Goal: Task Accomplishment & Management: Use online tool/utility

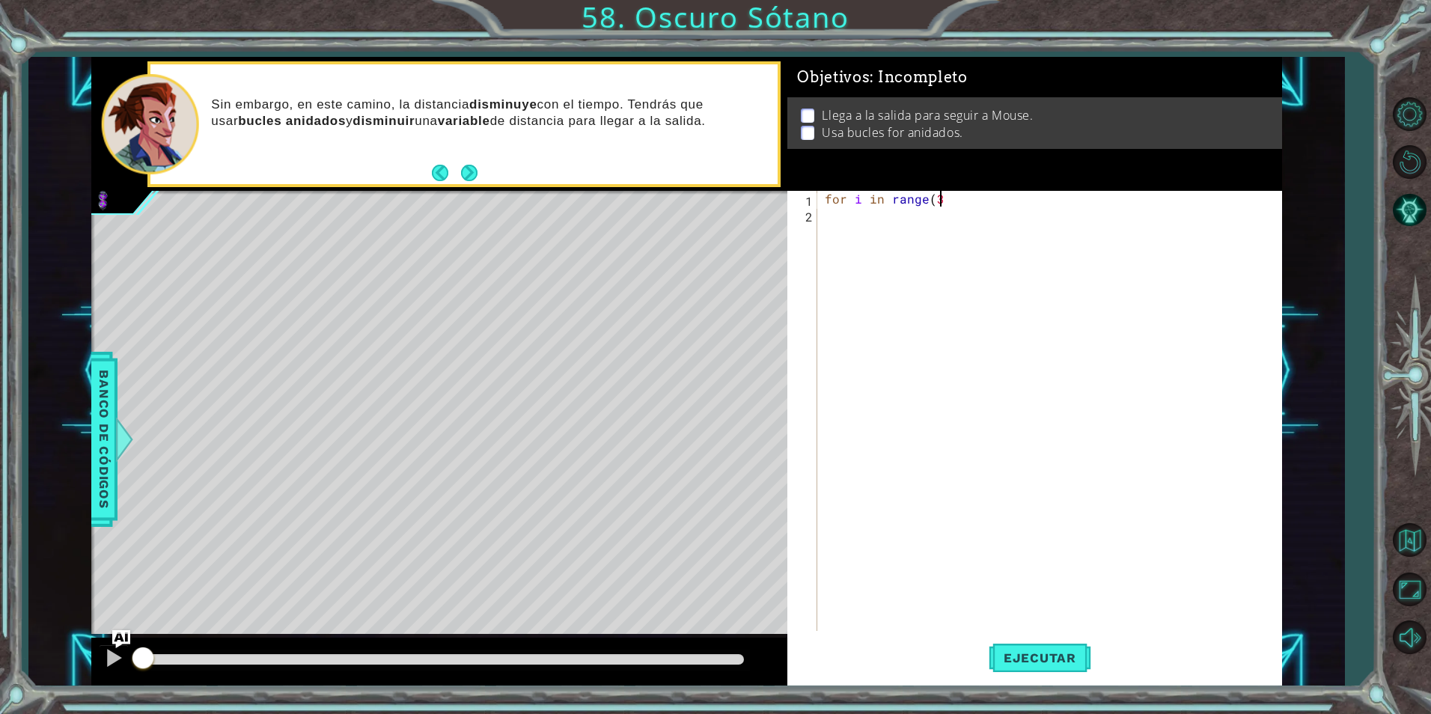
scroll to position [0, 7]
type textarea "for i in range(3):"
click at [125, 635] on img "Ask AI" at bounding box center [121, 639] width 19 height 19
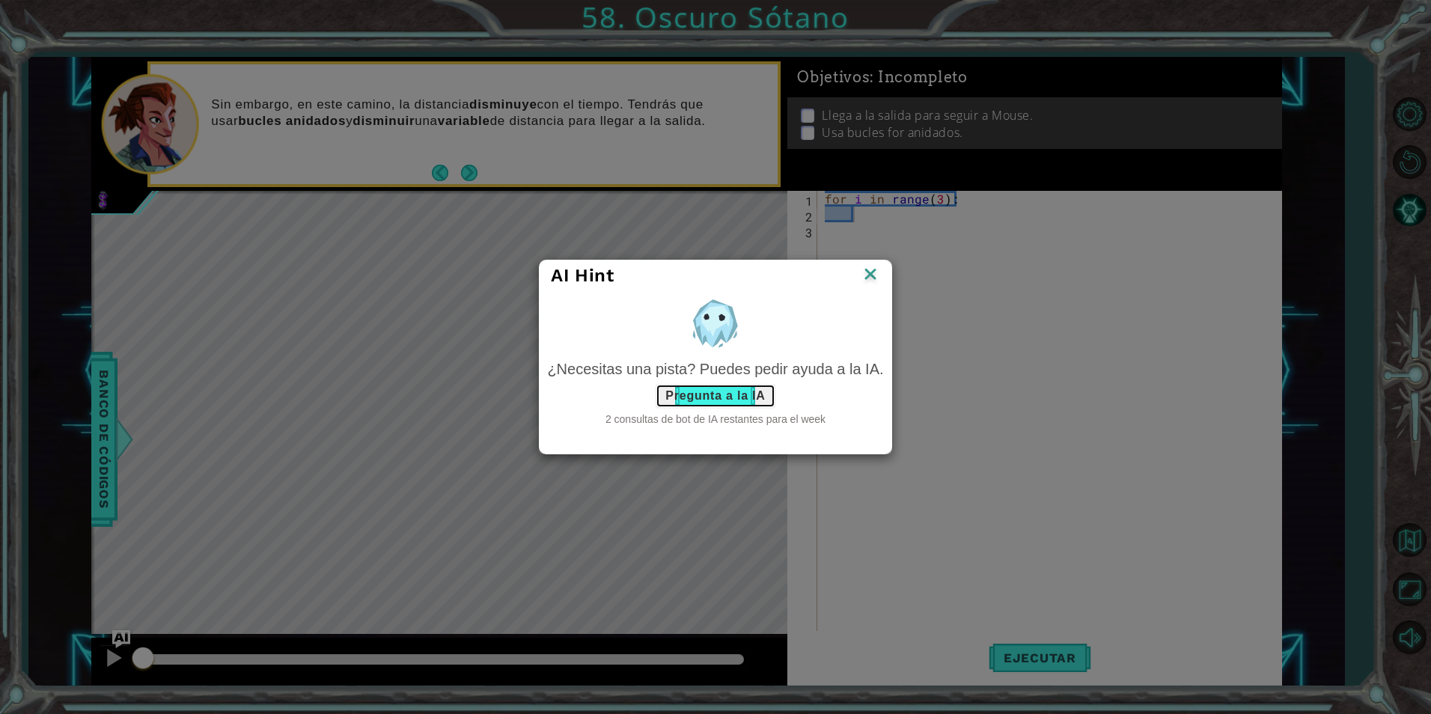
click at [704, 389] on button "Pregunta a la IA" at bounding box center [715, 396] width 119 height 24
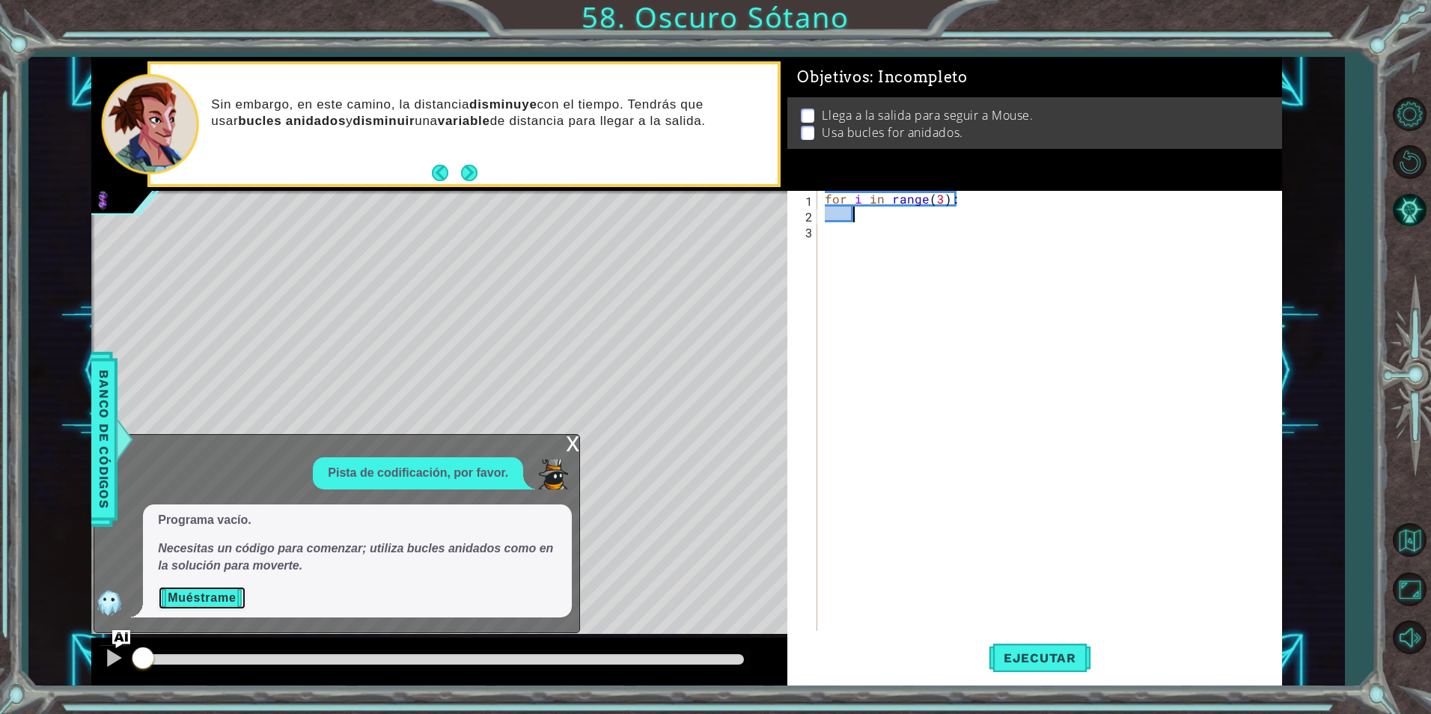
click at [219, 608] on button "Muéstrame" at bounding box center [202, 598] width 88 height 24
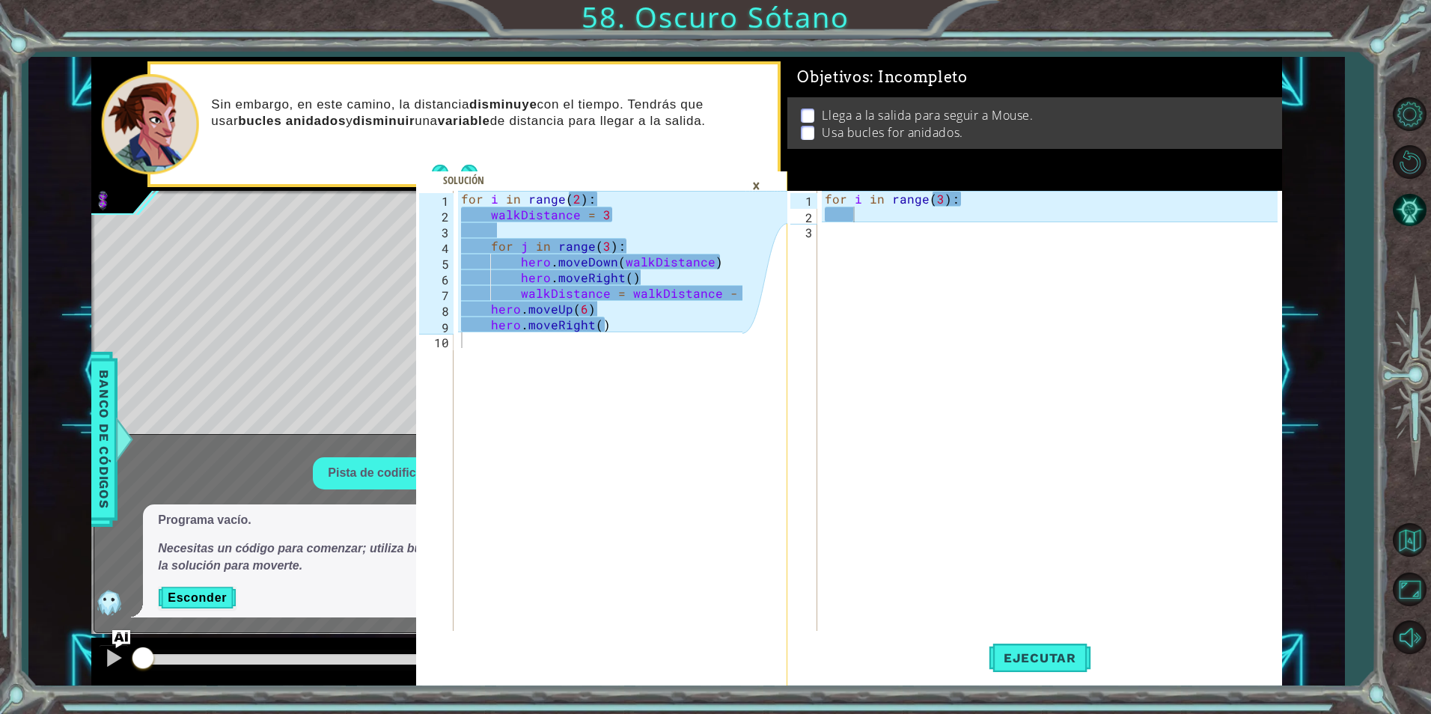
click at [943, 196] on div "for i in range ( 3 ) :" at bounding box center [1053, 427] width 463 height 472
type textarea "for i in range(2):"
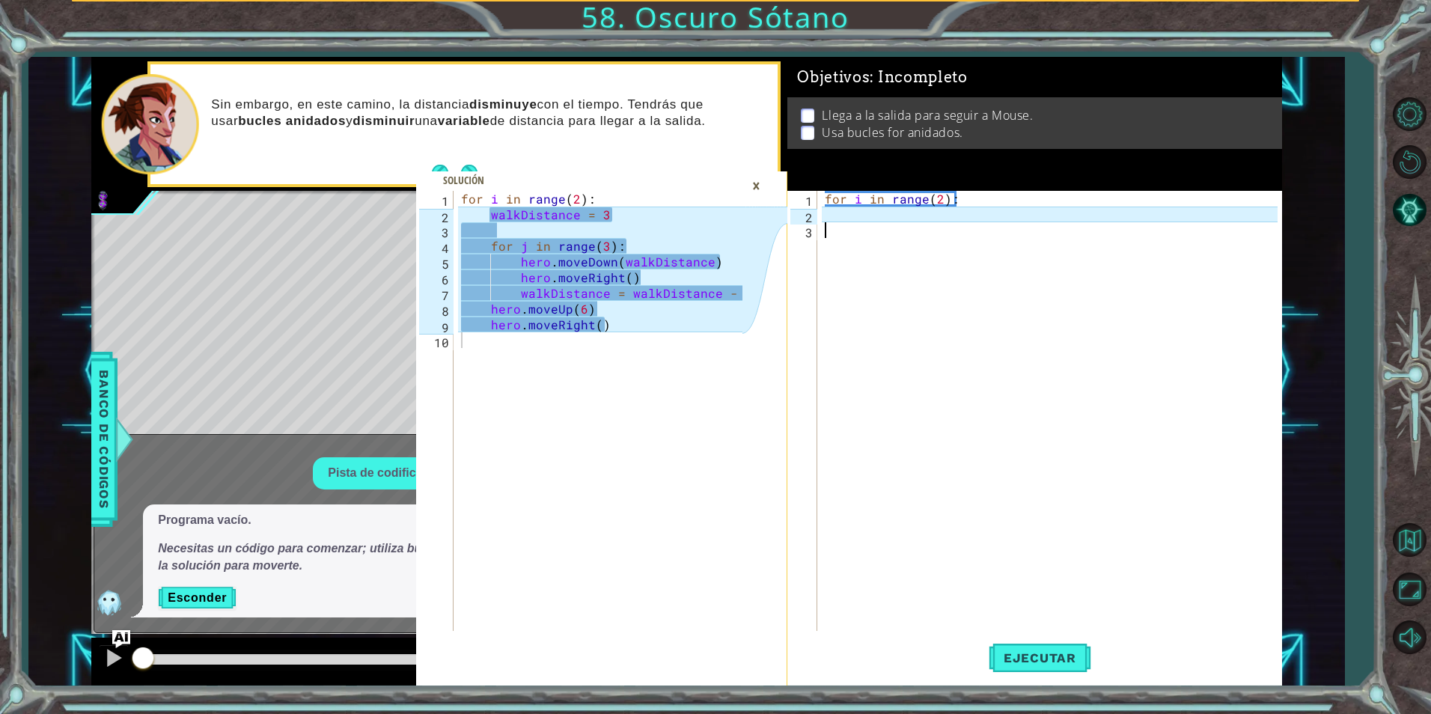
scroll to position [0, 0]
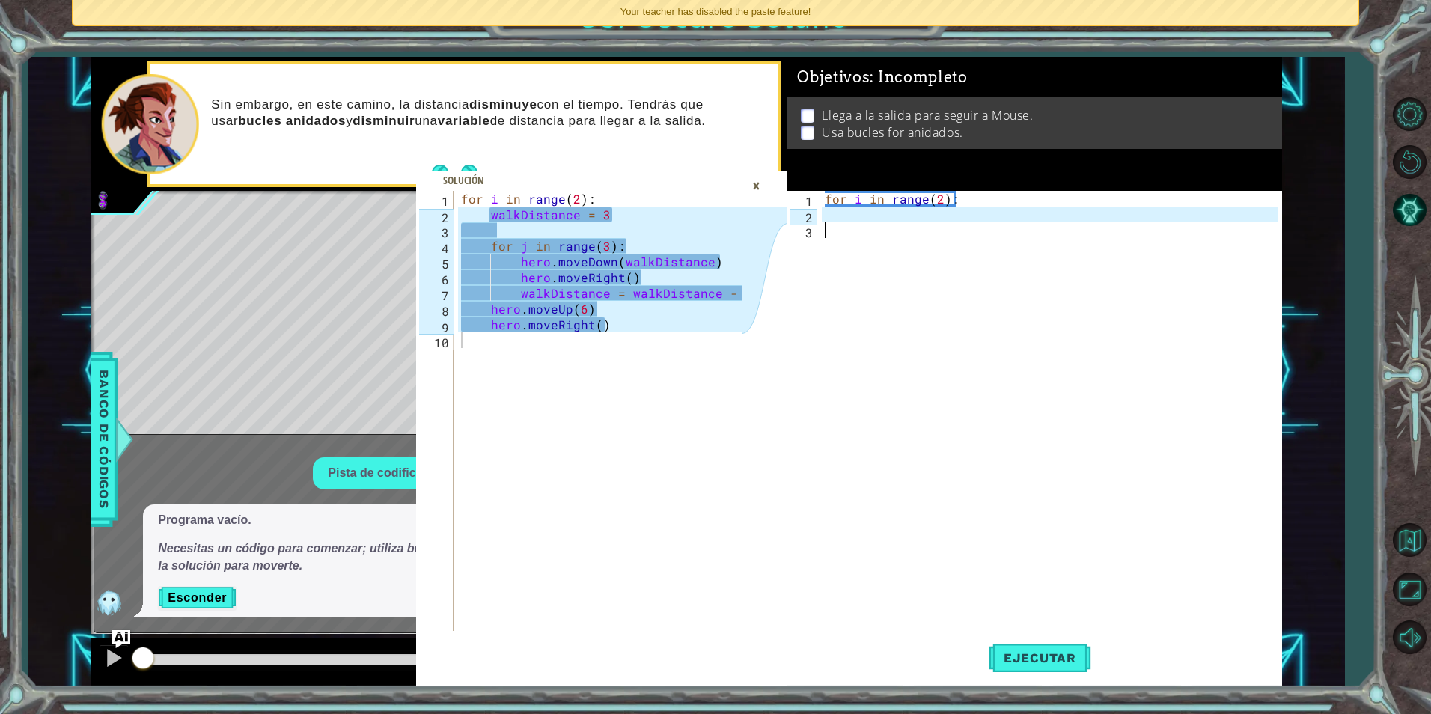
click at [1019, 197] on div "for i in range ( 2 ) :" at bounding box center [1053, 427] width 463 height 472
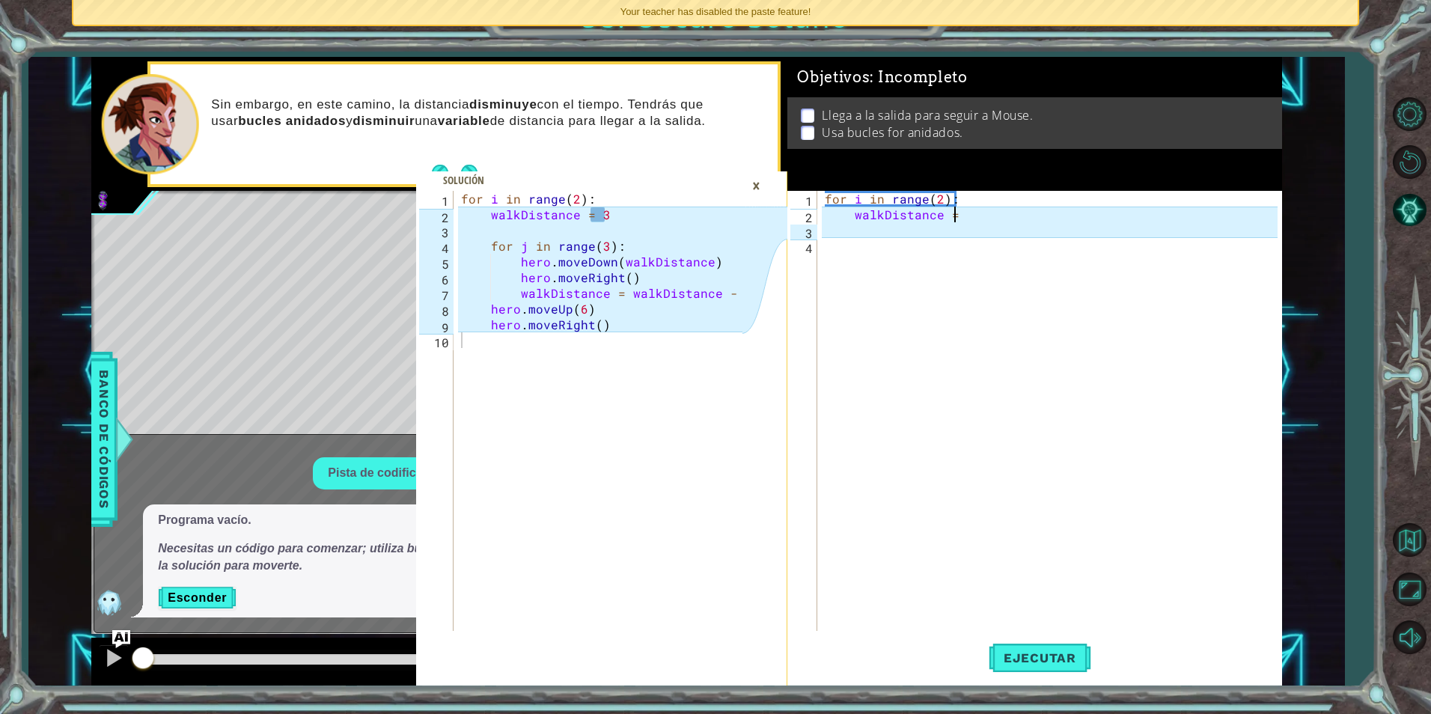
scroll to position [0, 7]
type textarea "walkDistance = 3"
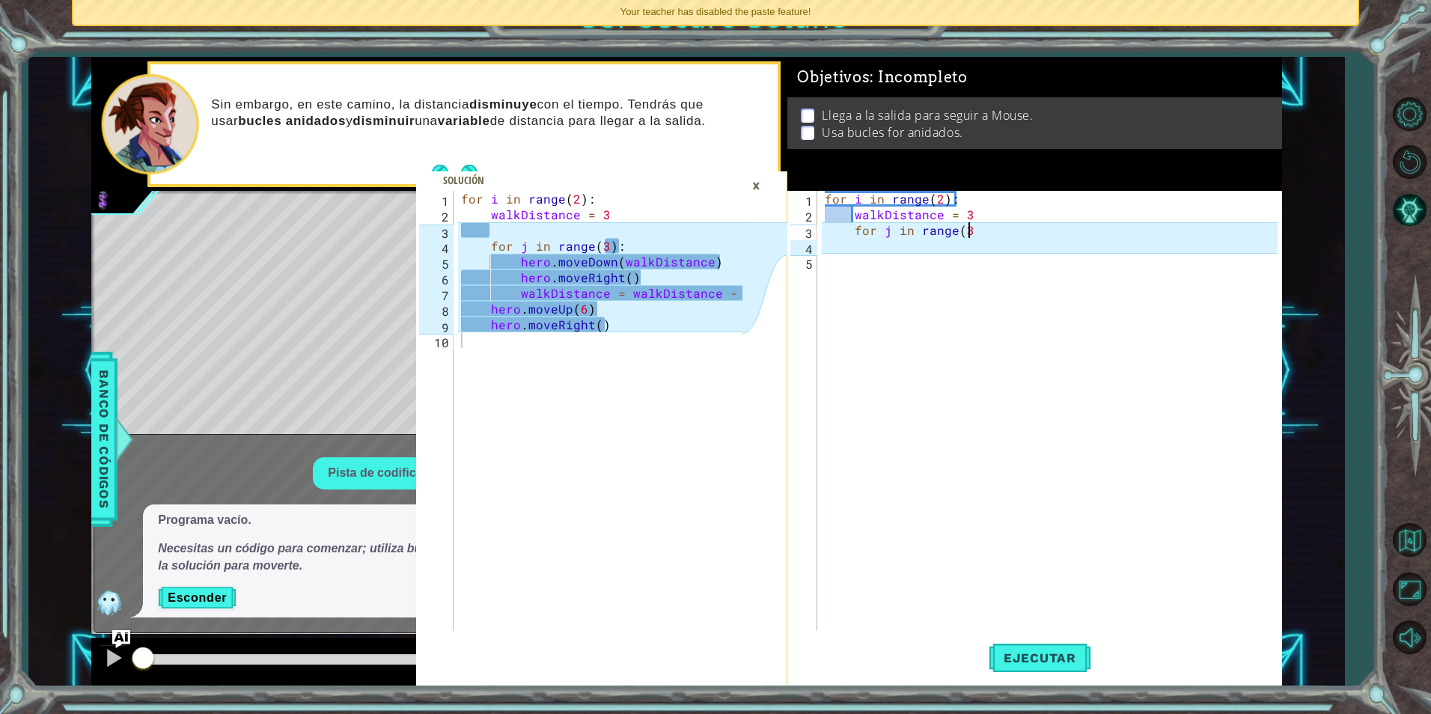
scroll to position [0, 9]
type textarea "for j in range(3):"
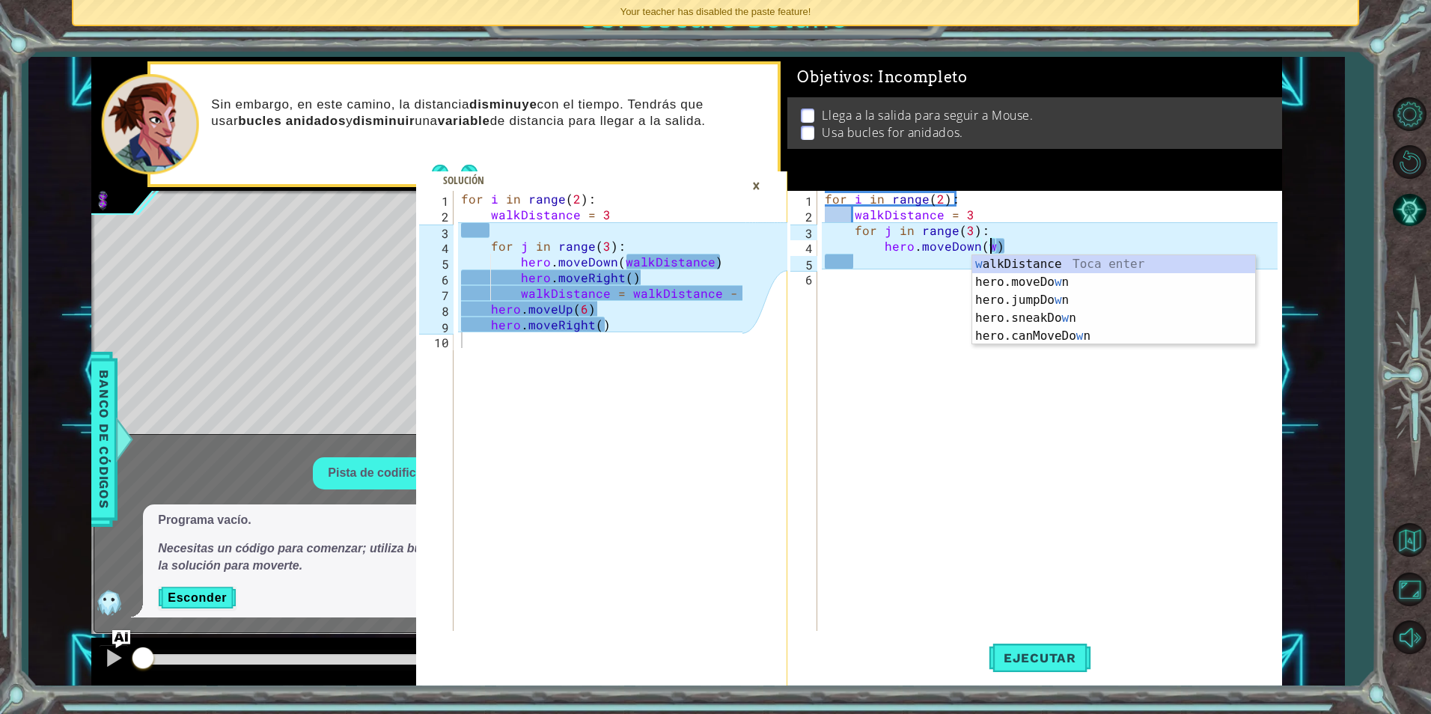
scroll to position [0, 10]
type textarea "hero.moveDown(walkDistance)"
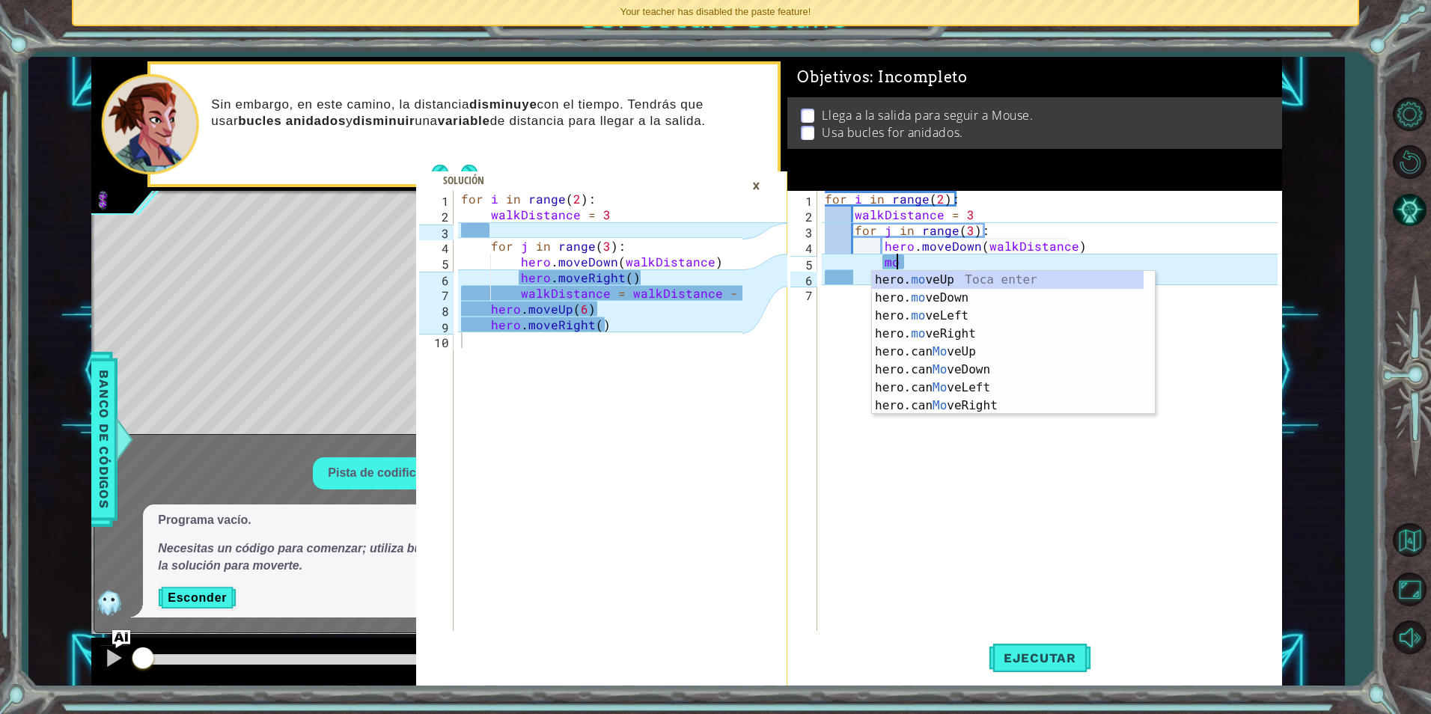
scroll to position [0, 4]
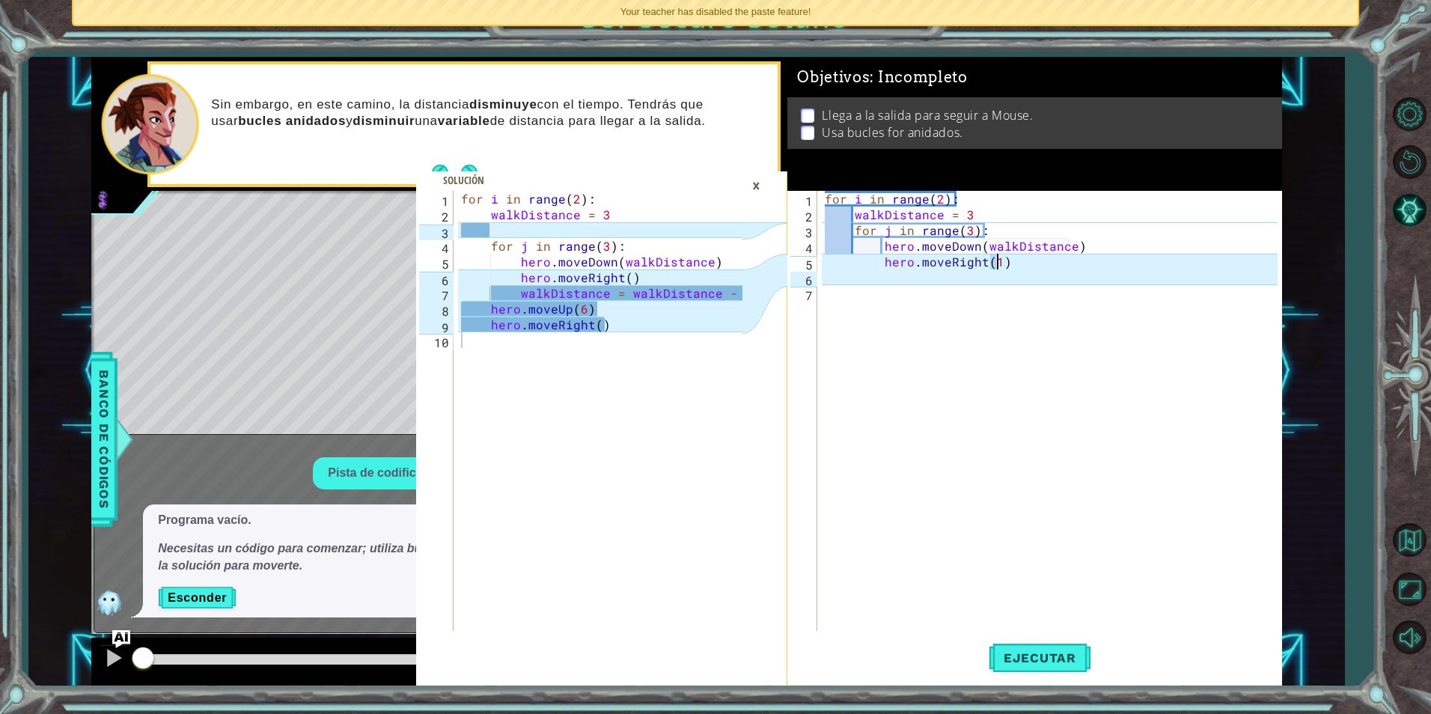
type textarea "hero.moveRight()"
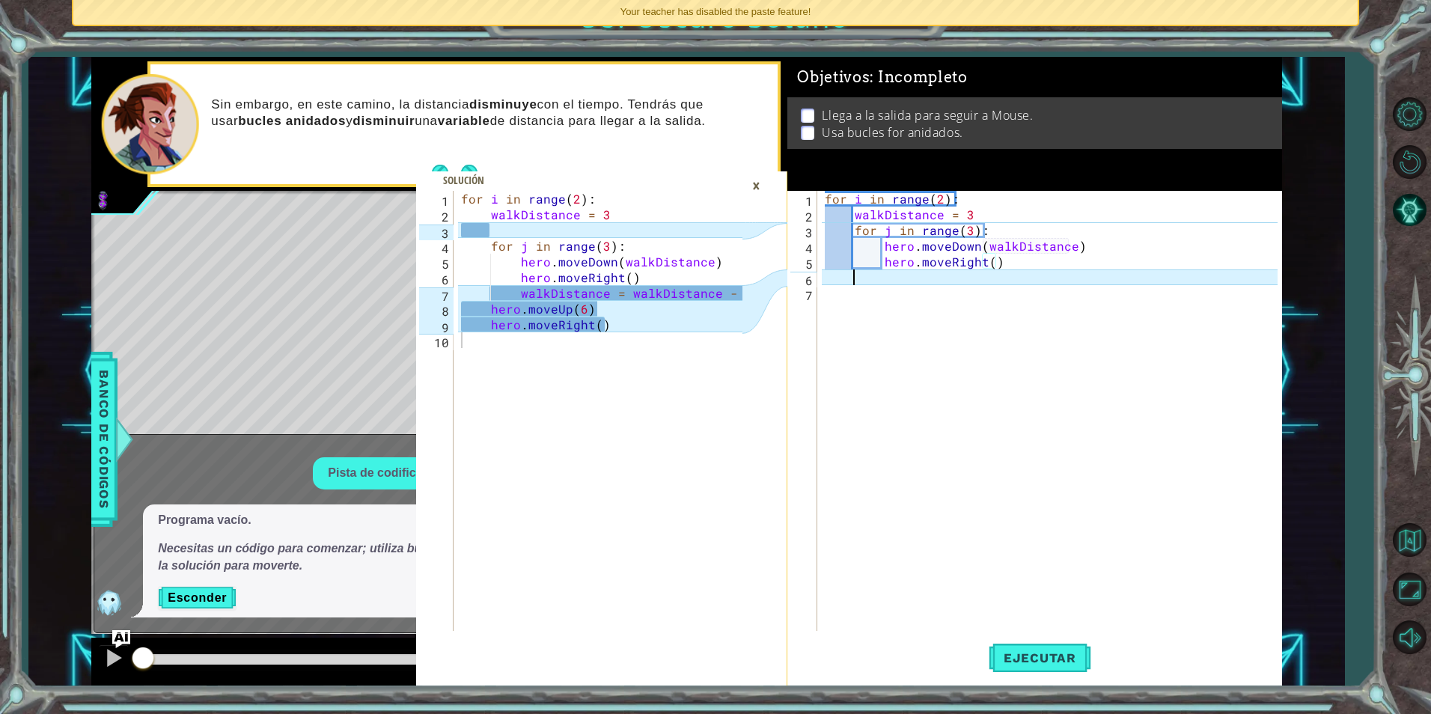
scroll to position [0, 1]
type textarea "hero.moveRight()"
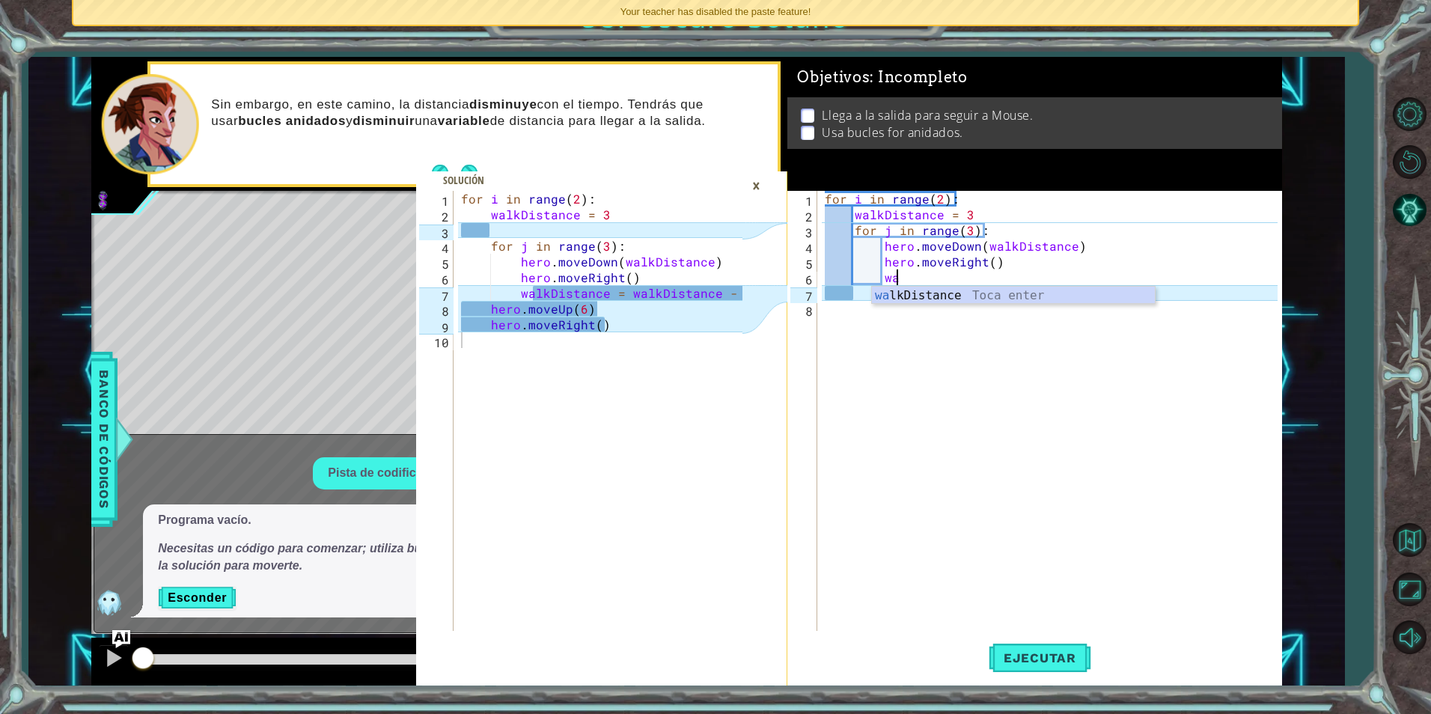
scroll to position [0, 4]
click at [978, 276] on div "for i in range ( 2 ) : walkDistance = 3 for j in range ( 3 ) : hero . moveDown …" at bounding box center [1053, 427] width 463 height 472
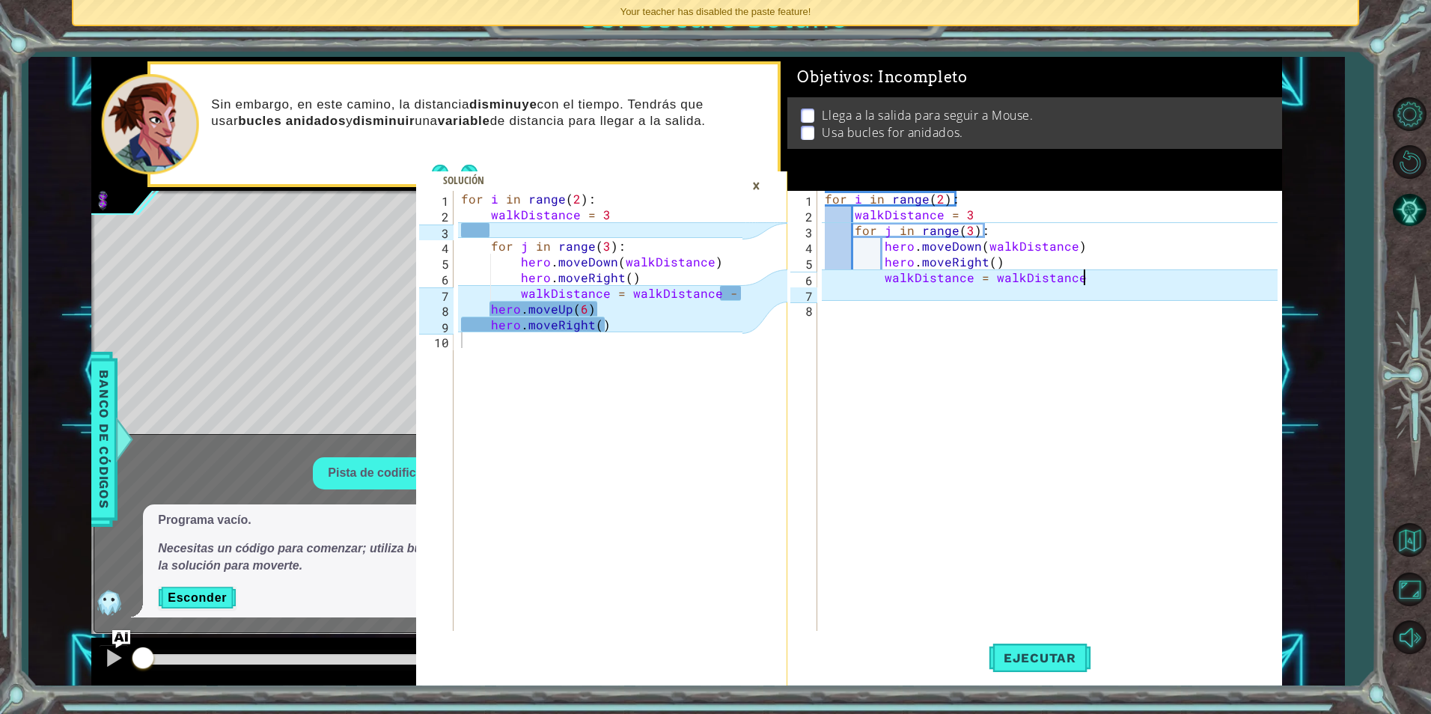
scroll to position [0, 16]
type textarea "walkDistance = walkDistance - 1"
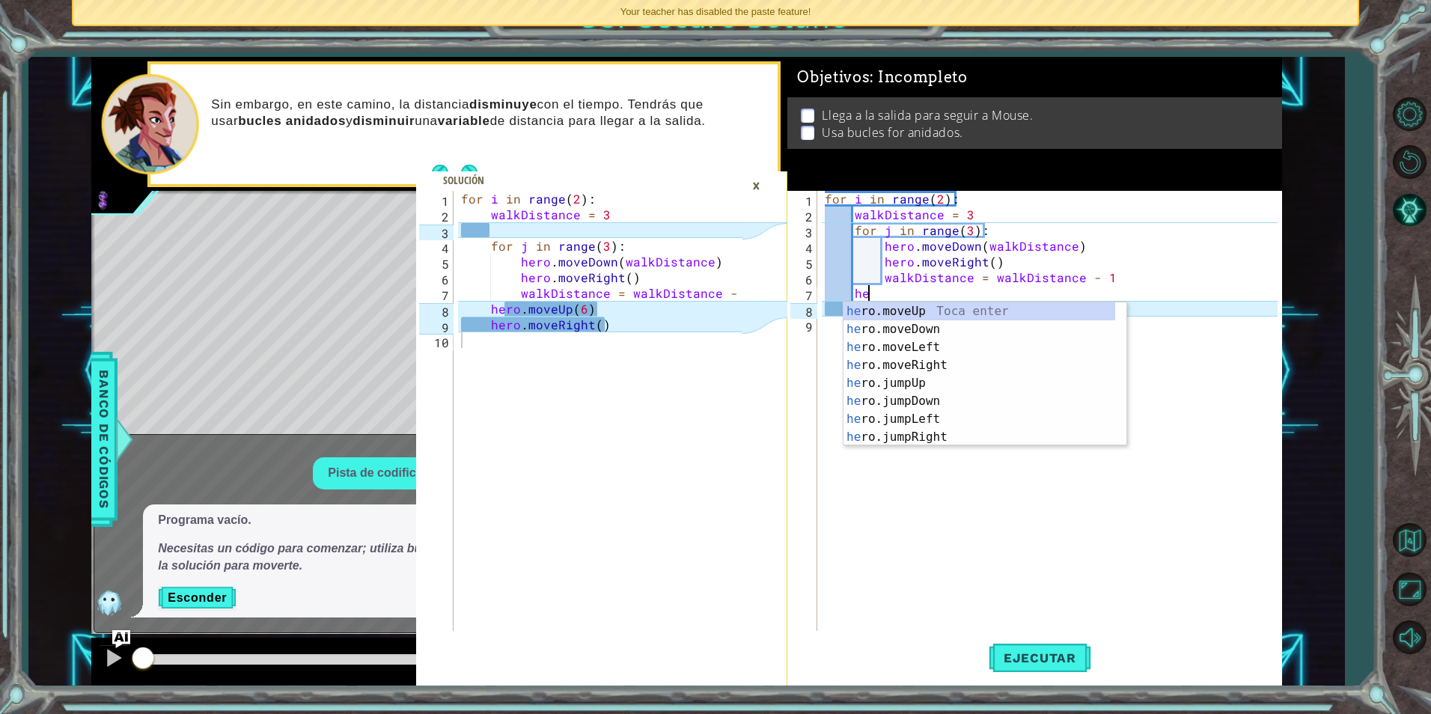
scroll to position [0, 2]
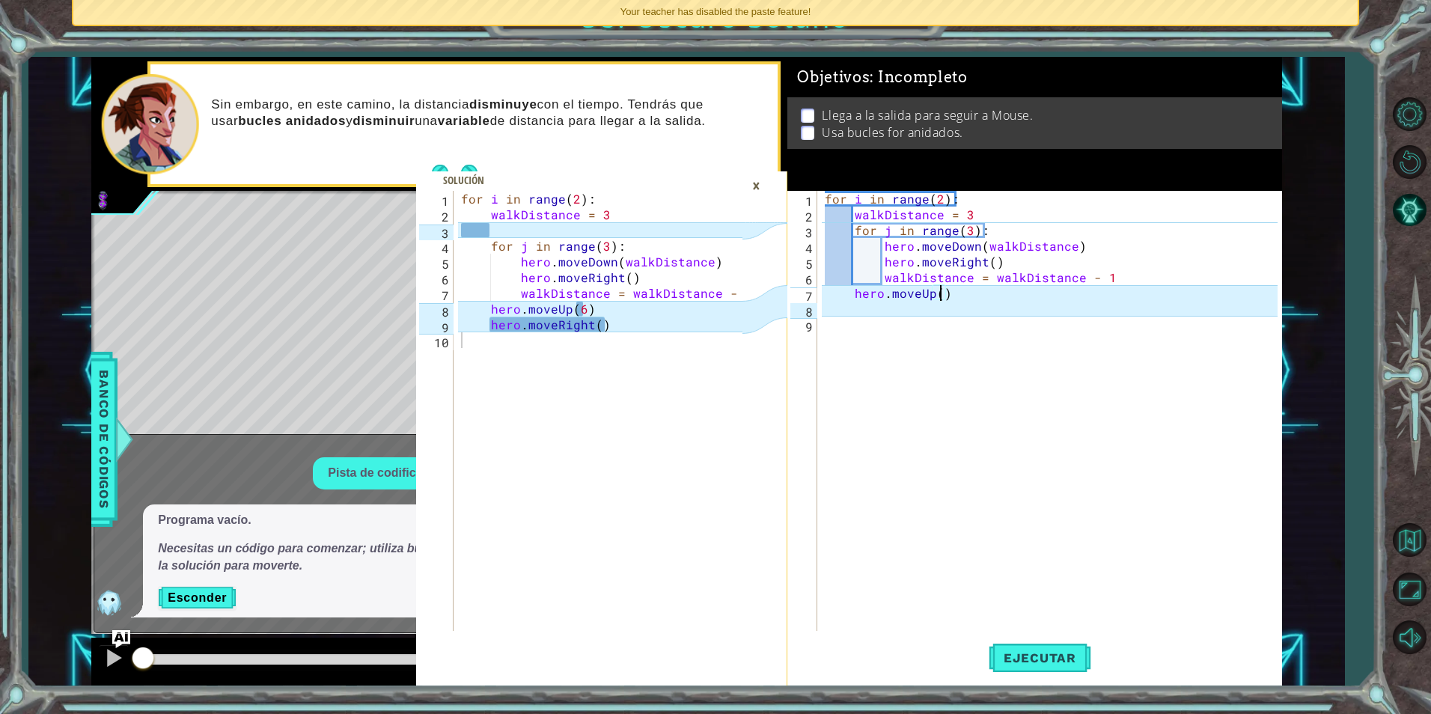
type textarea "hero.moveUp(6)"
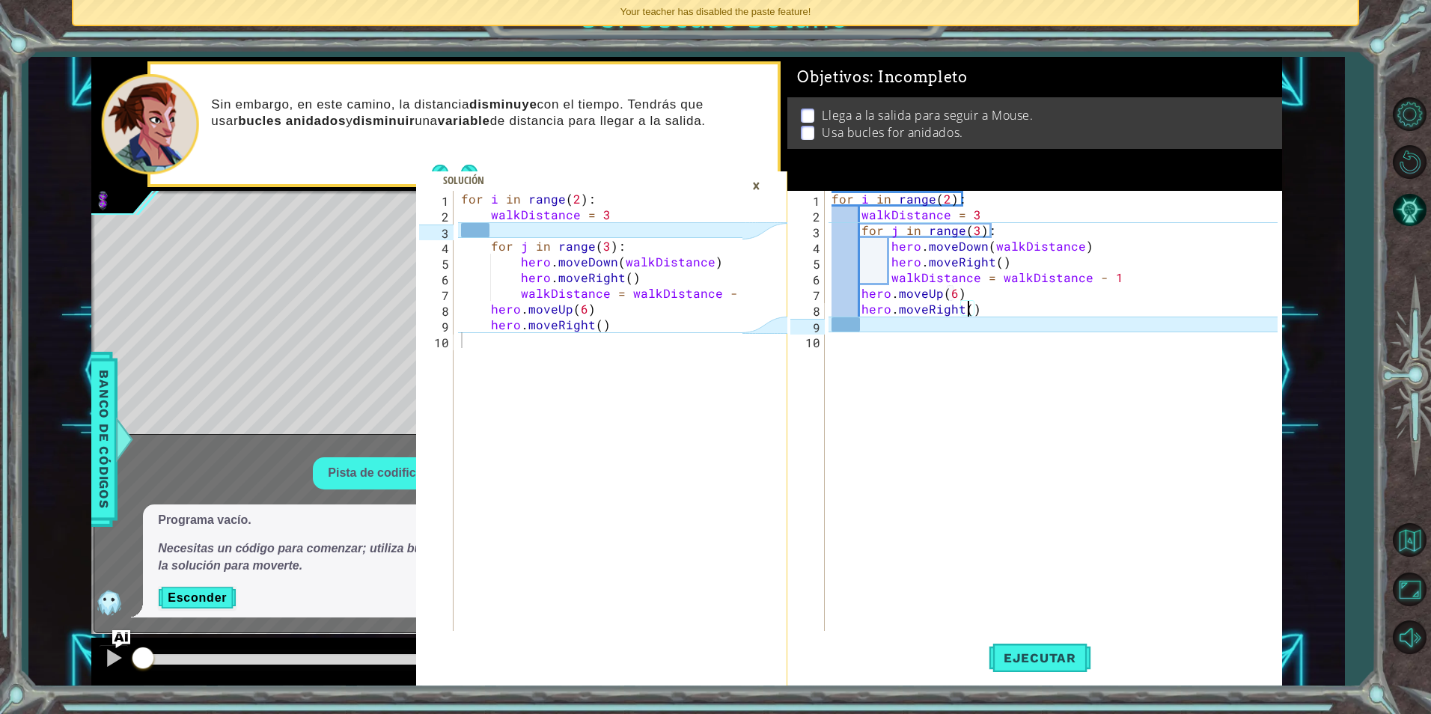
click at [855, 231] on div "for i in range ( 2 ) : walkDistance = 3 for j in range ( 3 ) : hero . moveDown …" at bounding box center [1057, 427] width 456 height 472
type textarea "for j in range(3):"
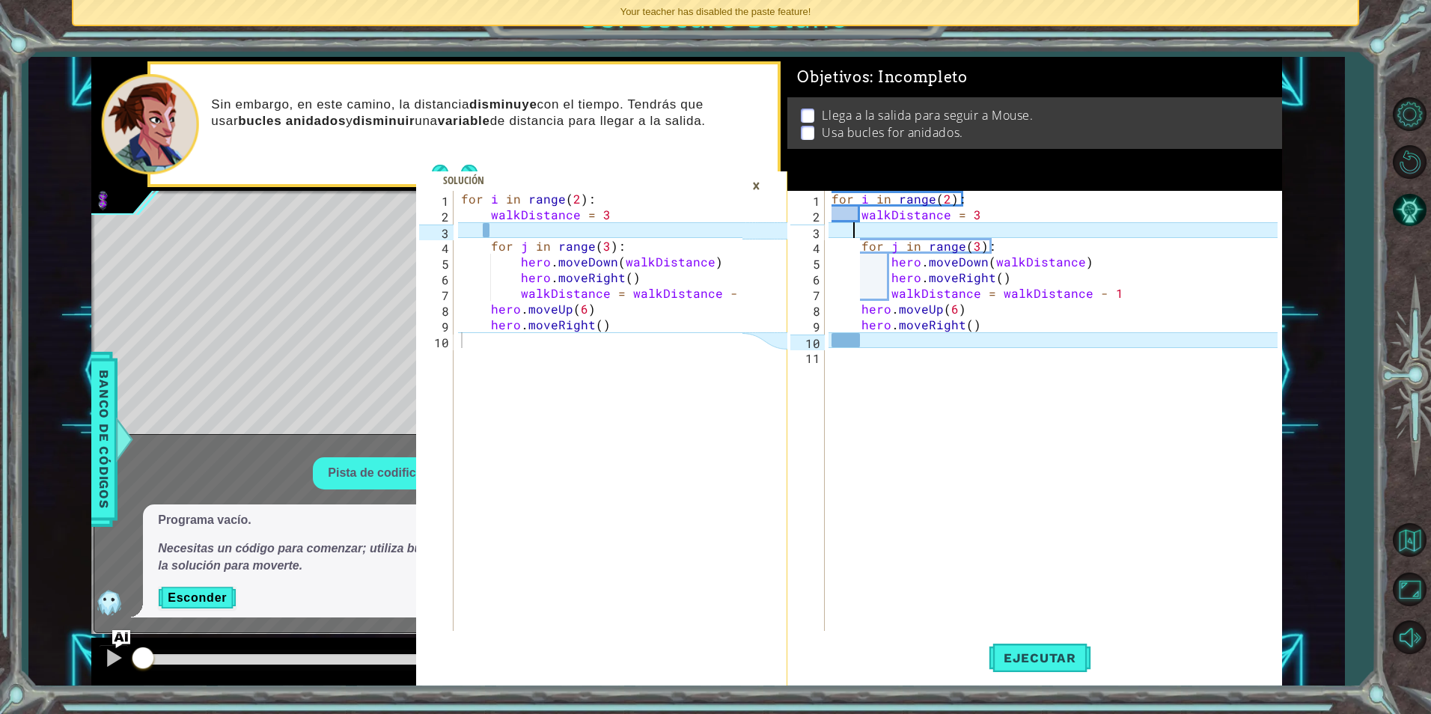
click at [889, 234] on div "for i in range ( 2 ) : walkDistance = 3 for j in range ( 3 ) : hero . moveDown …" at bounding box center [1057, 427] width 456 height 472
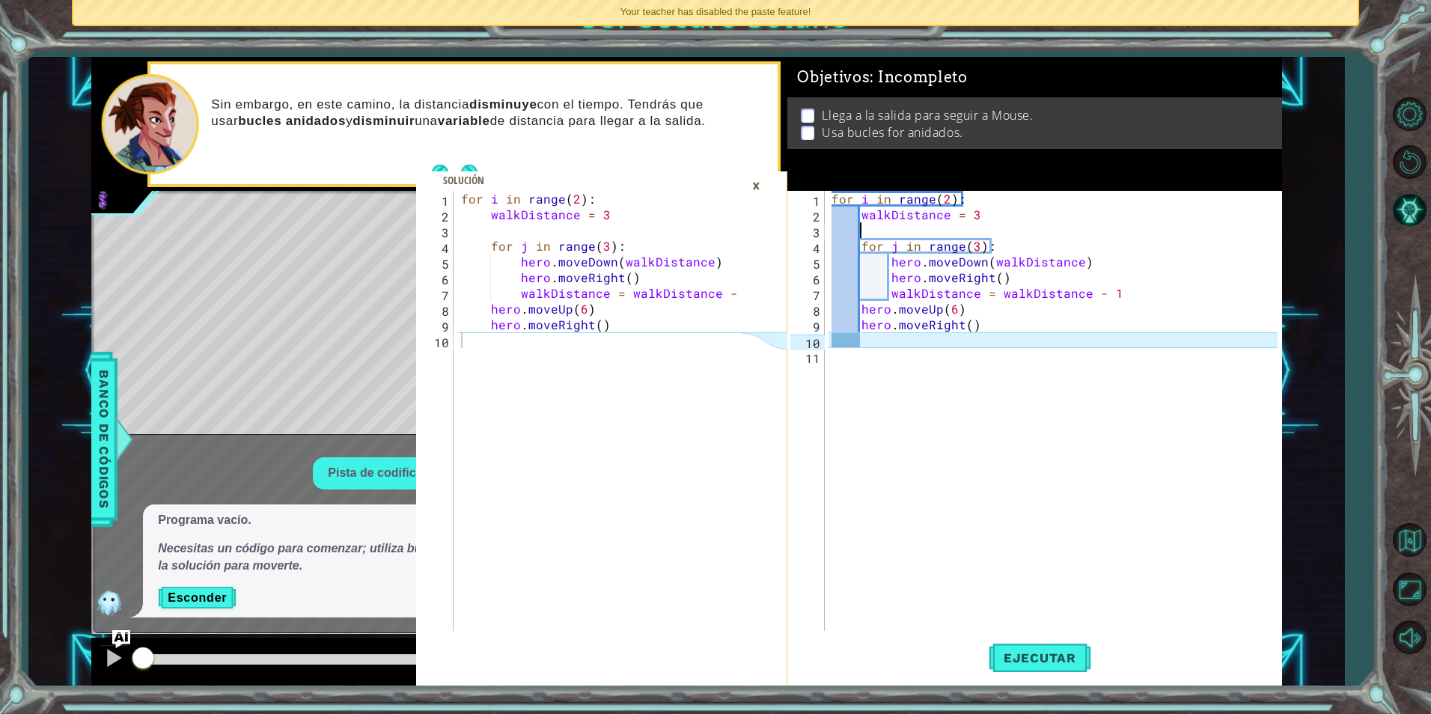
click at [755, 190] on div "×" at bounding box center [756, 185] width 23 height 25
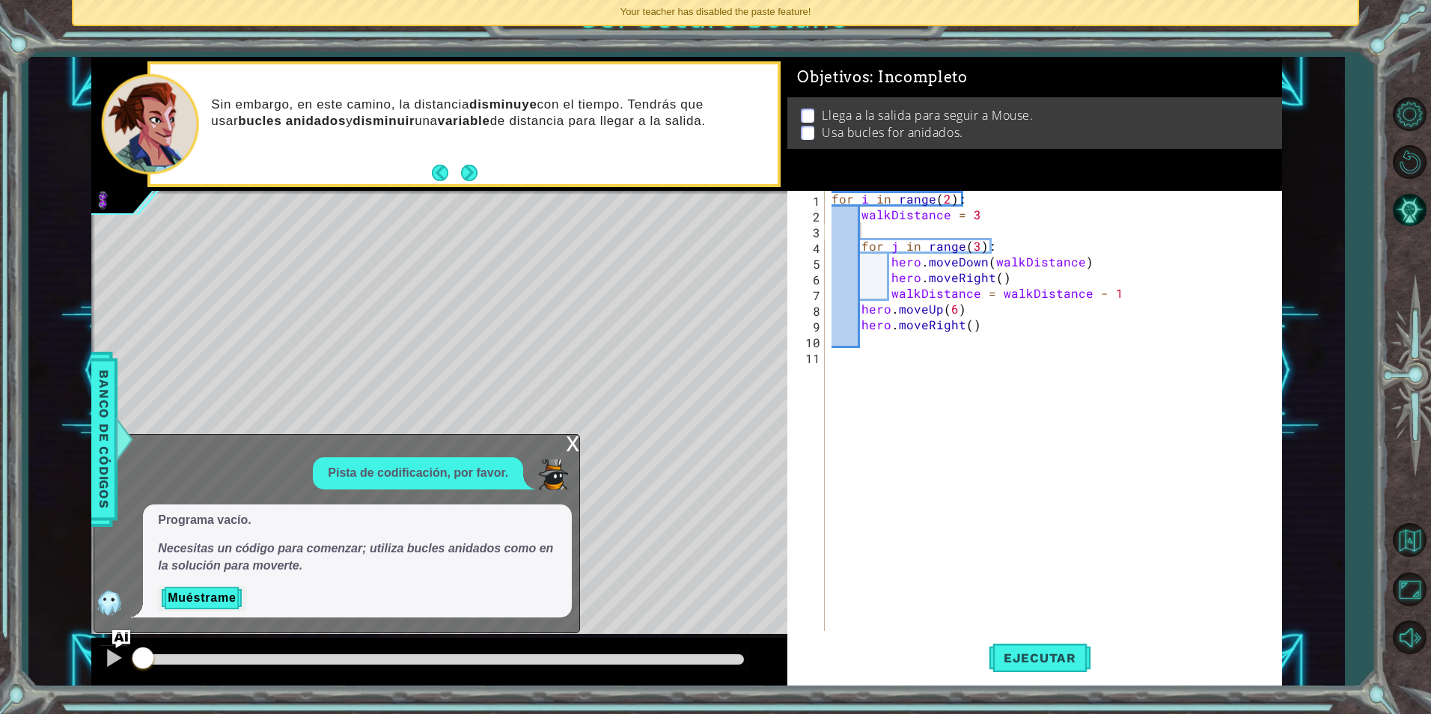
click at [575, 448] on div "x" at bounding box center [572, 442] width 13 height 15
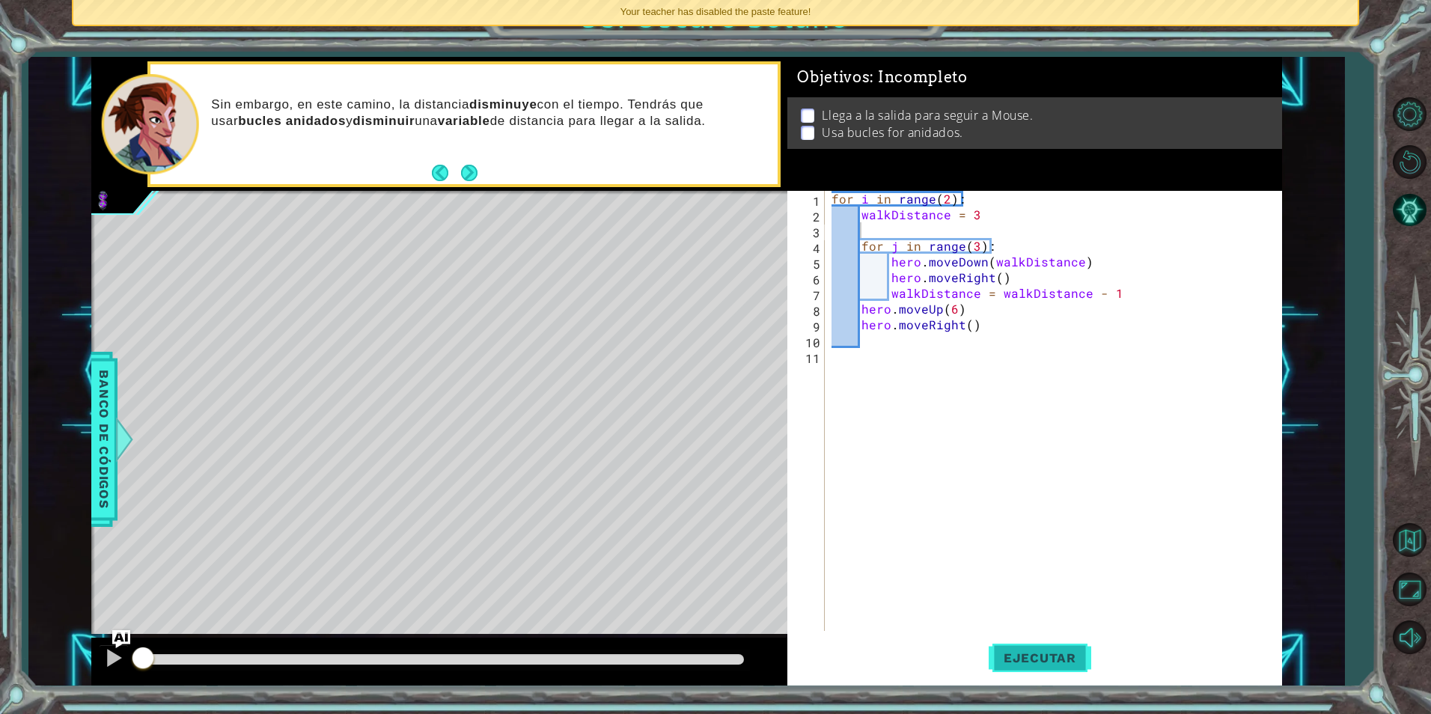
click at [1050, 666] on button "Ejecutar" at bounding box center [1040, 657] width 103 height 49
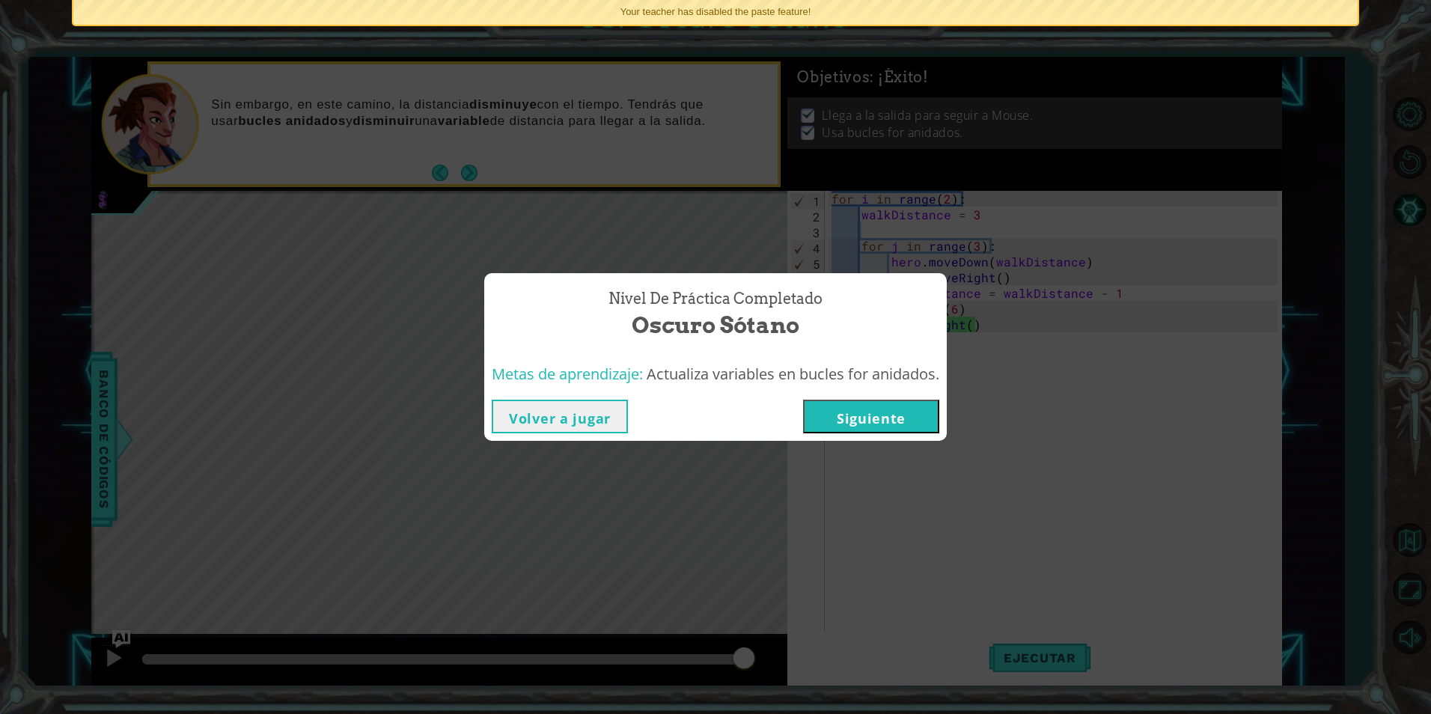
click at [845, 404] on button "Siguiente" at bounding box center [871, 417] width 136 height 34
click at [845, 404] on body "1 2 3 4 5 6 7 8 9 10 for i in range ( 2 ) : walkDistance = 3 for j in range ( 3…" at bounding box center [715, 357] width 1431 height 714
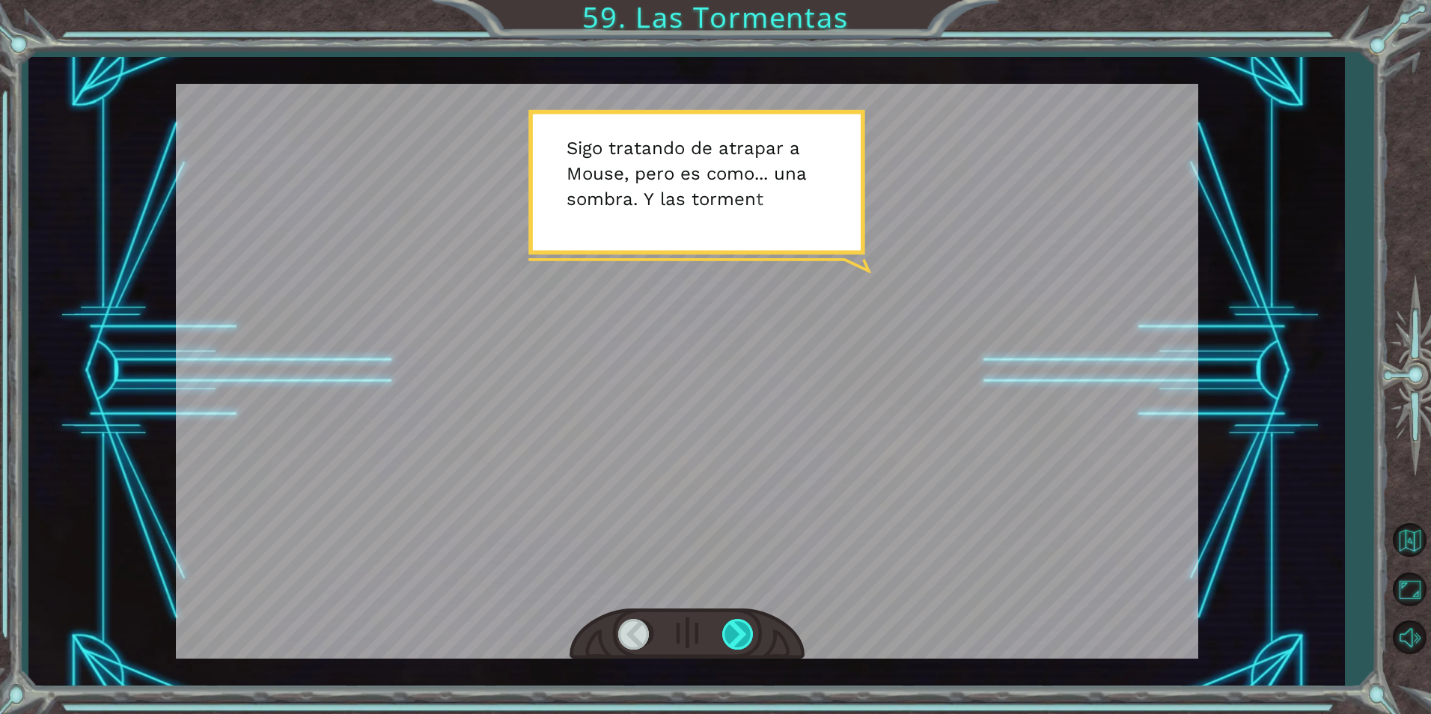
click at [740, 629] on div at bounding box center [739, 634] width 34 height 31
click at [740, 630] on div at bounding box center [739, 634] width 34 height 31
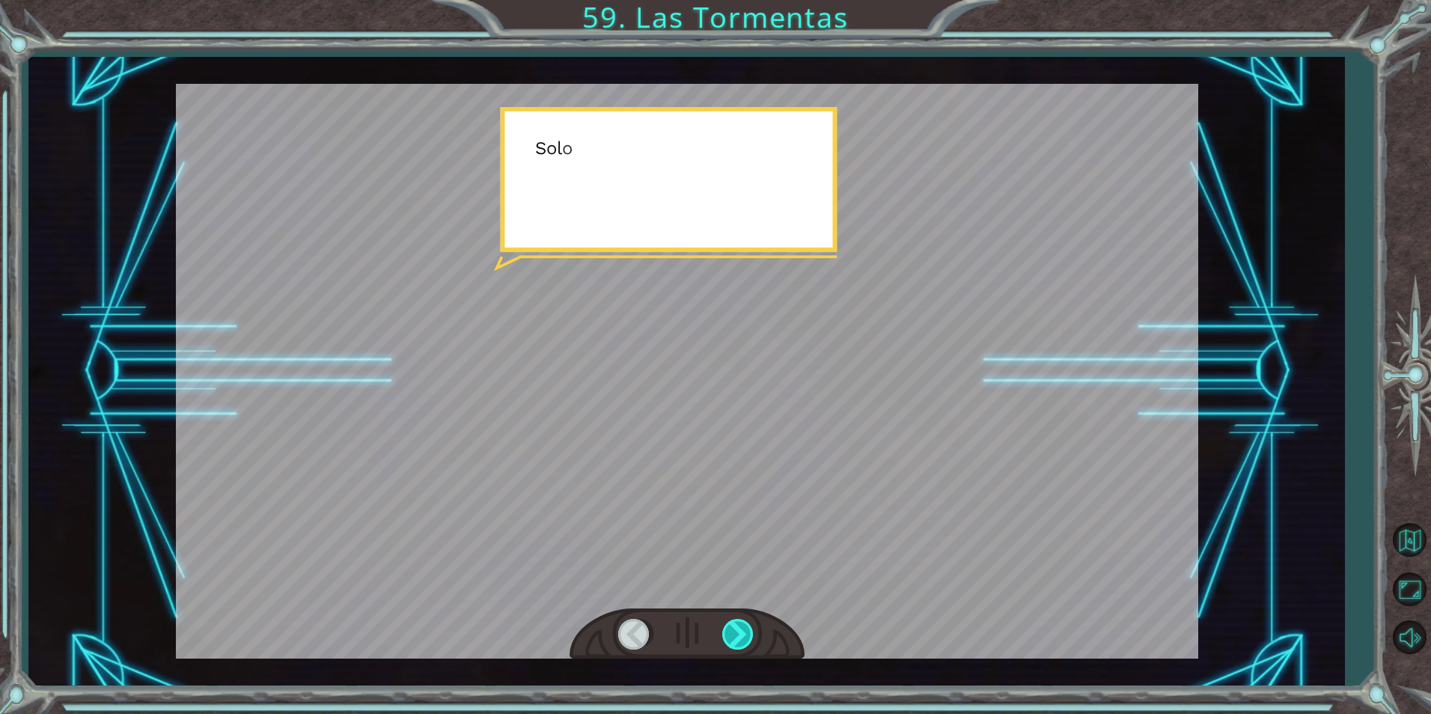
click at [740, 630] on div at bounding box center [739, 634] width 34 height 31
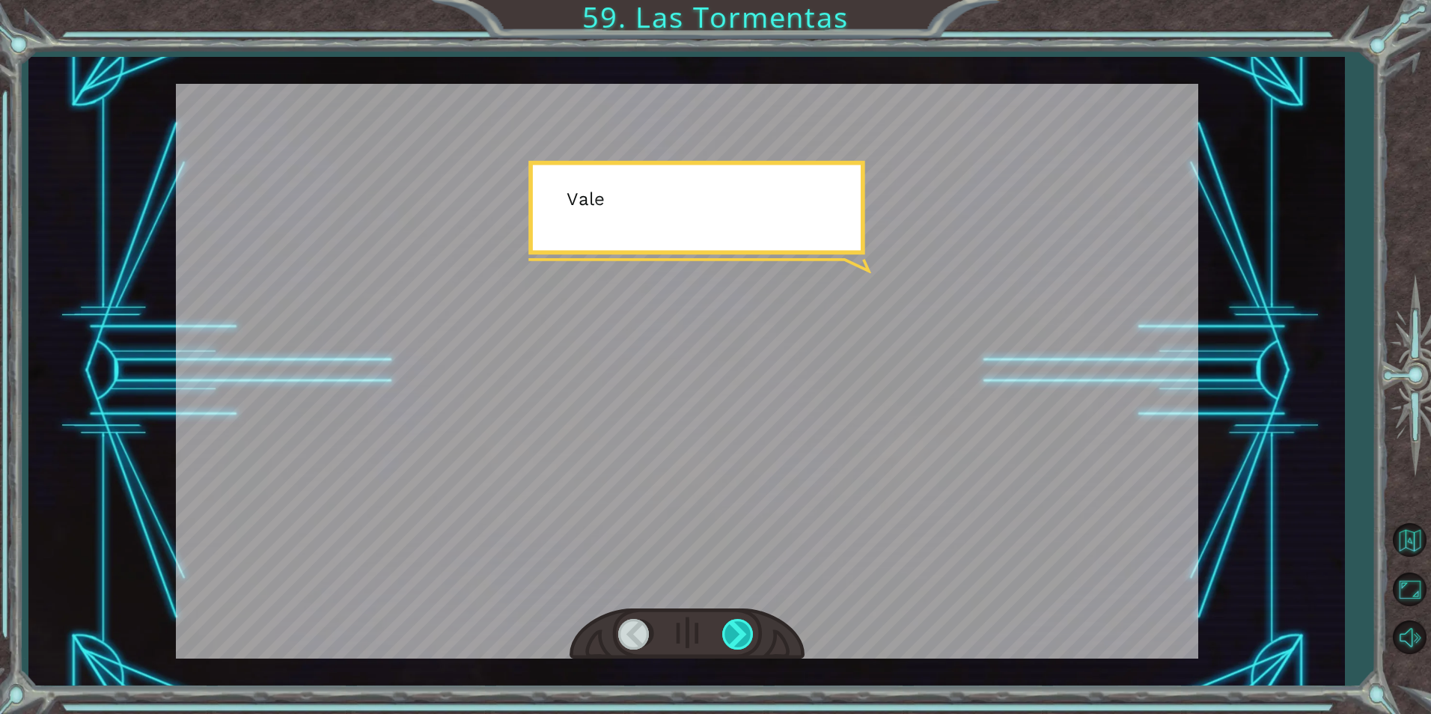
click at [740, 630] on div at bounding box center [739, 634] width 34 height 31
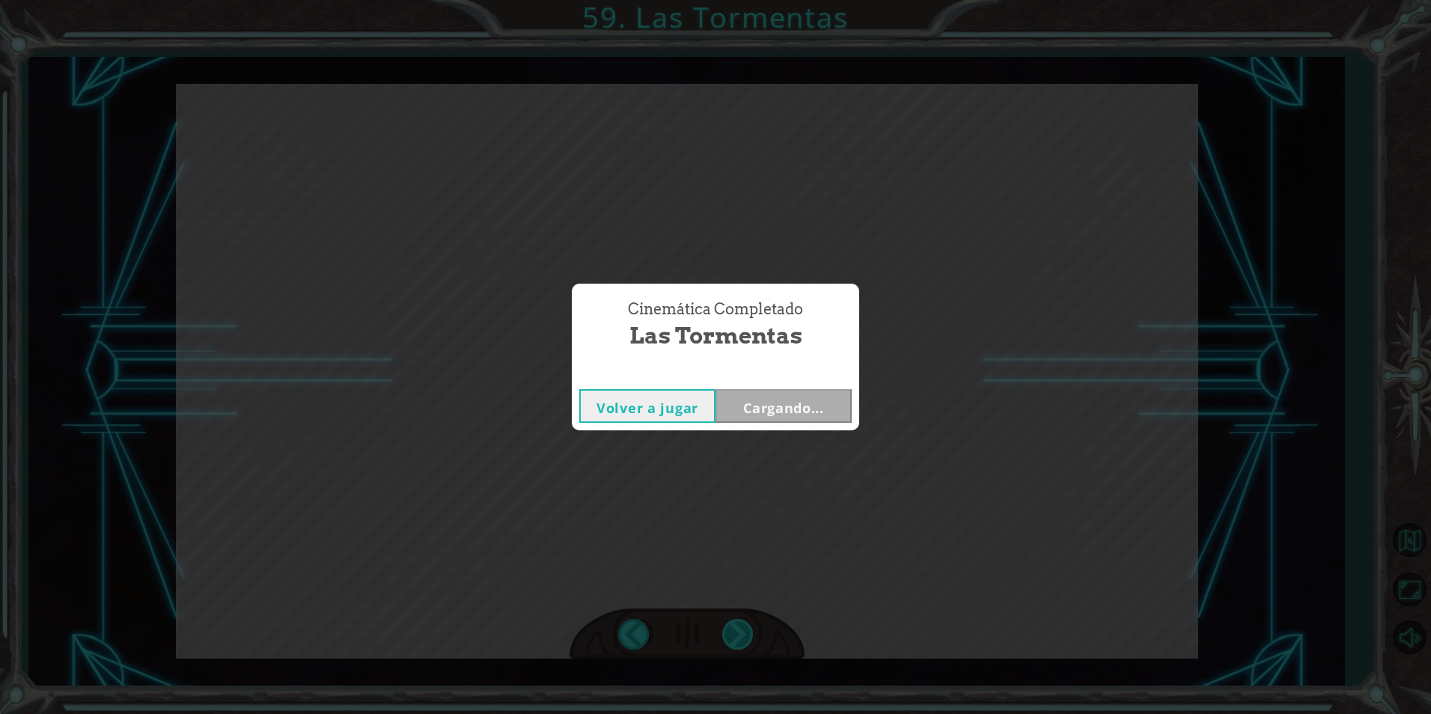
click at [740, 0] on div "Temporary Text S i g o t r a t a n d o d e a t r a p a r a M o u s e , p e r o …" at bounding box center [715, 0] width 1431 height 0
click at [740, 631] on div "Cinemática Completado Las Tormentas Volver a jugar Cargando..." at bounding box center [715, 357] width 1431 height 714
click at [740, 632] on div "Cinemática Completado Las Tormentas Volver a jugar Cargando..." at bounding box center [715, 357] width 1431 height 714
click at [740, 632] on div "Cinemática Completado Las Tormentas Volver a jugar [GEOGRAPHIC_DATA]" at bounding box center [715, 357] width 1431 height 714
drag, startPoint x: 740, startPoint y: 632, endPoint x: 835, endPoint y: 409, distance: 242.2
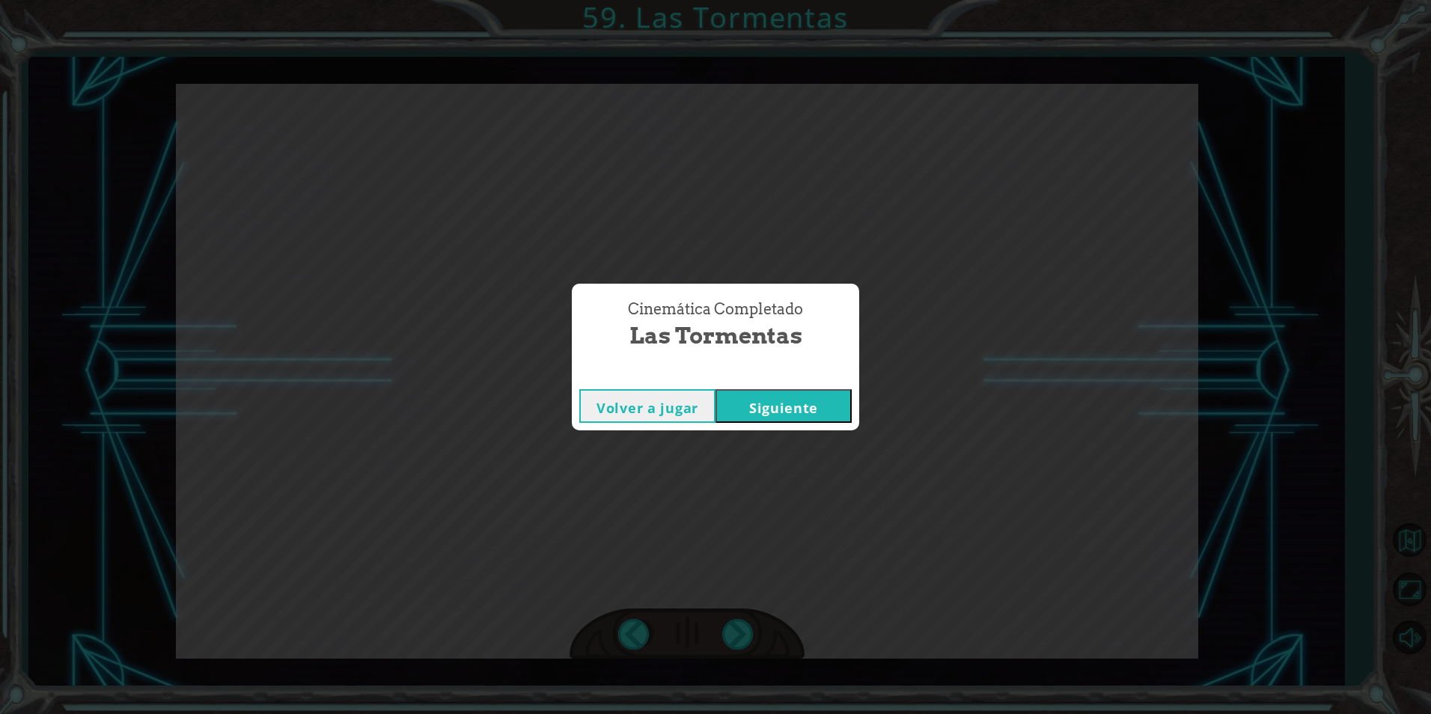
click at [835, 409] on button "Siguiente" at bounding box center [784, 406] width 136 height 34
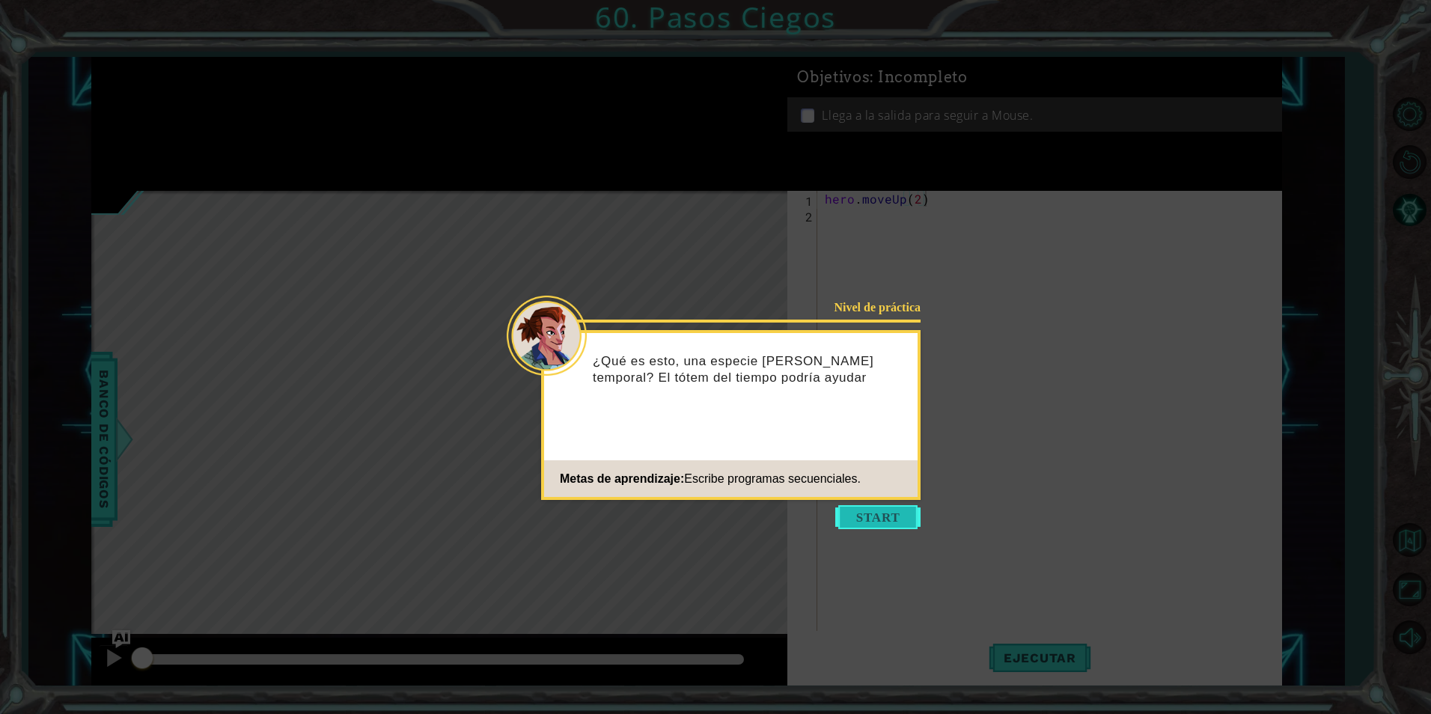
click at [850, 515] on button "Start" at bounding box center [877, 517] width 85 height 24
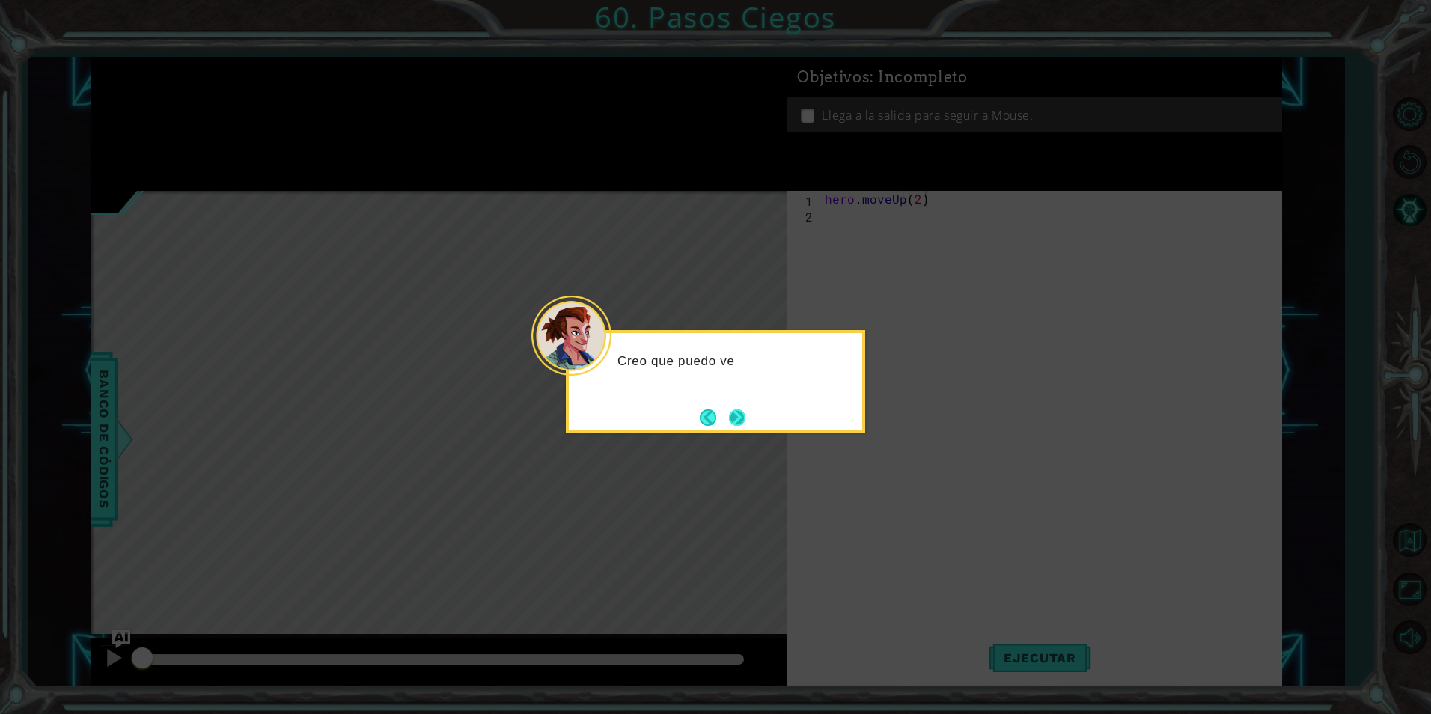
click at [738, 425] on button "Next" at bounding box center [737, 418] width 16 height 16
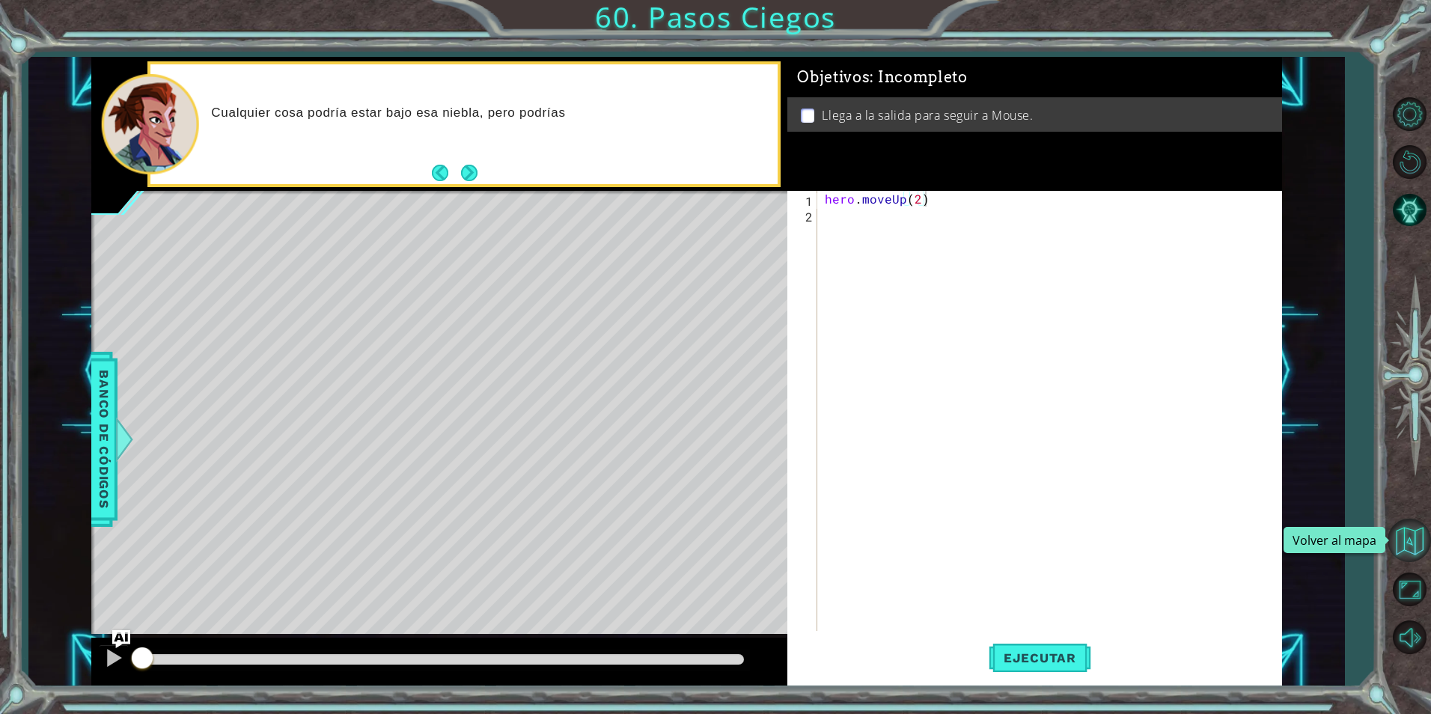
click at [1421, 531] on button "Volver al mapa" at bounding box center [1409, 540] width 43 height 43
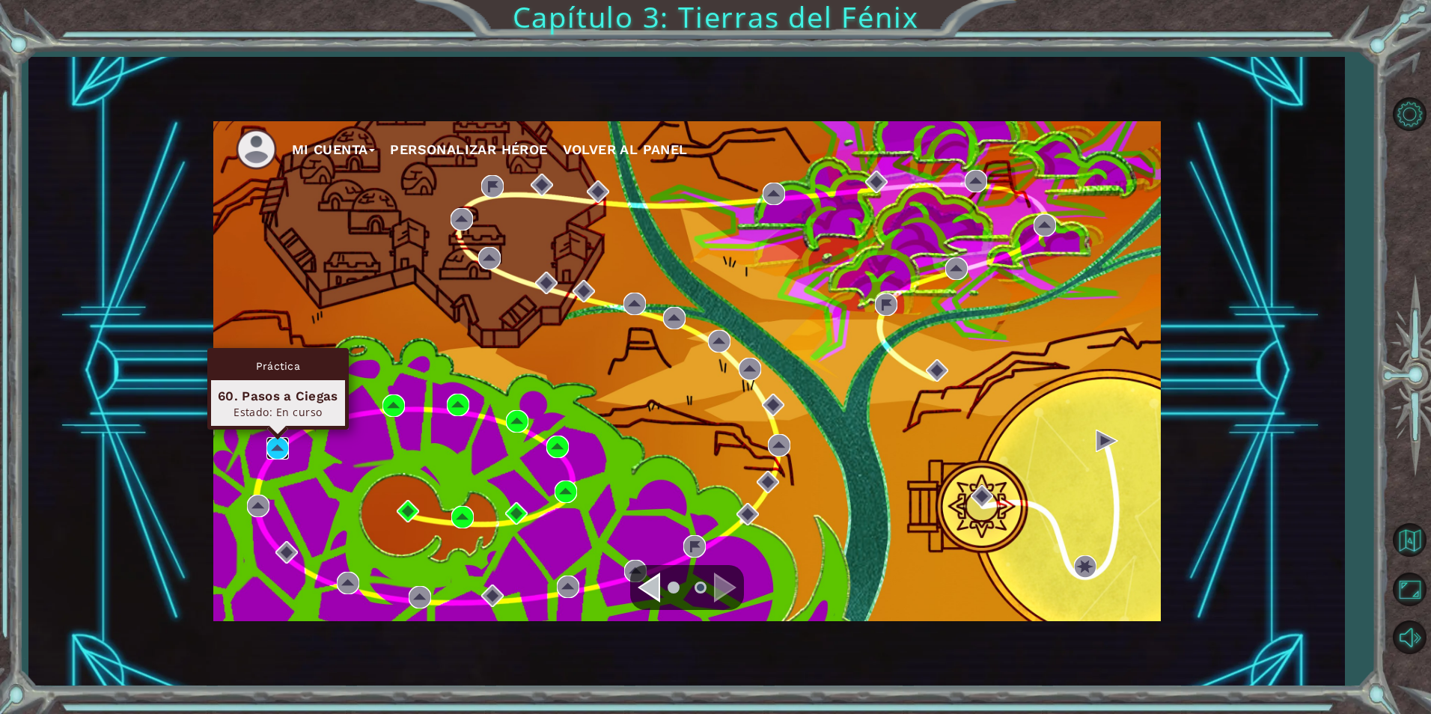
click at [276, 449] on img at bounding box center [278, 448] width 22 height 22
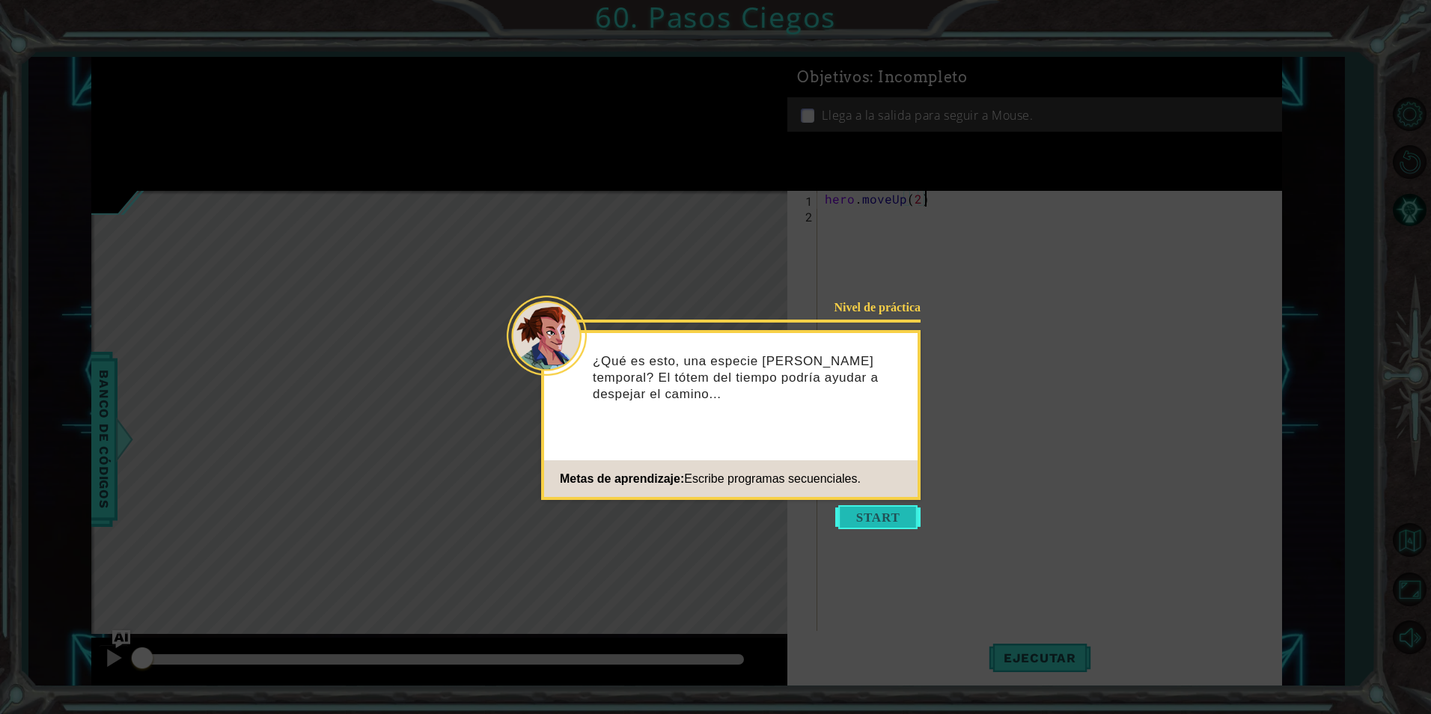
click at [892, 520] on button "Start" at bounding box center [877, 517] width 85 height 24
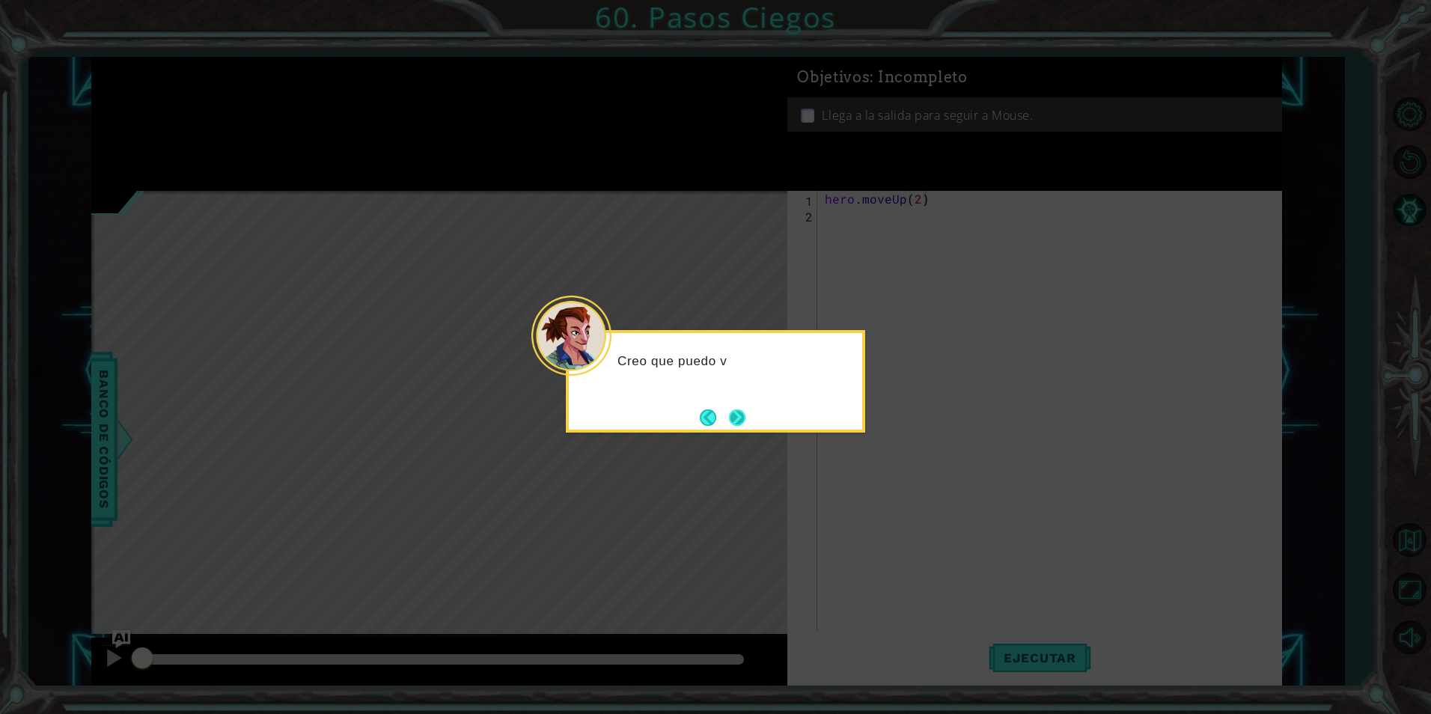
click at [737, 424] on button "Next" at bounding box center [737, 418] width 16 height 16
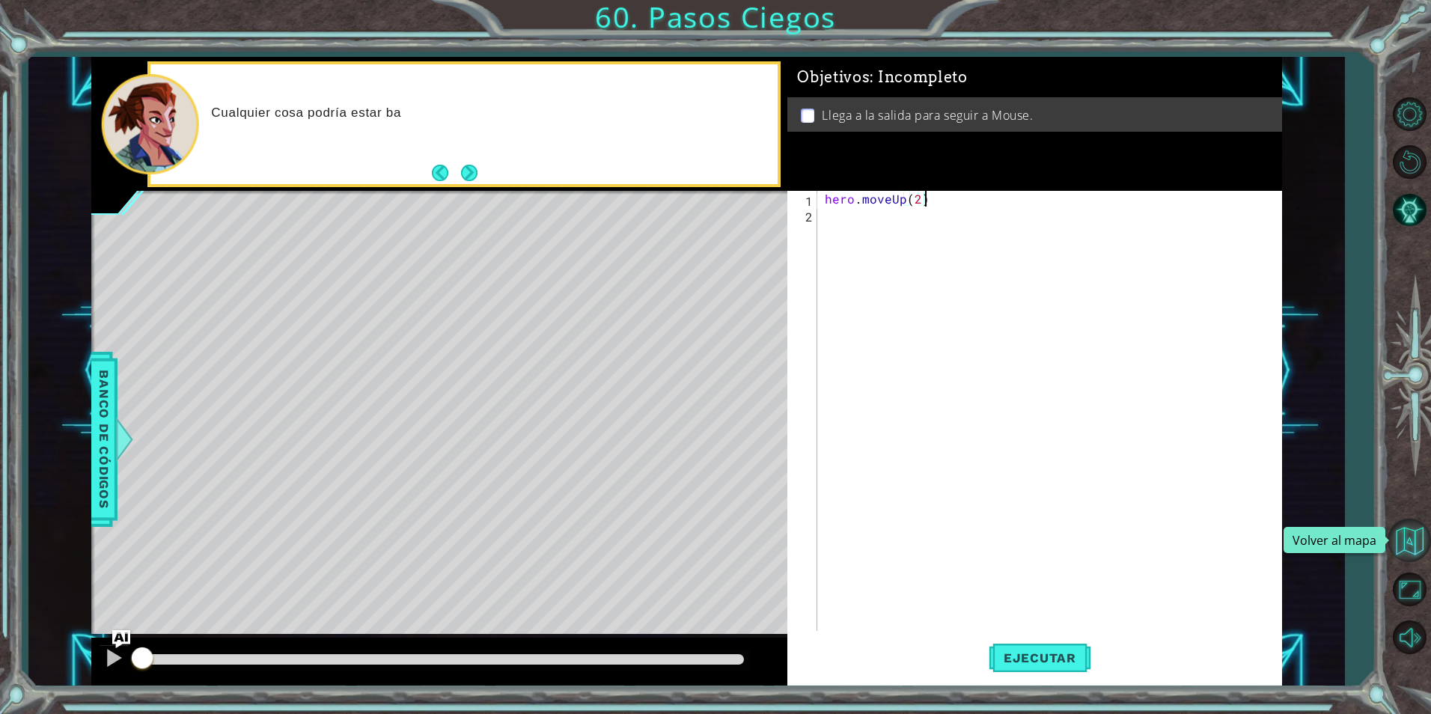
click at [1404, 534] on button "Volver al mapa" at bounding box center [1409, 540] width 43 height 43
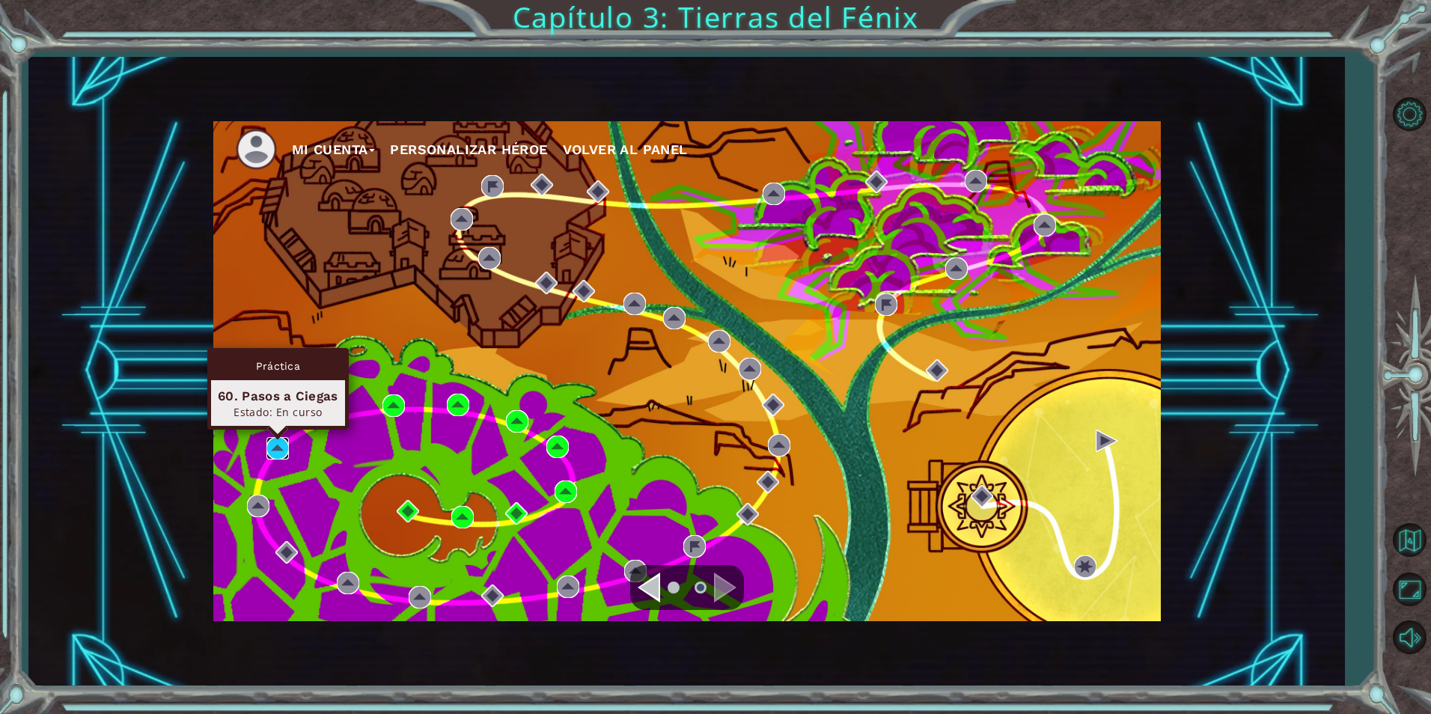
click at [283, 451] on img at bounding box center [278, 448] width 22 height 22
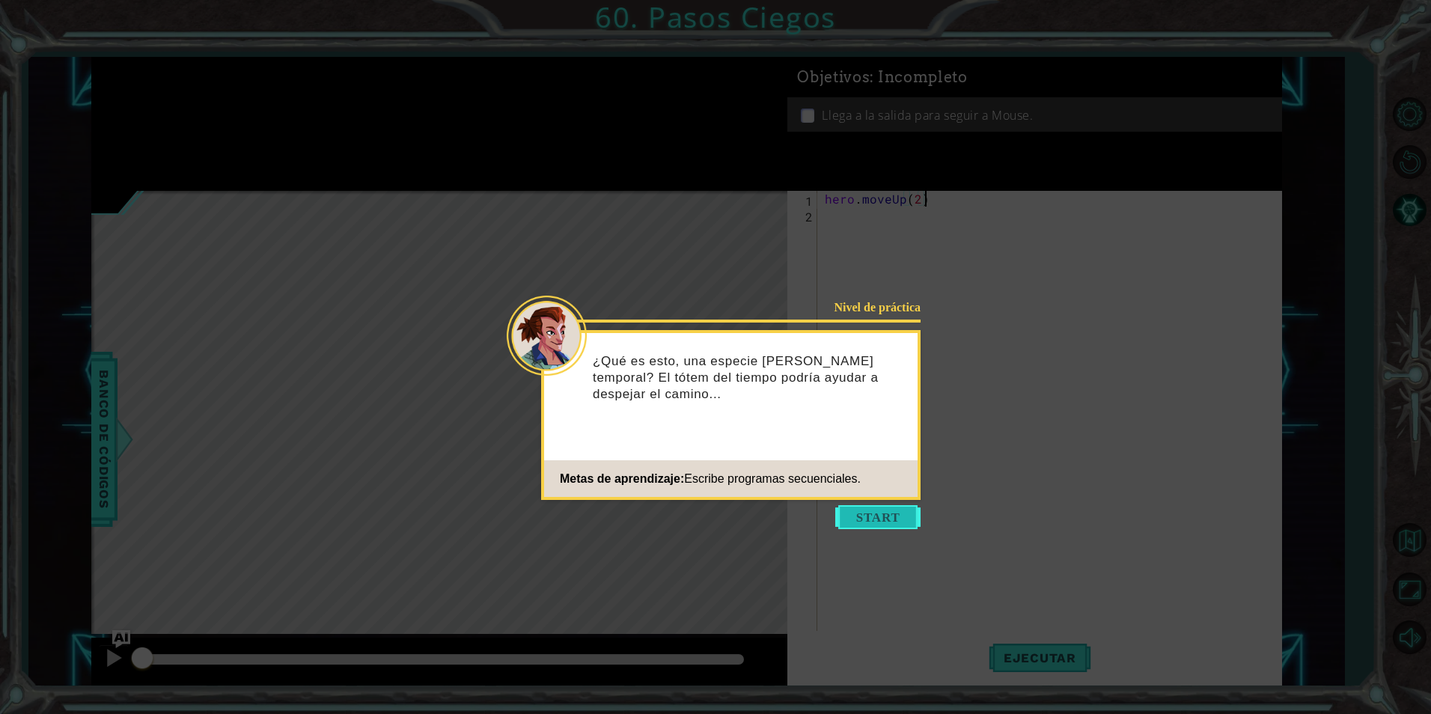
click at [871, 516] on button "Start" at bounding box center [877, 517] width 85 height 24
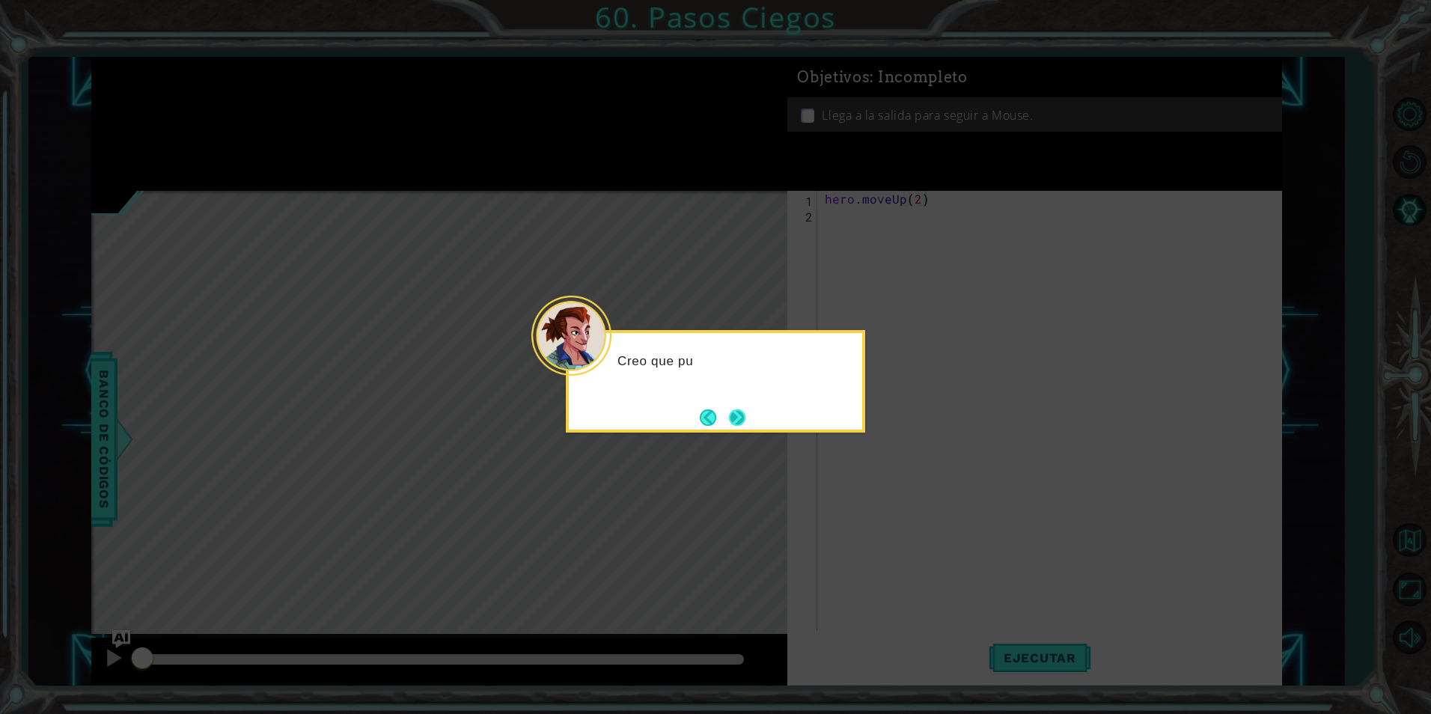
click at [731, 419] on button "Next" at bounding box center [737, 418] width 16 height 16
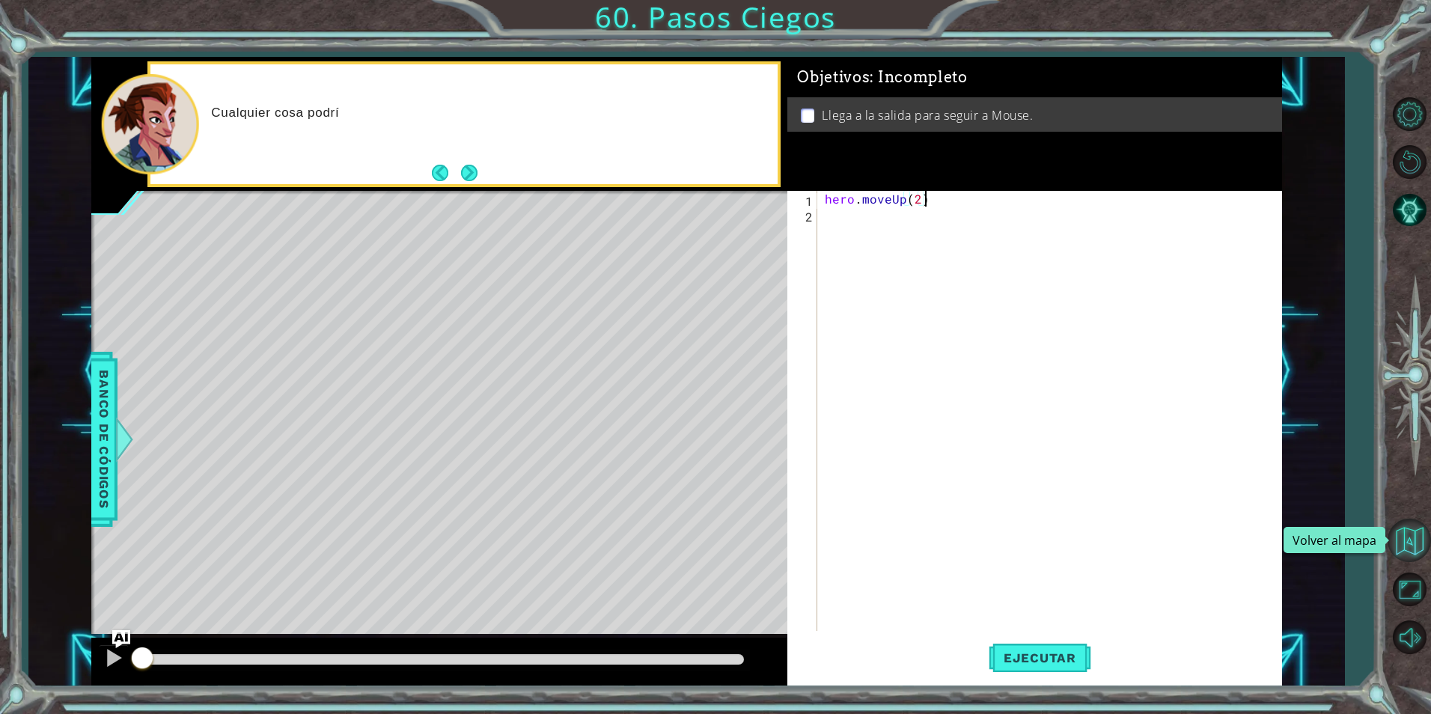
click at [1413, 534] on button "Volver al mapa" at bounding box center [1409, 540] width 43 height 43
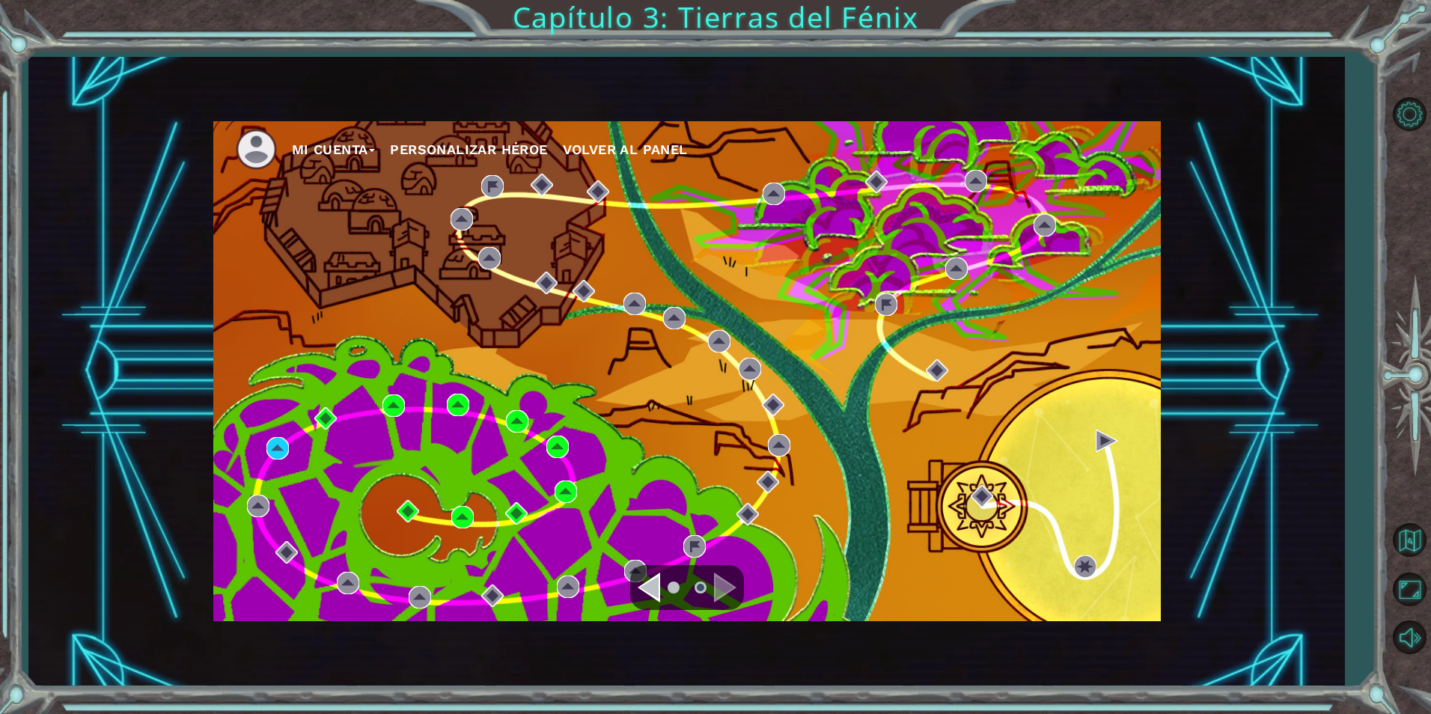
click at [295, 449] on div "Mi Cuenta Personalizar héroe Volver al panel" at bounding box center [687, 371] width 948 height 500
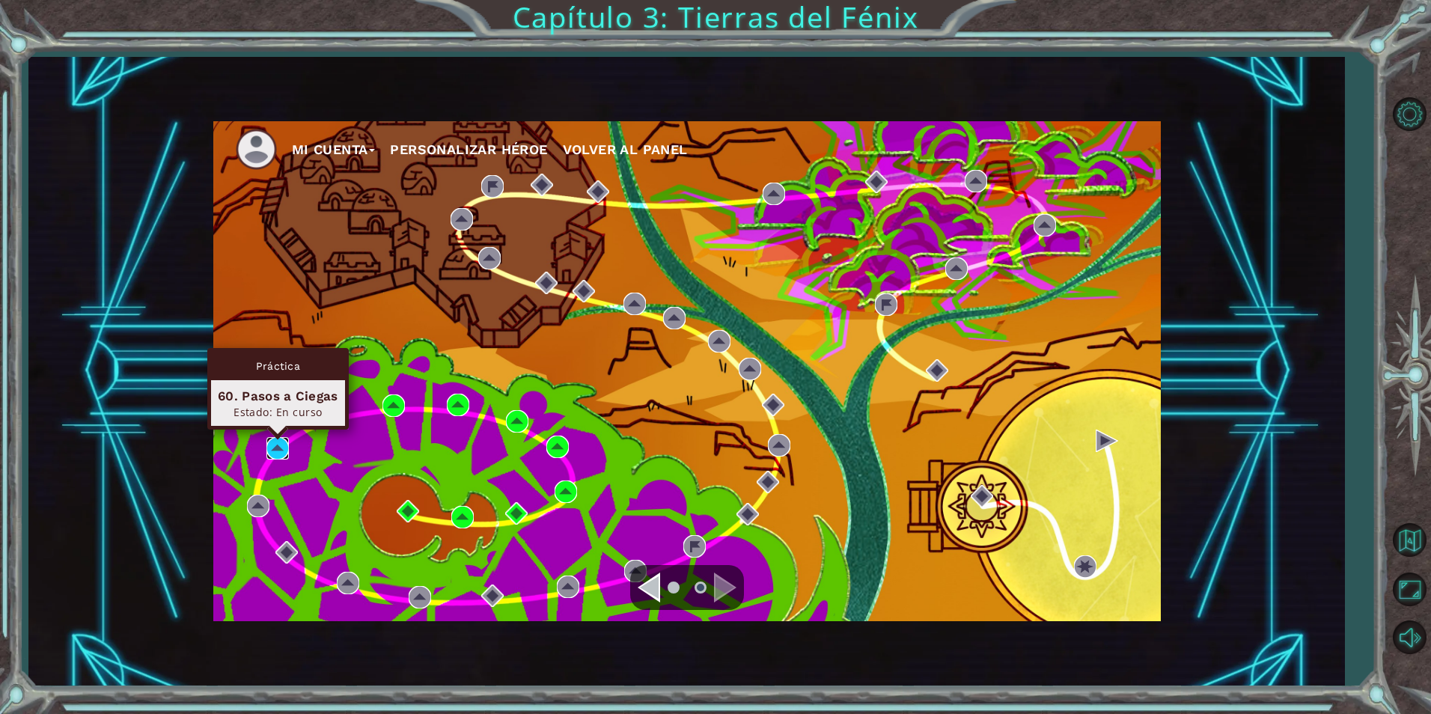
click at [276, 450] on img at bounding box center [278, 448] width 22 height 22
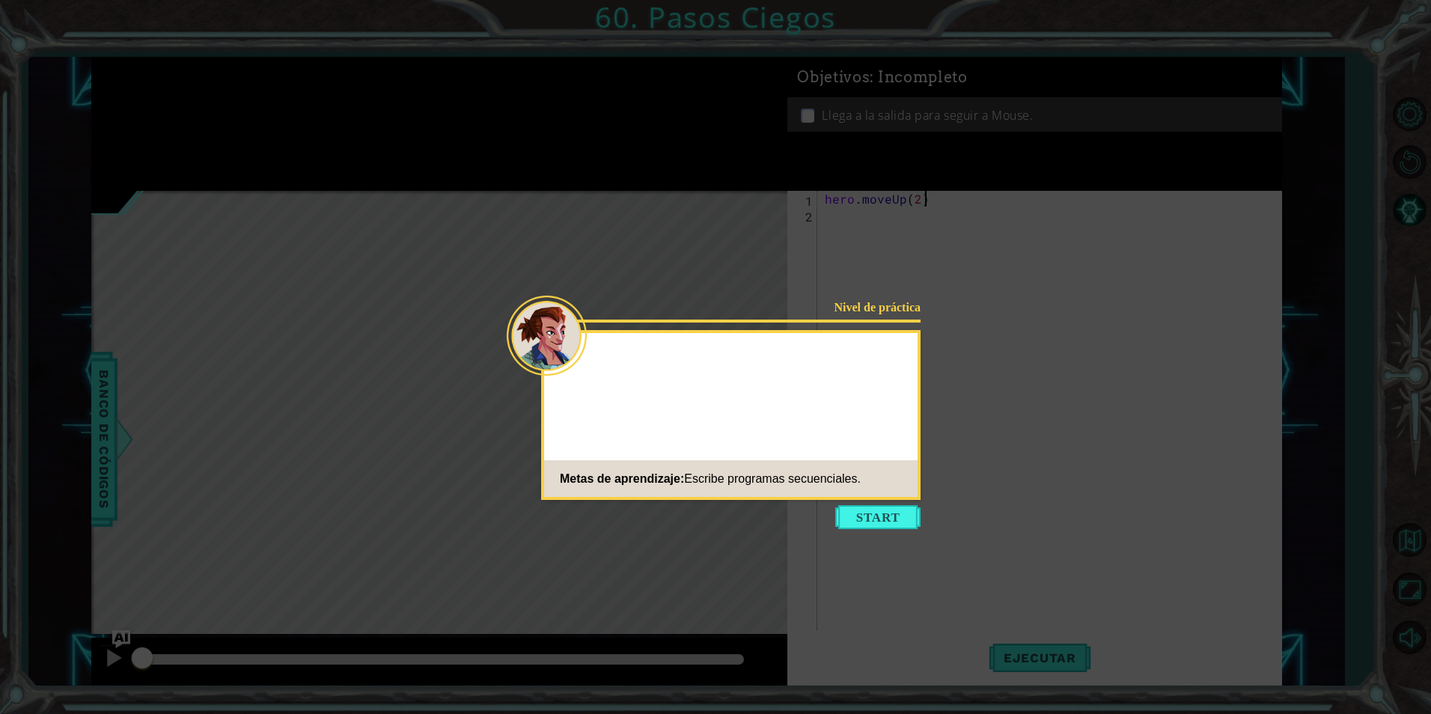
click at [883, 518] on button "Start" at bounding box center [877, 517] width 85 height 24
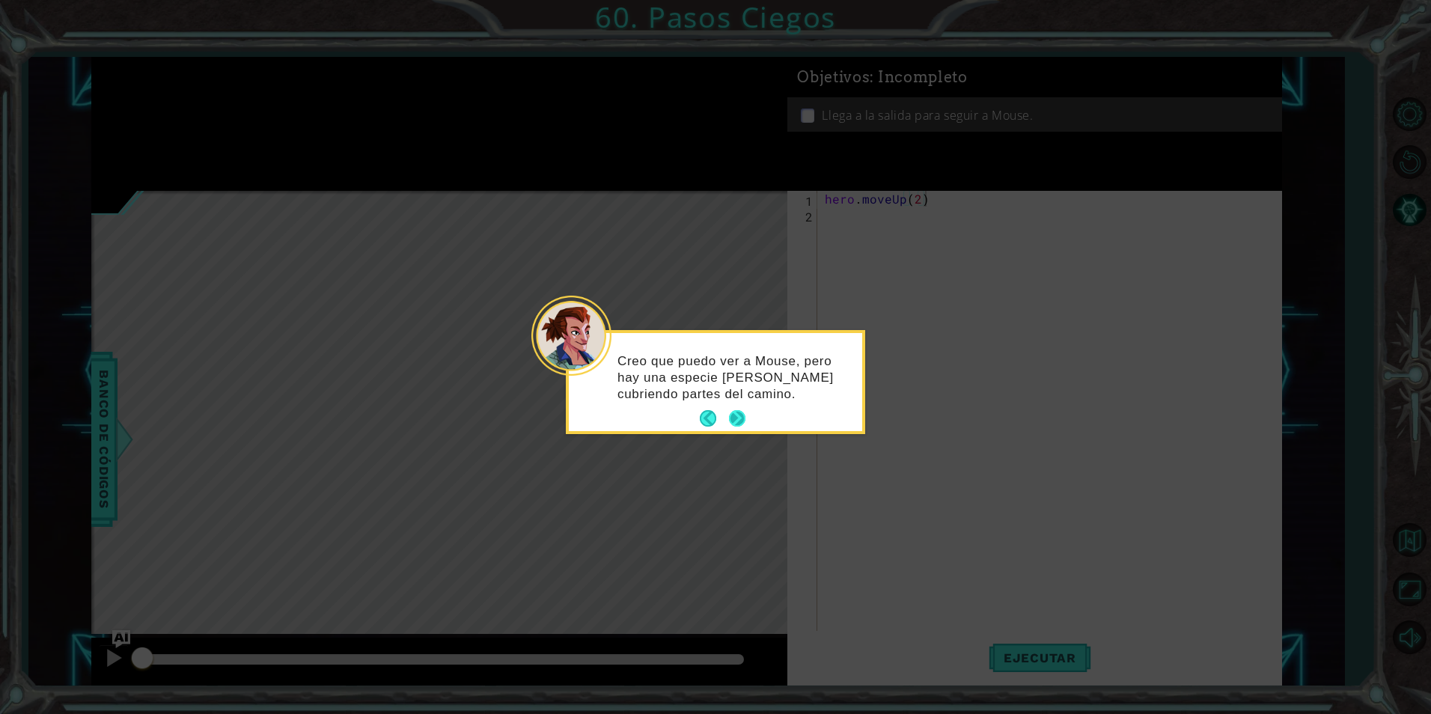
click at [746, 421] on div "Creo que puedo ver a Mouse, pero hay una especie [PERSON_NAME] cubriendo partes…" at bounding box center [715, 382] width 293 height 98
click at [730, 412] on button "Next" at bounding box center [737, 418] width 16 height 16
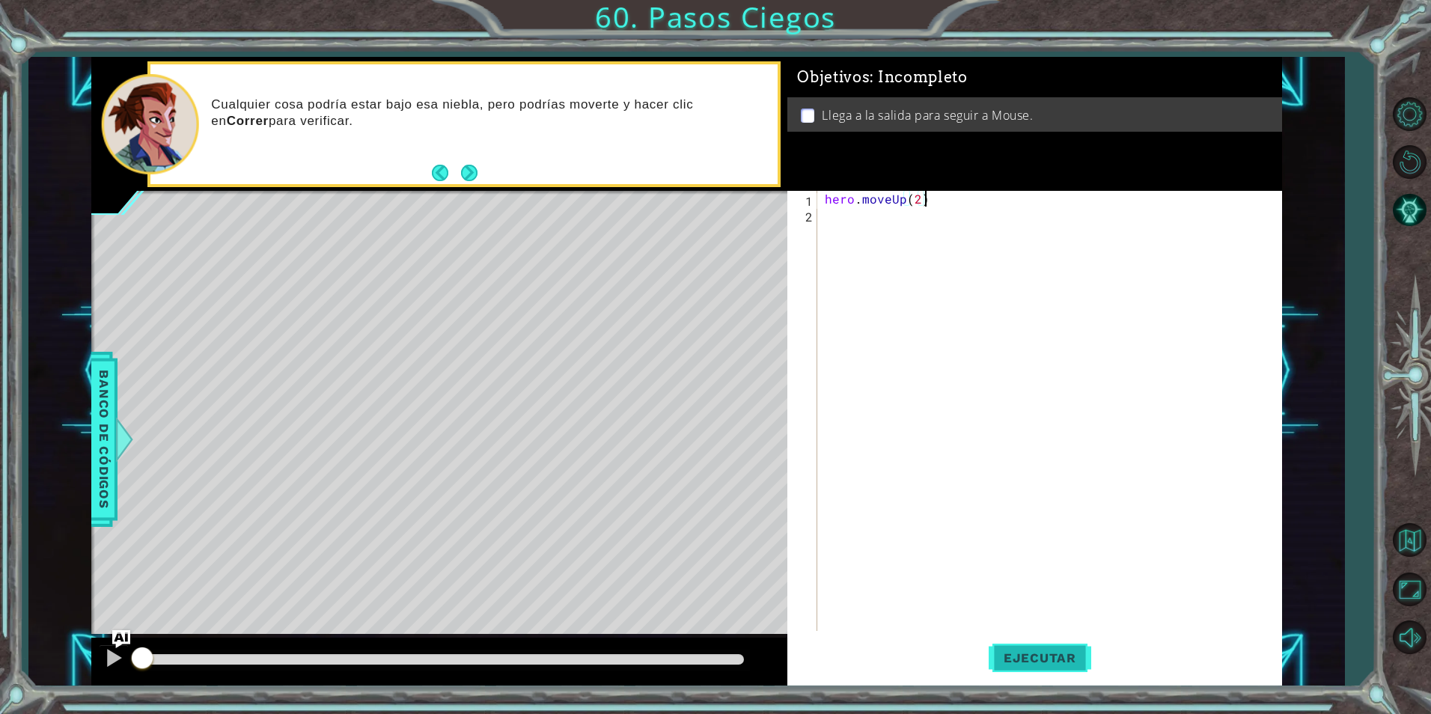
click at [1045, 659] on span "Ejecutar" at bounding box center [1040, 658] width 103 height 15
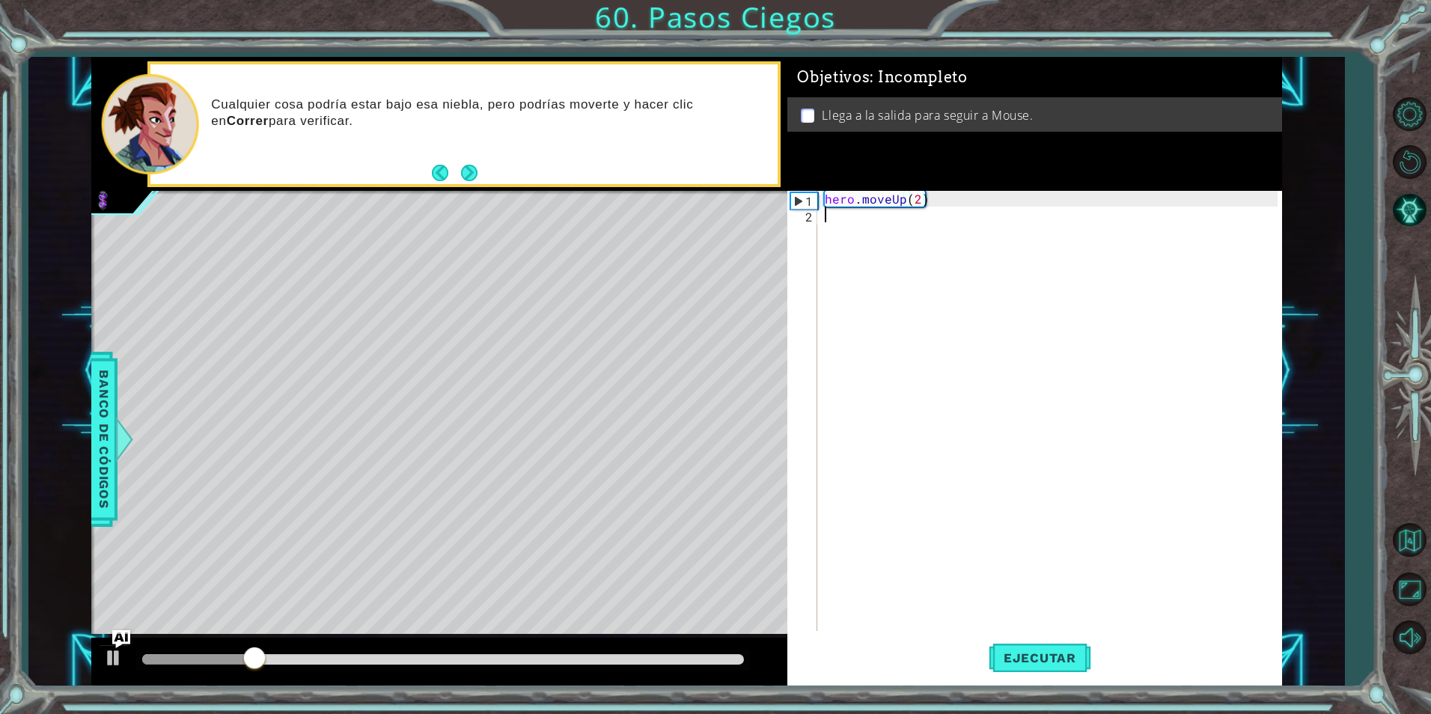
click at [871, 239] on div "hero . moveUp ( 2 )" at bounding box center [1053, 427] width 463 height 472
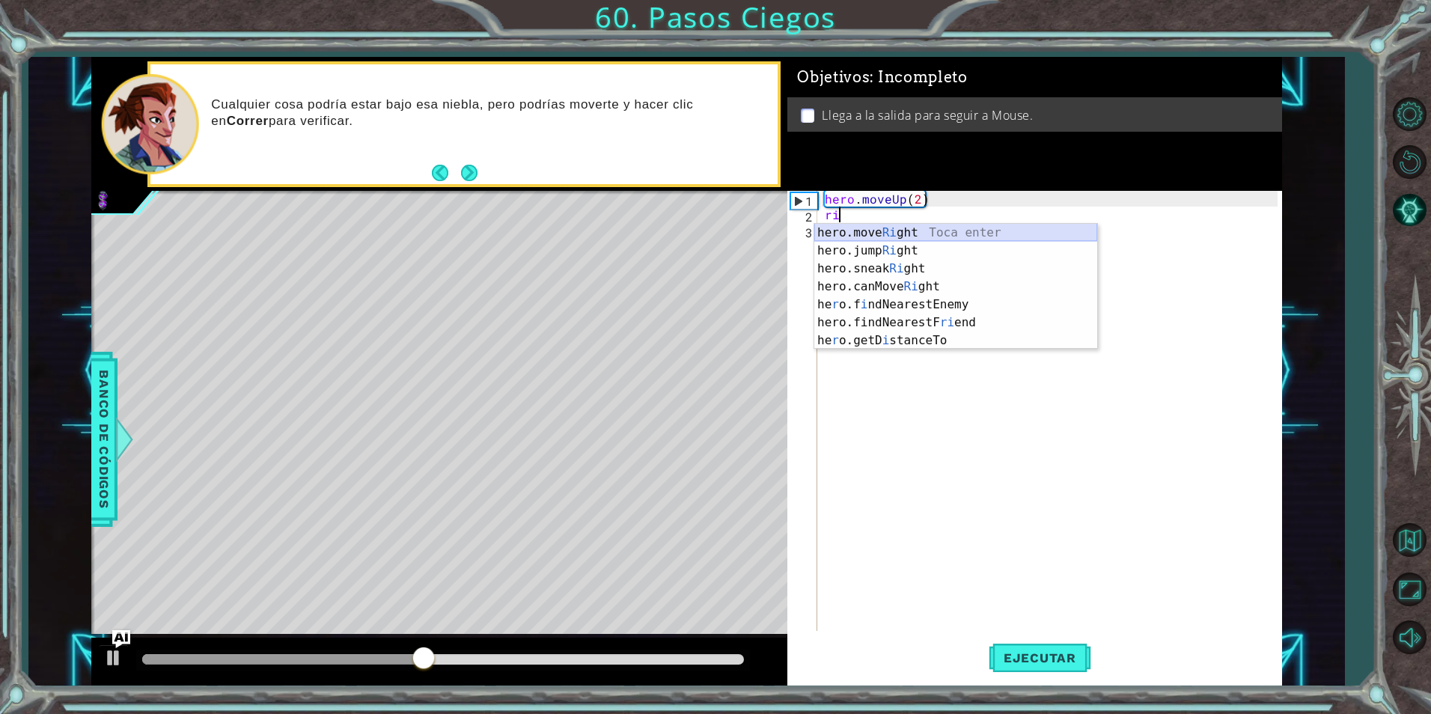
click at [876, 234] on div "hero.move Ri ght Toca enter hero.jump Ri ght Toca enter hero.sneak Ri ght Toca …" at bounding box center [956, 305] width 283 height 162
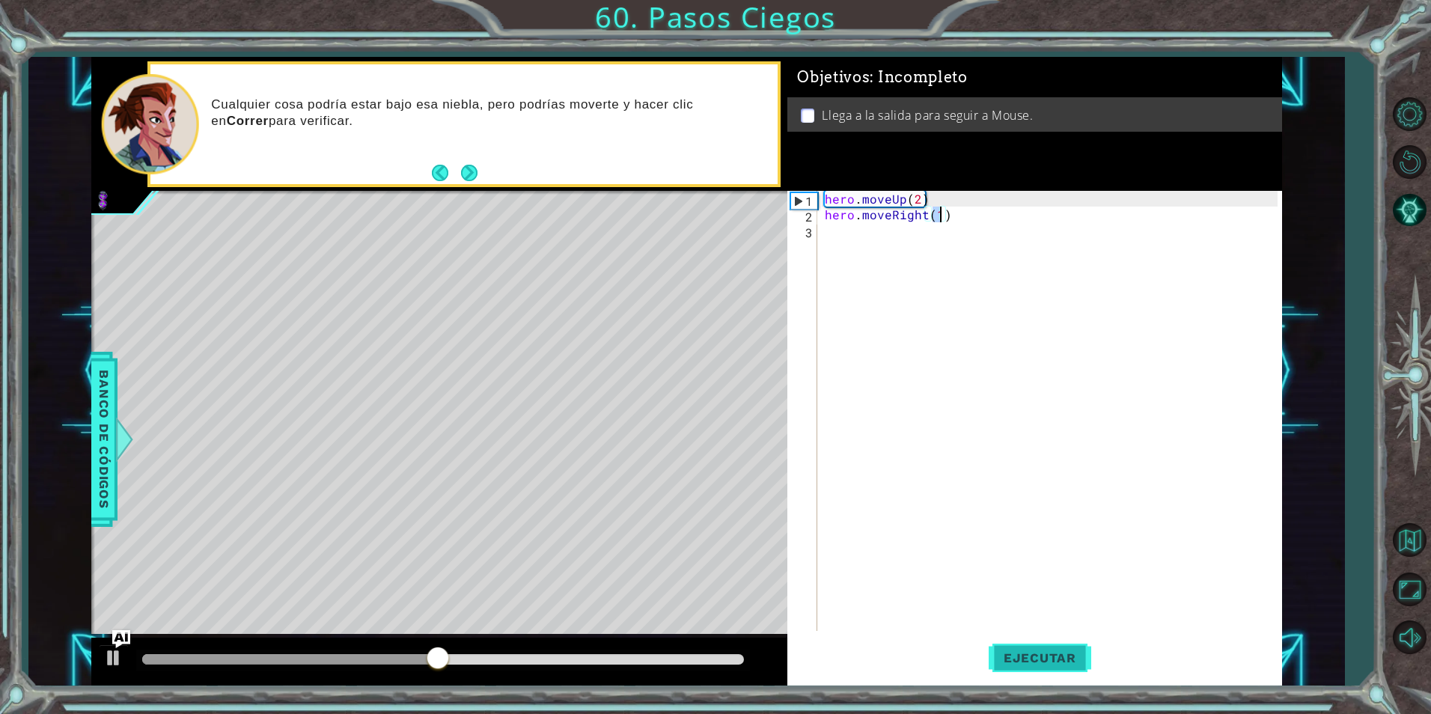
type textarea "hero.moveRight(1)"
click at [1032, 657] on span "Ejecutar" at bounding box center [1040, 658] width 103 height 15
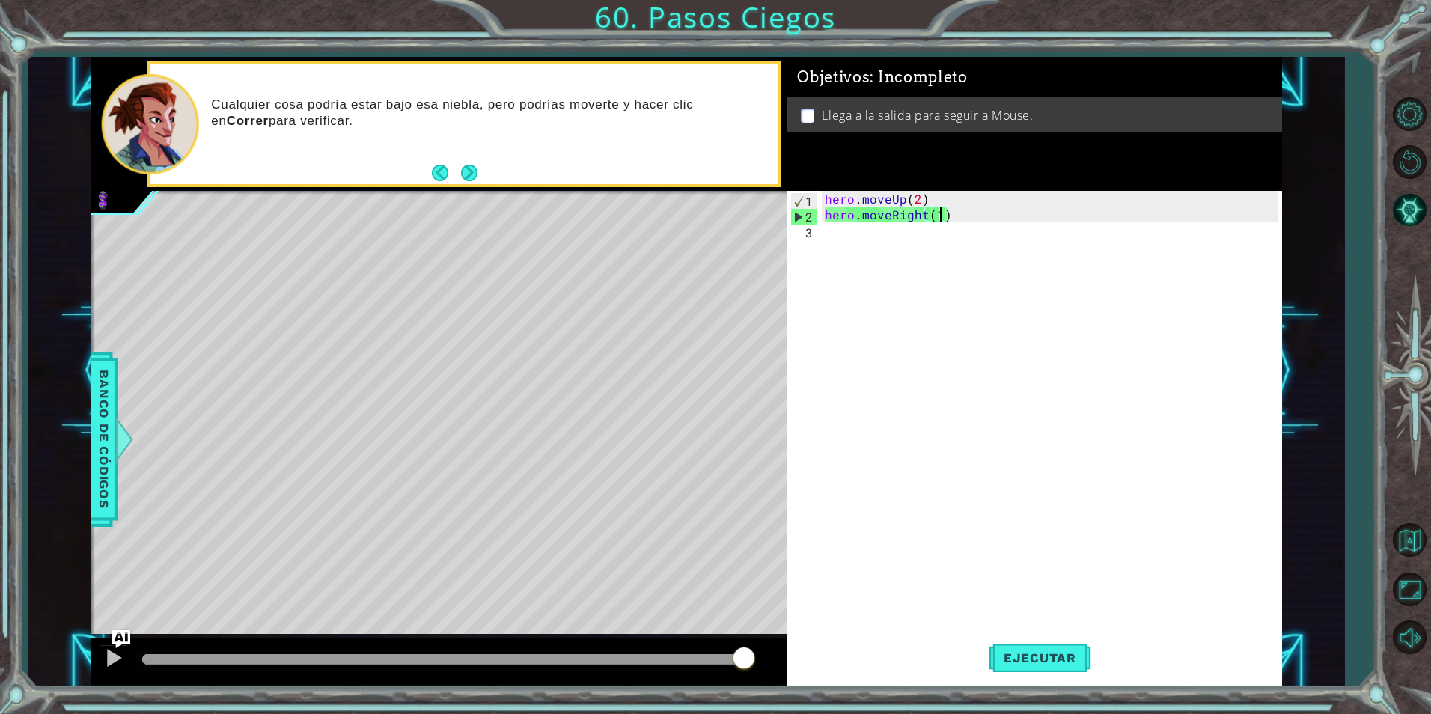
click at [826, 231] on div "hero . moveUp ( 2 ) hero . moveRight ( 1 )" at bounding box center [1053, 427] width 463 height 472
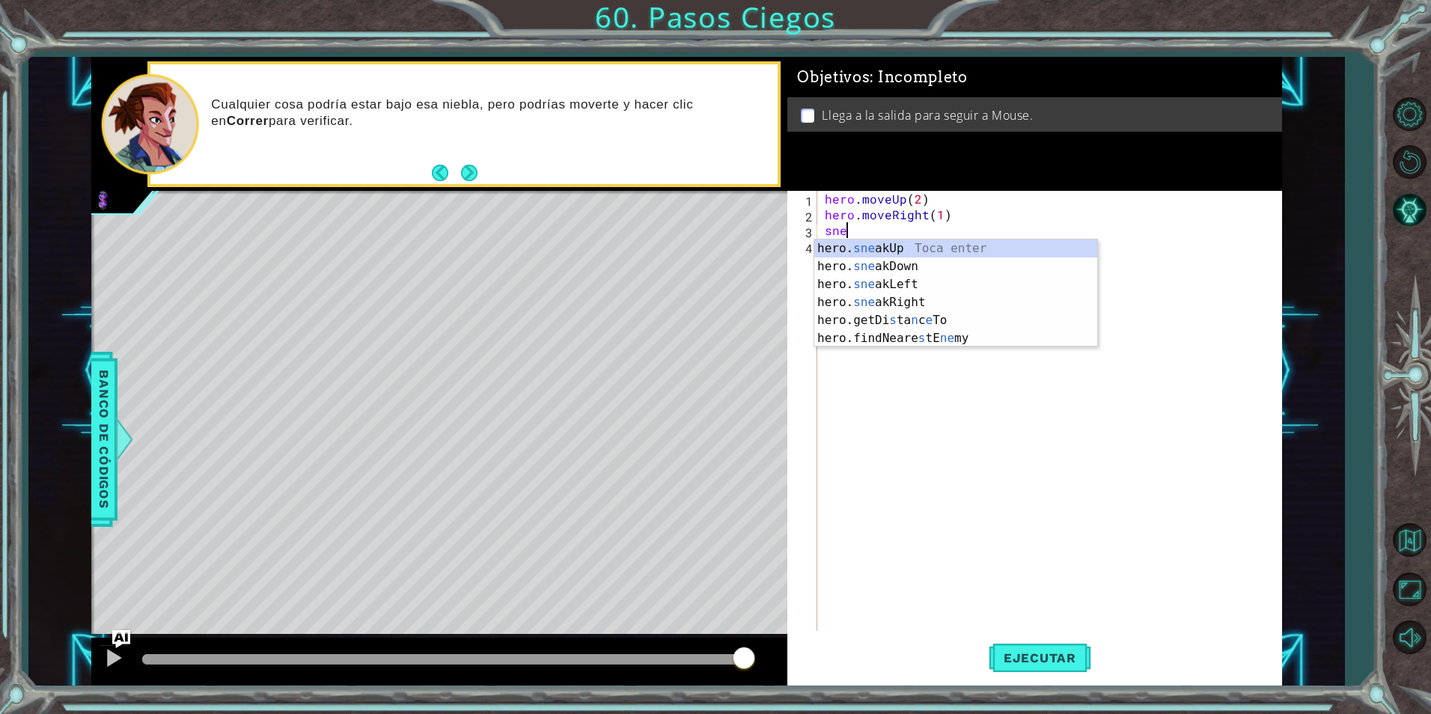
scroll to position [0, 1]
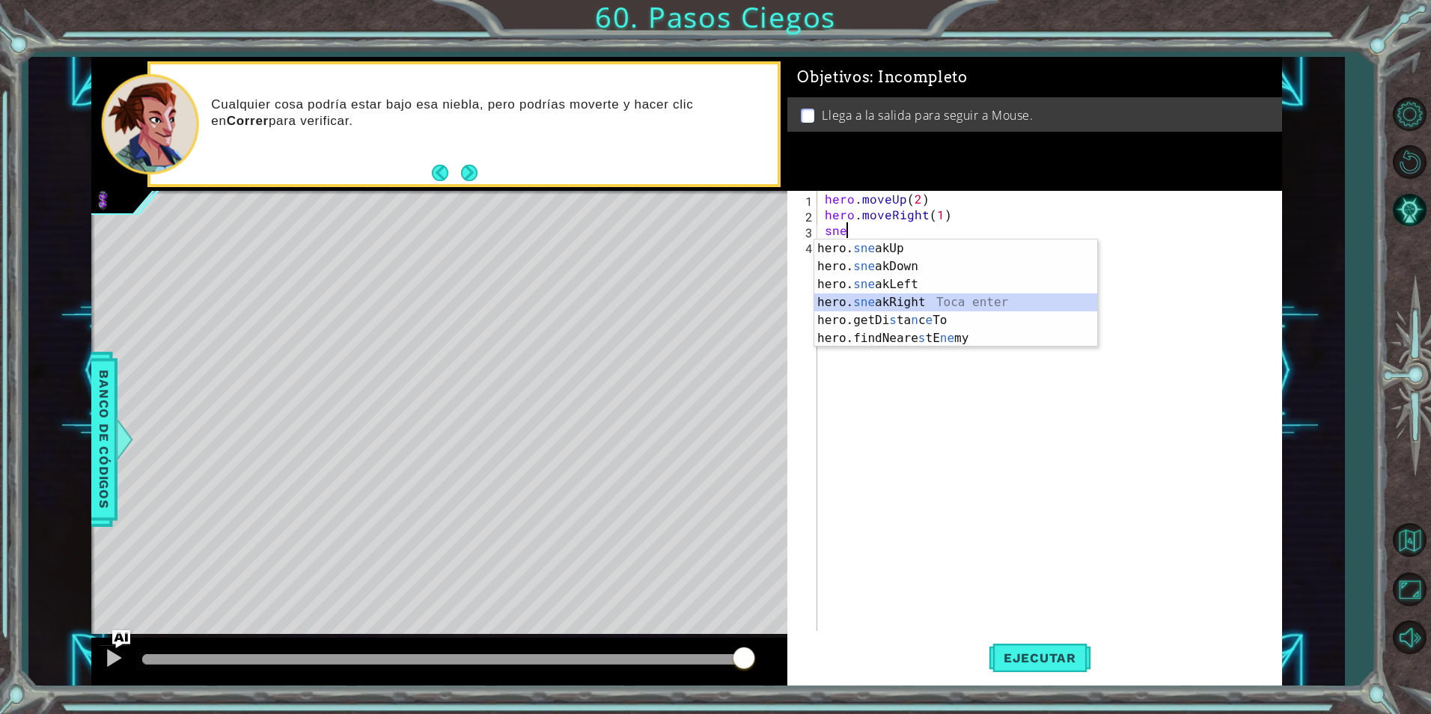
type textarea "hero.sneakRight(1)"
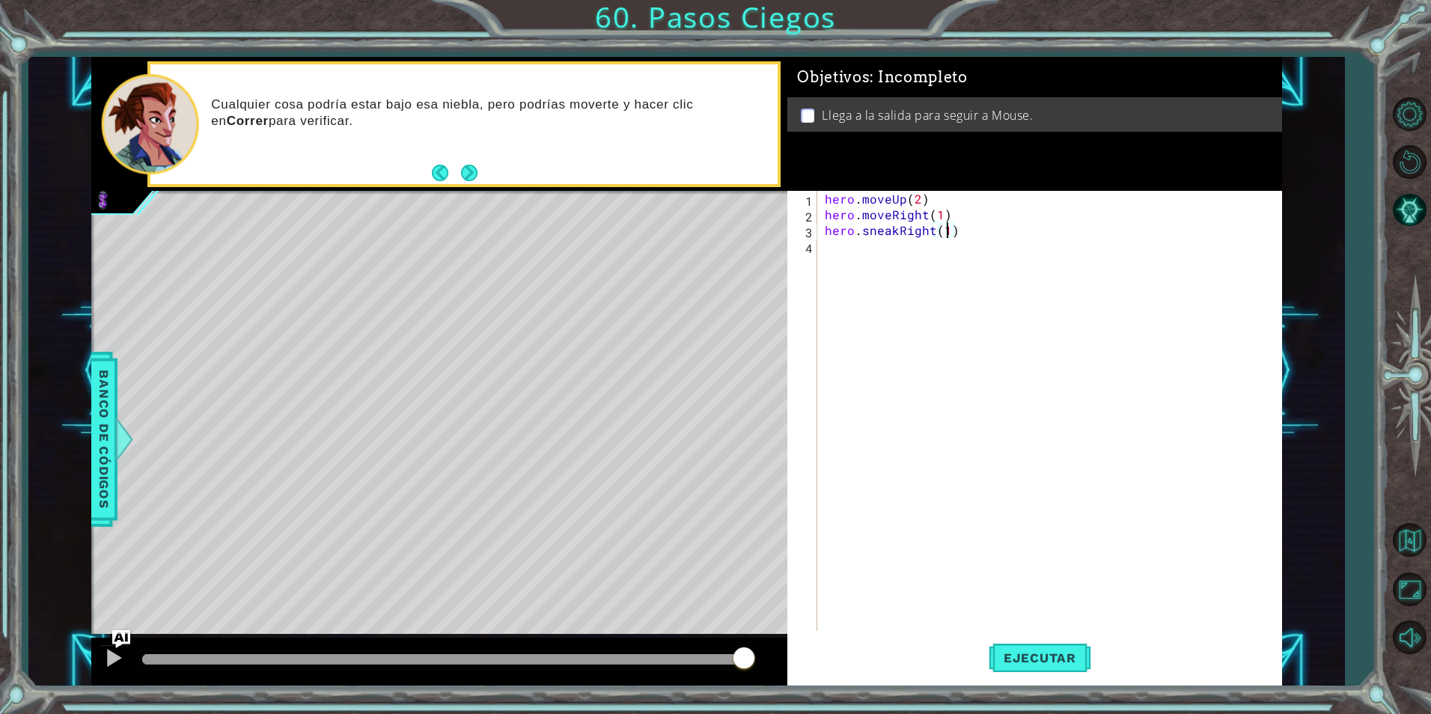
scroll to position [0, 0]
type textarea "ju"
click at [1022, 651] on span "Ejecutar" at bounding box center [1040, 658] width 103 height 15
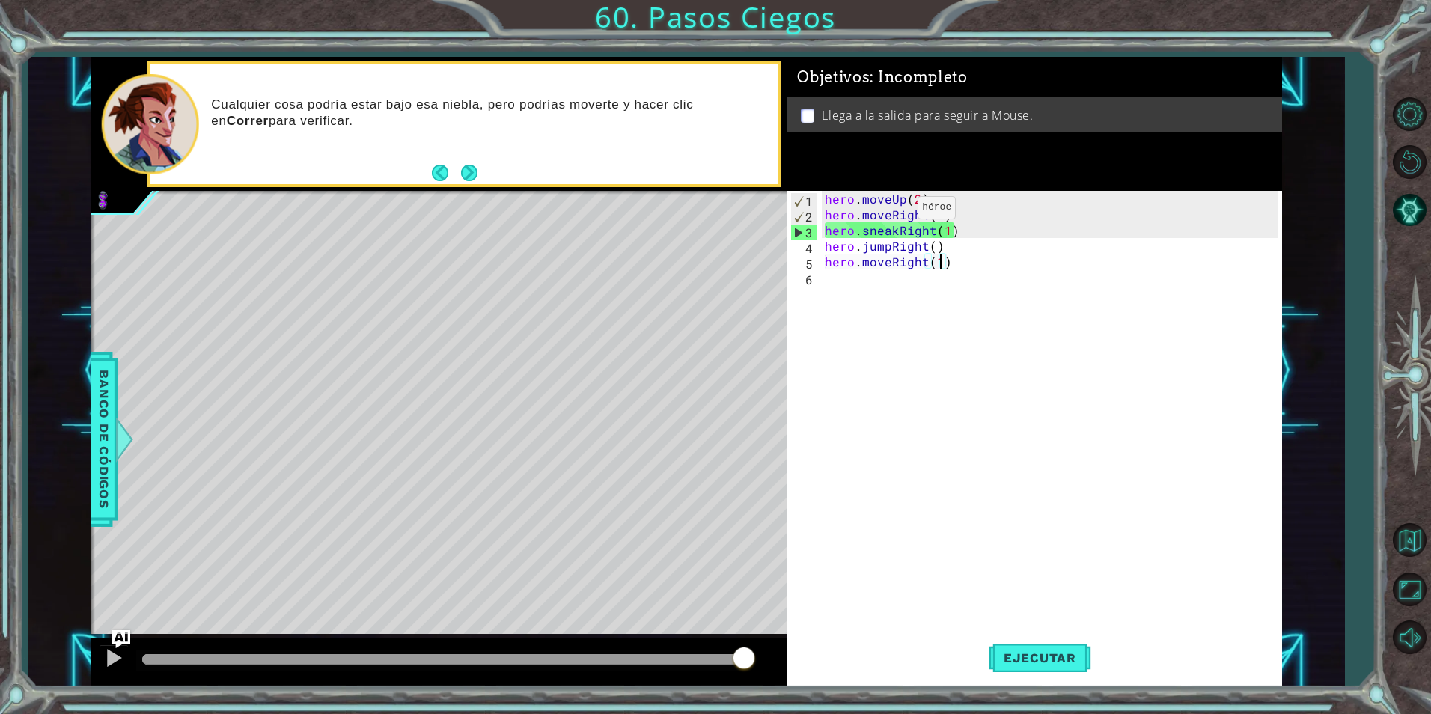
click at [891, 213] on div "hero . moveUp ( 2 ) hero . moveRight ( 1 ) hero . sneakRight ( 1 ) hero . jumpR…" at bounding box center [1053, 427] width 463 height 472
click at [891, 217] on div "hero . moveUp ( 2 ) hero . moveRight ( 1 ) hero . sneakRight ( 1 ) hero . jumpR…" at bounding box center [1053, 427] width 463 height 472
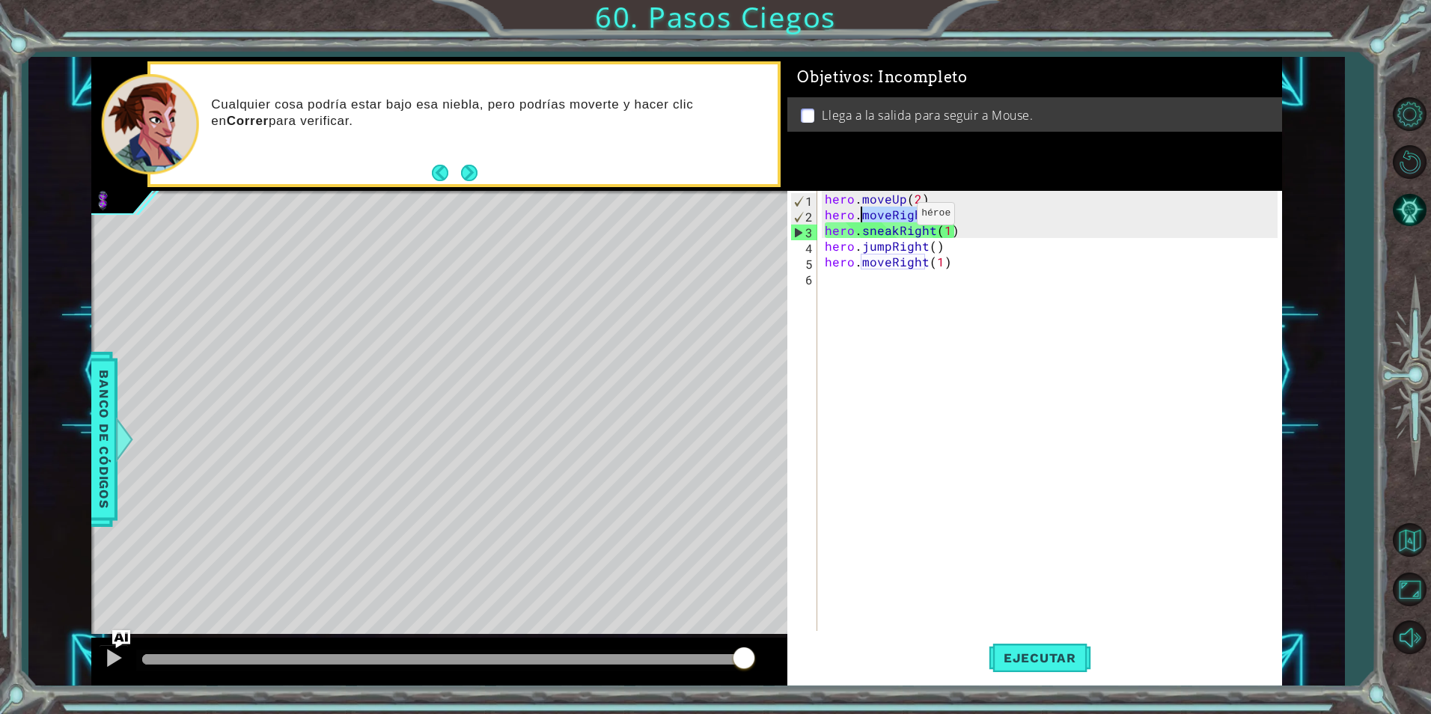
click at [891, 216] on div "hero . moveUp ( 2 ) hero . moveRight ( 1 ) hero . sneakRight ( 1 ) hero . jumpR…" at bounding box center [1053, 427] width 463 height 472
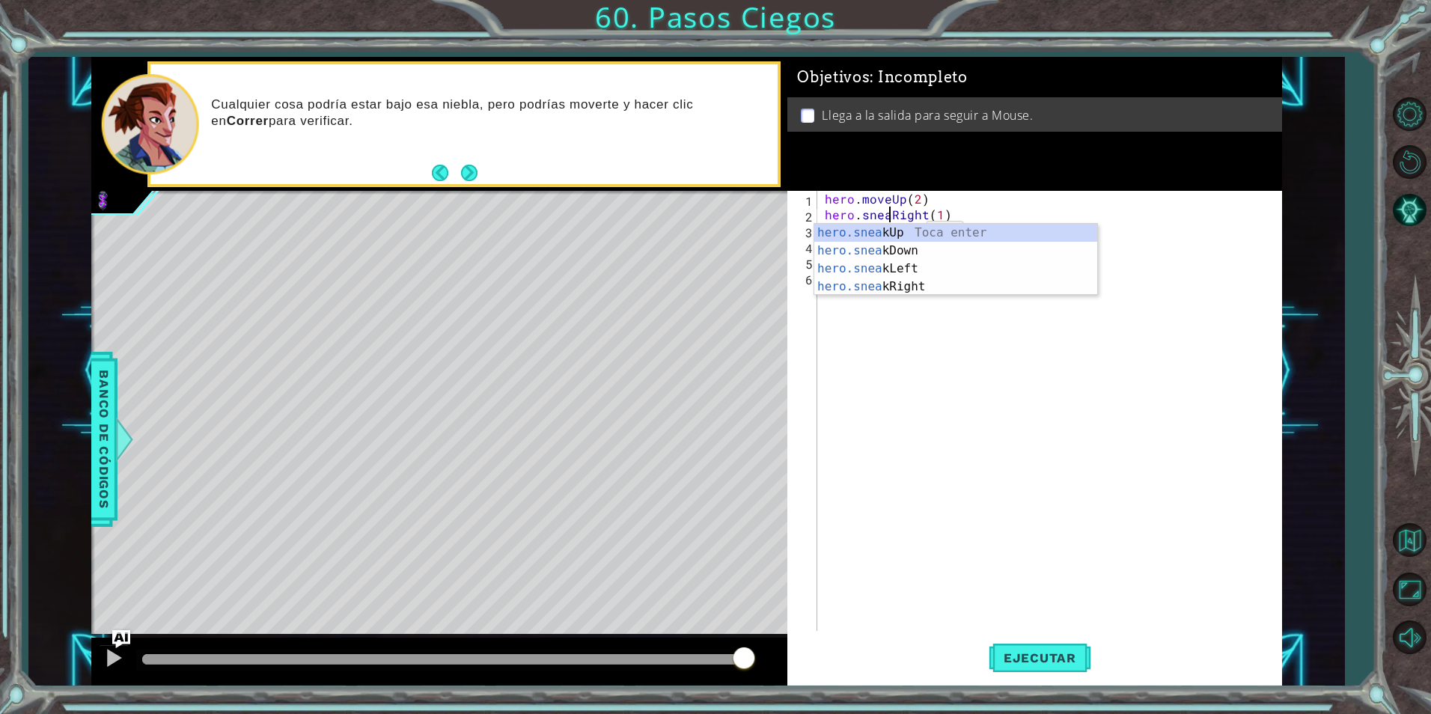
scroll to position [0, 5]
type textarea "hero.sneakRight(1)"
click at [1058, 651] on span "Ejecutar" at bounding box center [1040, 658] width 103 height 15
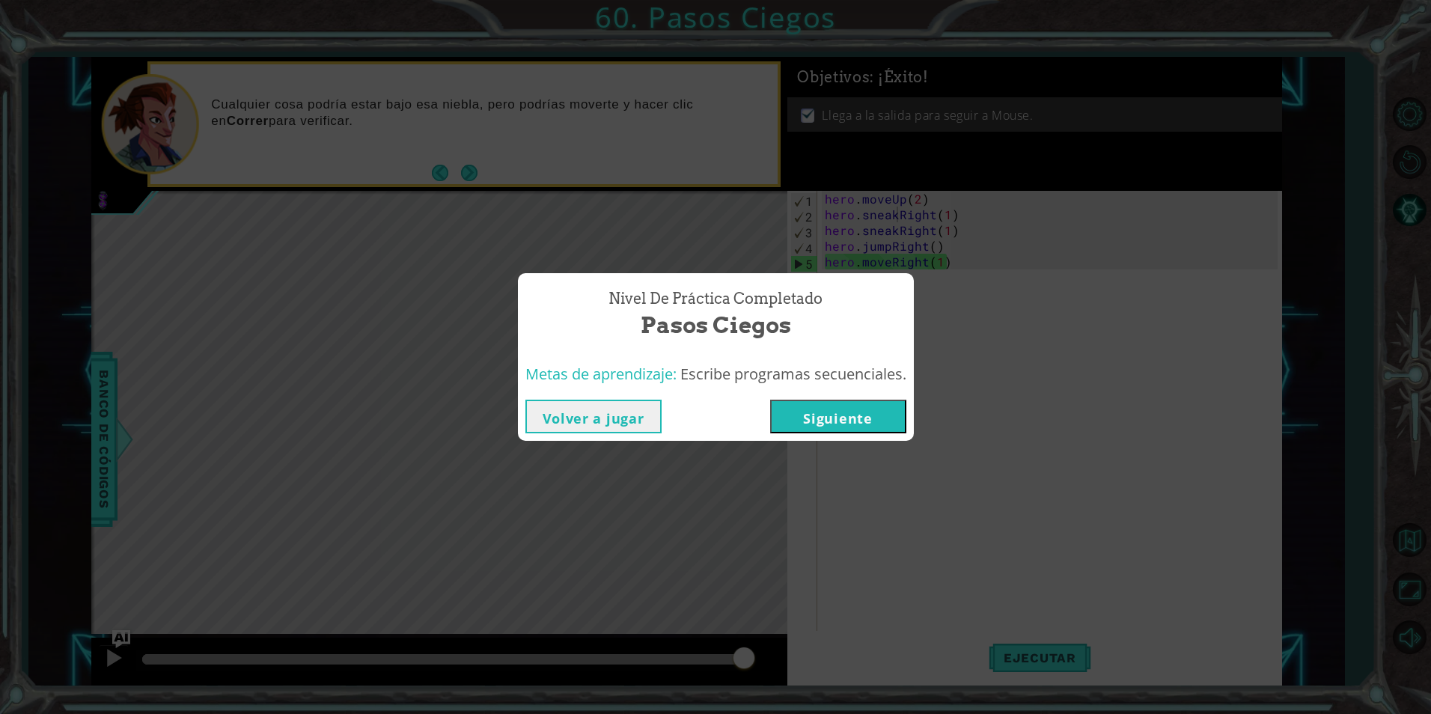
click at [833, 409] on button "Siguiente" at bounding box center [838, 417] width 136 height 34
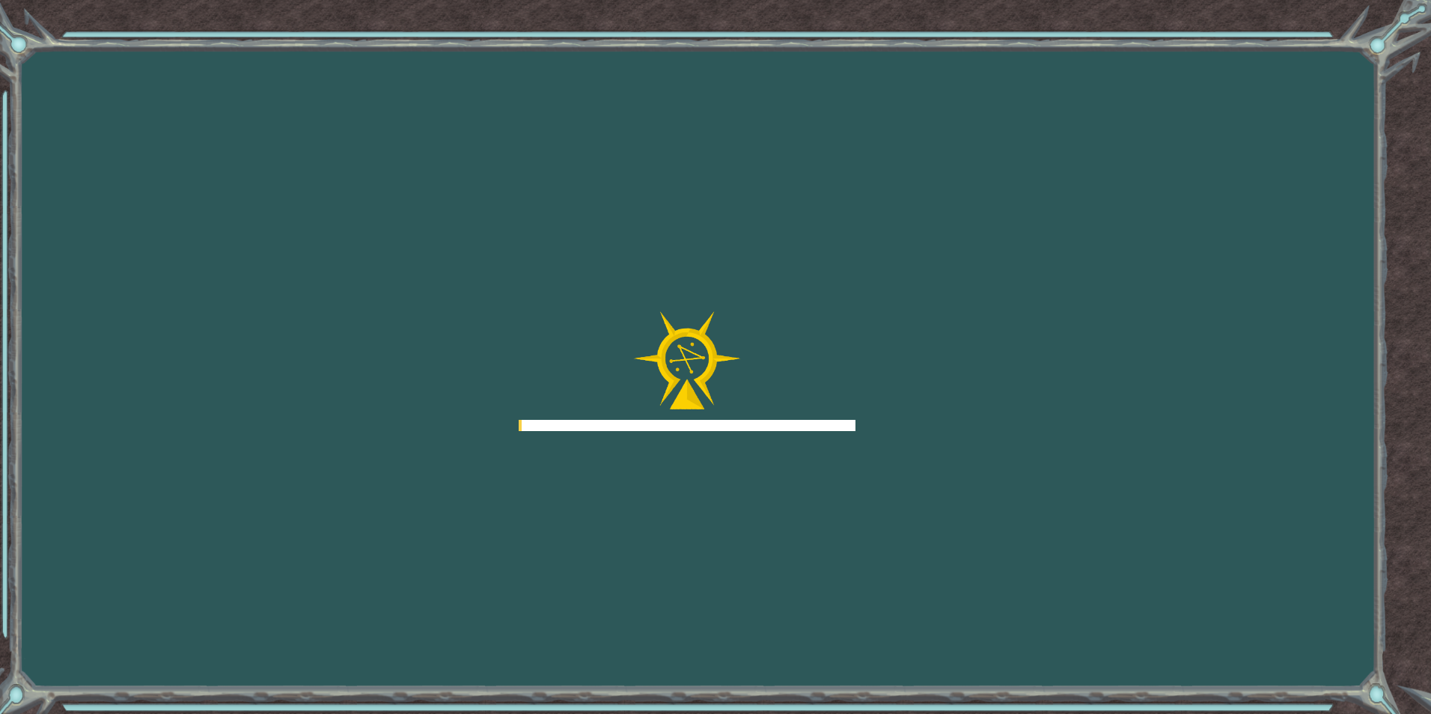
click at [833, 409] on div at bounding box center [687, 371] width 337 height 120
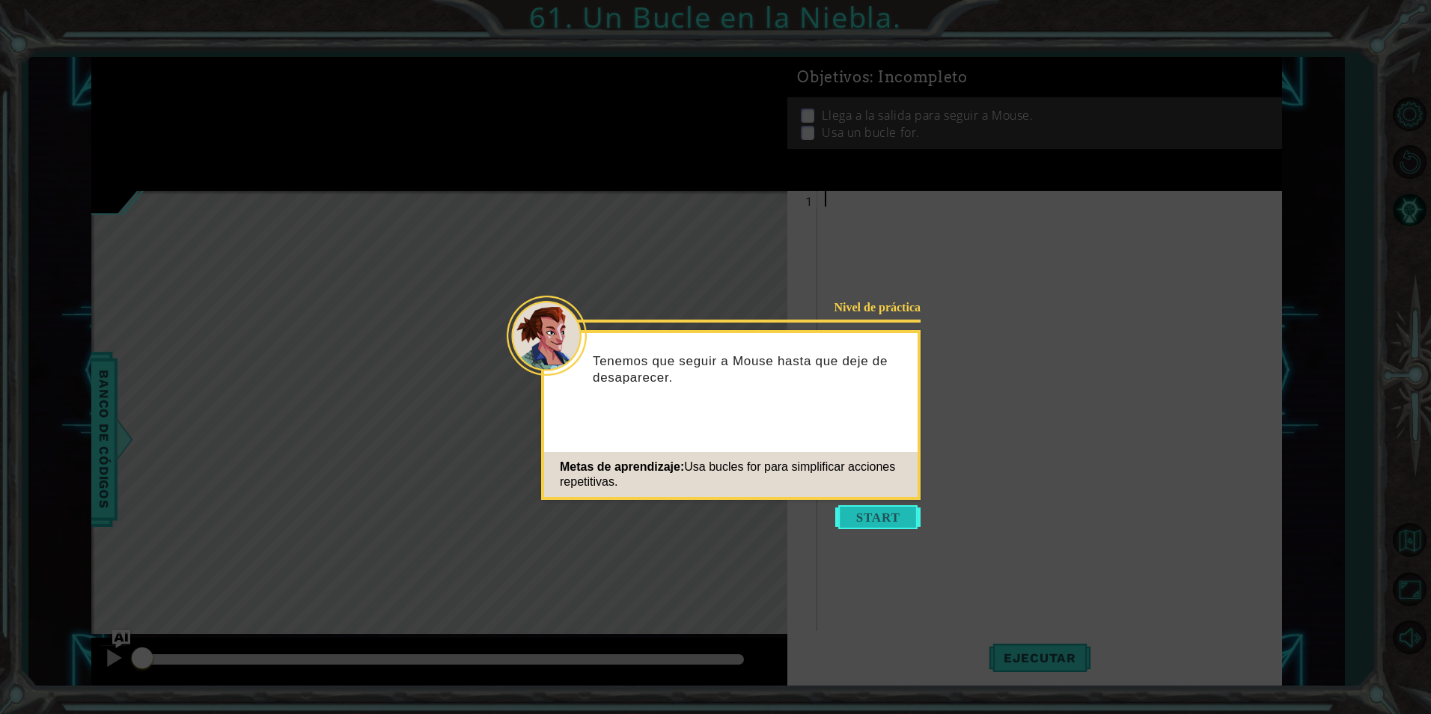
click at [876, 525] on button "Start" at bounding box center [877, 517] width 85 height 24
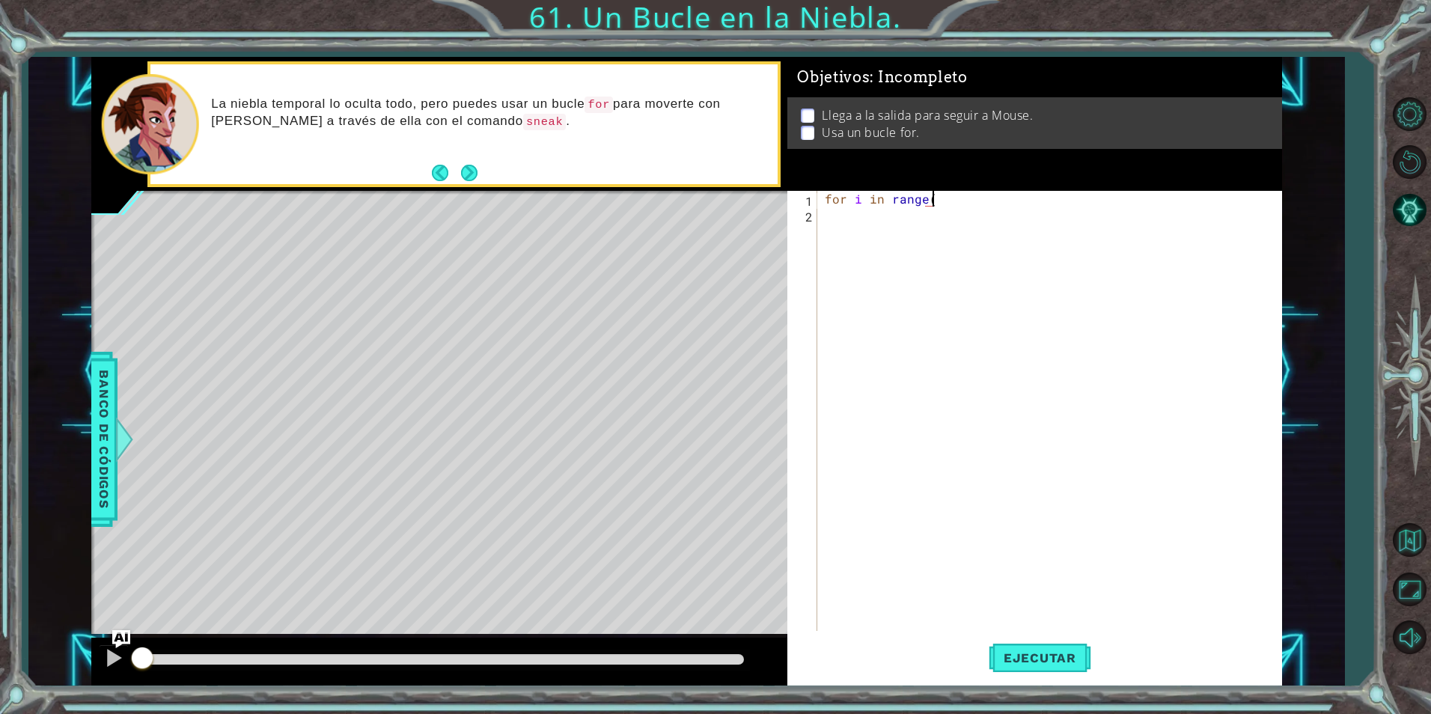
scroll to position [0, 7]
type textarea "for i in range(3):"
type textarea "m"
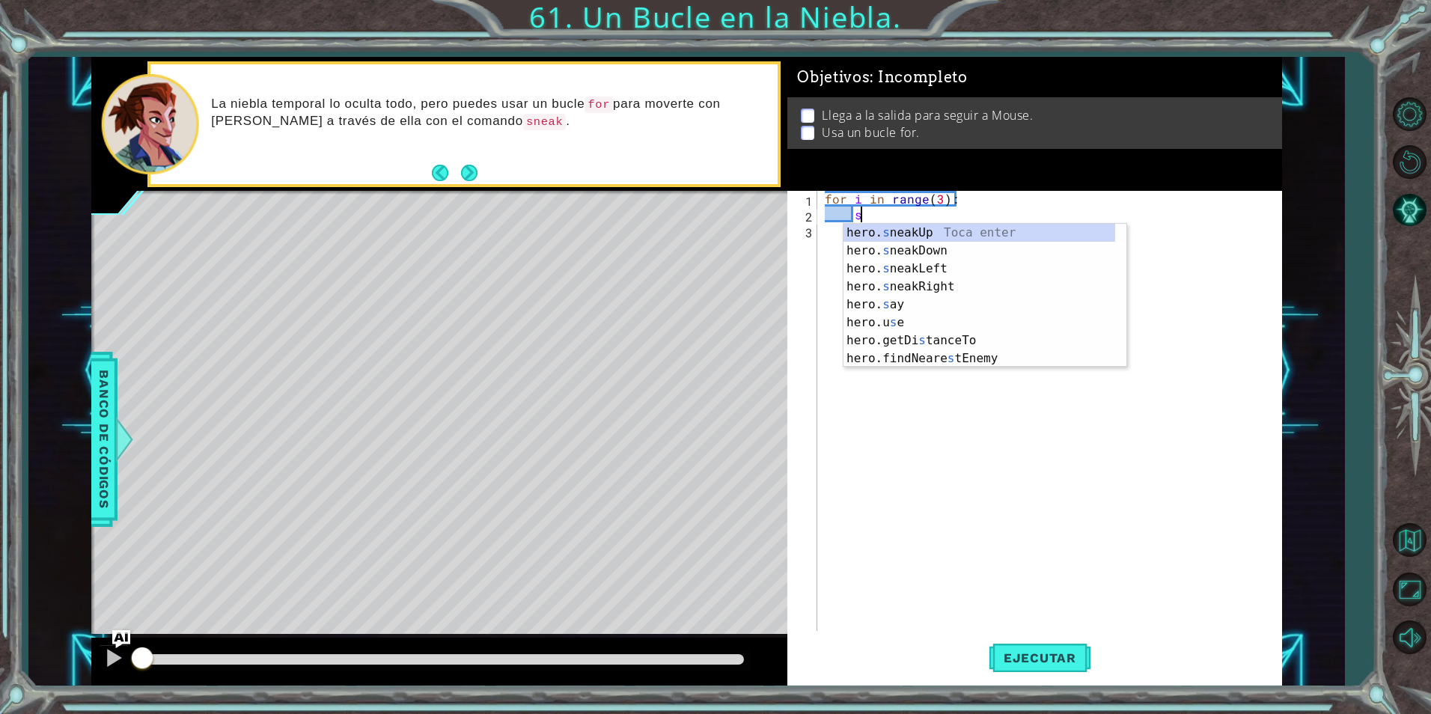
scroll to position [0, 2]
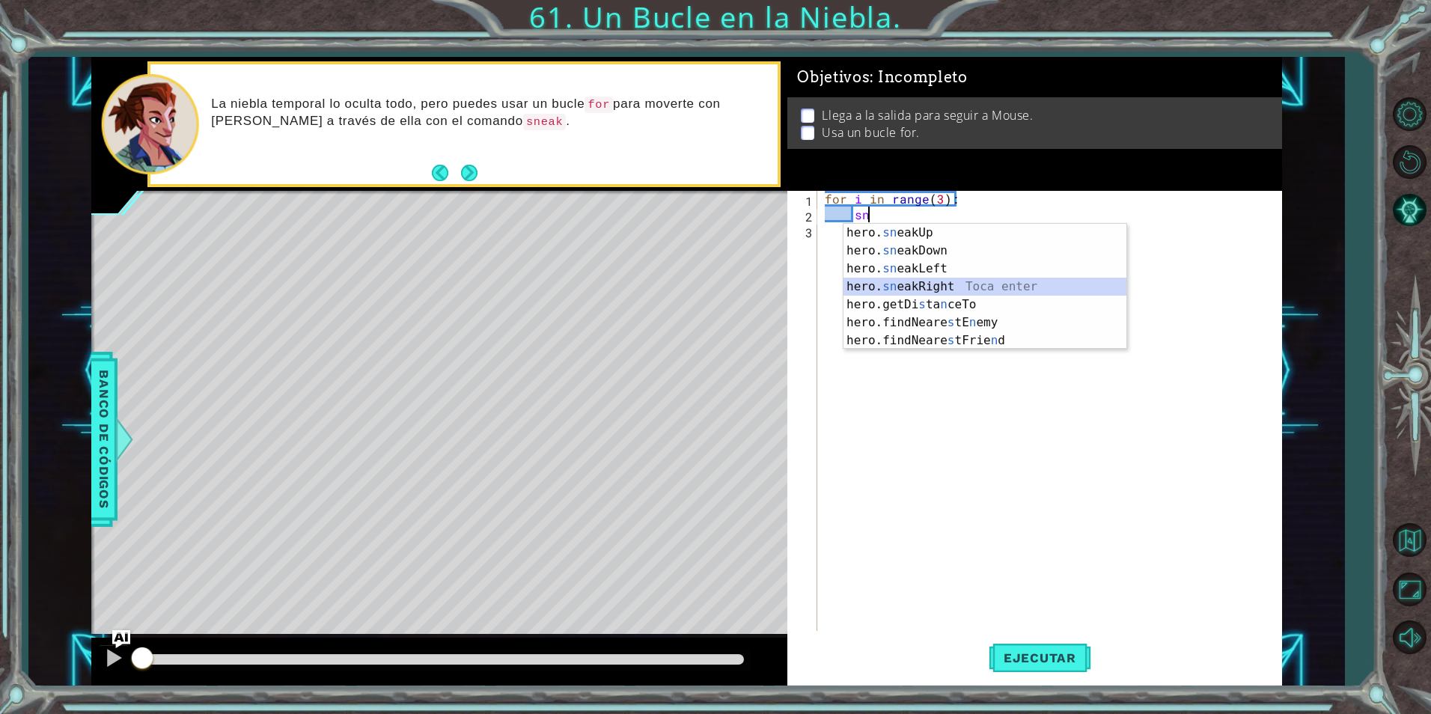
type textarea "hero.sneakRight(1)"
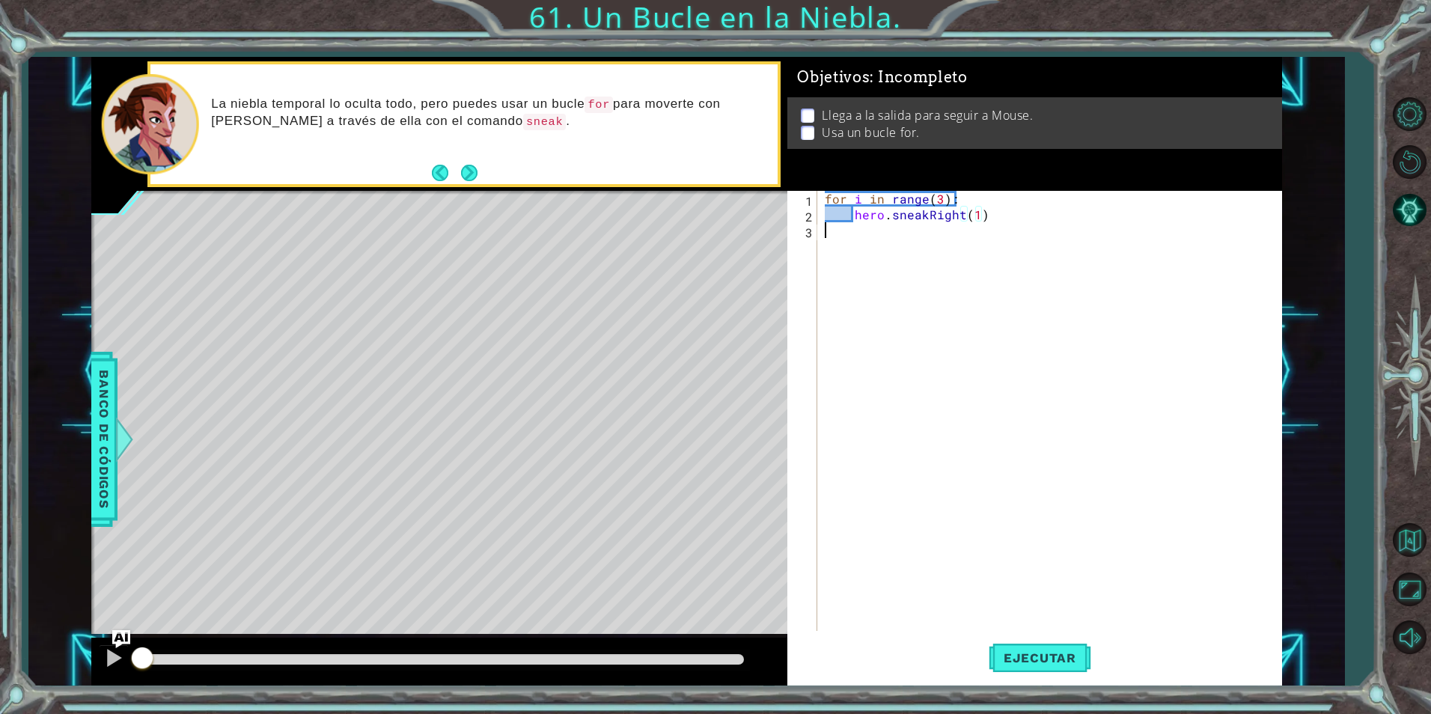
scroll to position [0, 0]
click at [1004, 222] on div "for i in range ( 3 ) : hero . sneakRight ( 1 )" at bounding box center [1053, 427] width 463 height 472
type textarea "hero.sneakRight(1)"
click at [1004, 222] on div "for i in range ( 3 ) : hero . sneakRight ( 1 )" at bounding box center [1053, 427] width 463 height 472
click at [1012, 224] on div "for i in range ( 3 ) : hero . sneakRight ( 1 )" at bounding box center [1053, 427] width 463 height 472
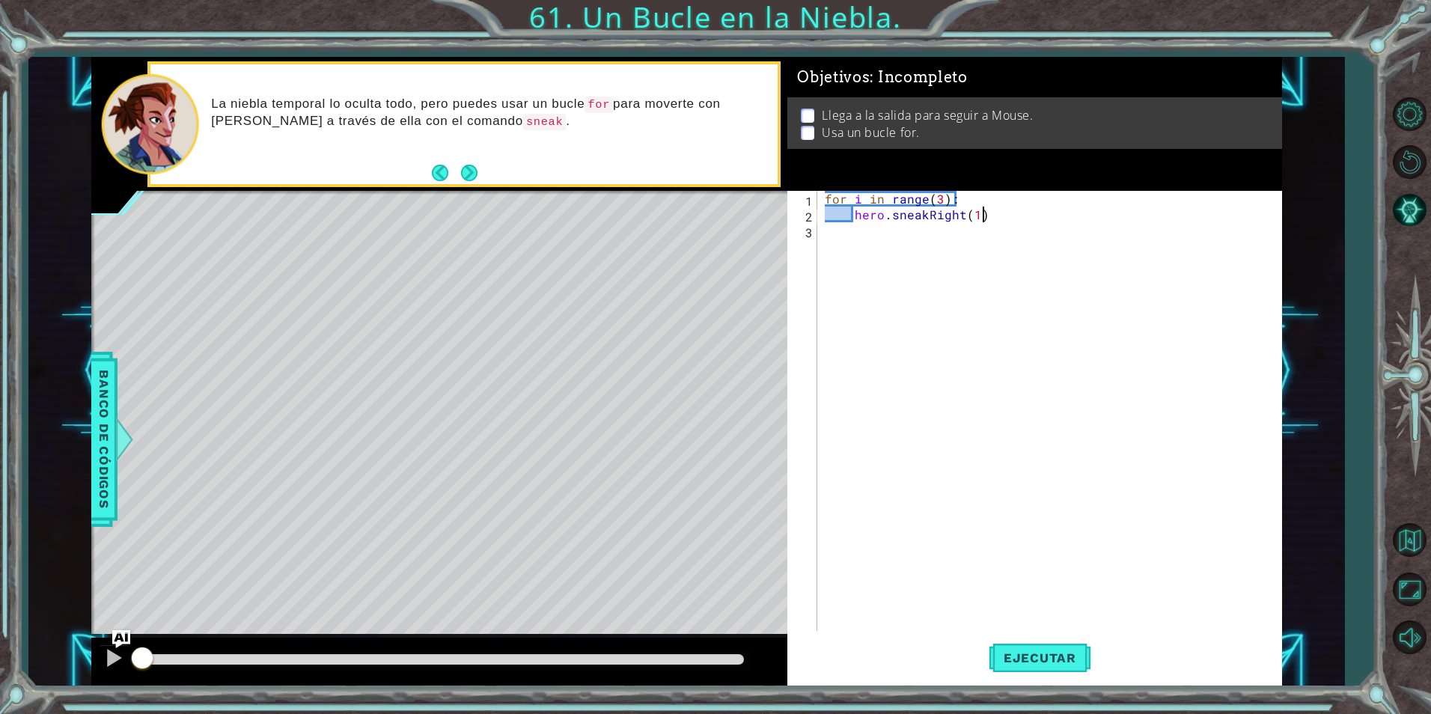
click at [997, 217] on div "for i in range ( 3 ) : hero . sneakRight ( 1 )" at bounding box center [1053, 427] width 463 height 472
type textarea "hero.sneakRight(1)"
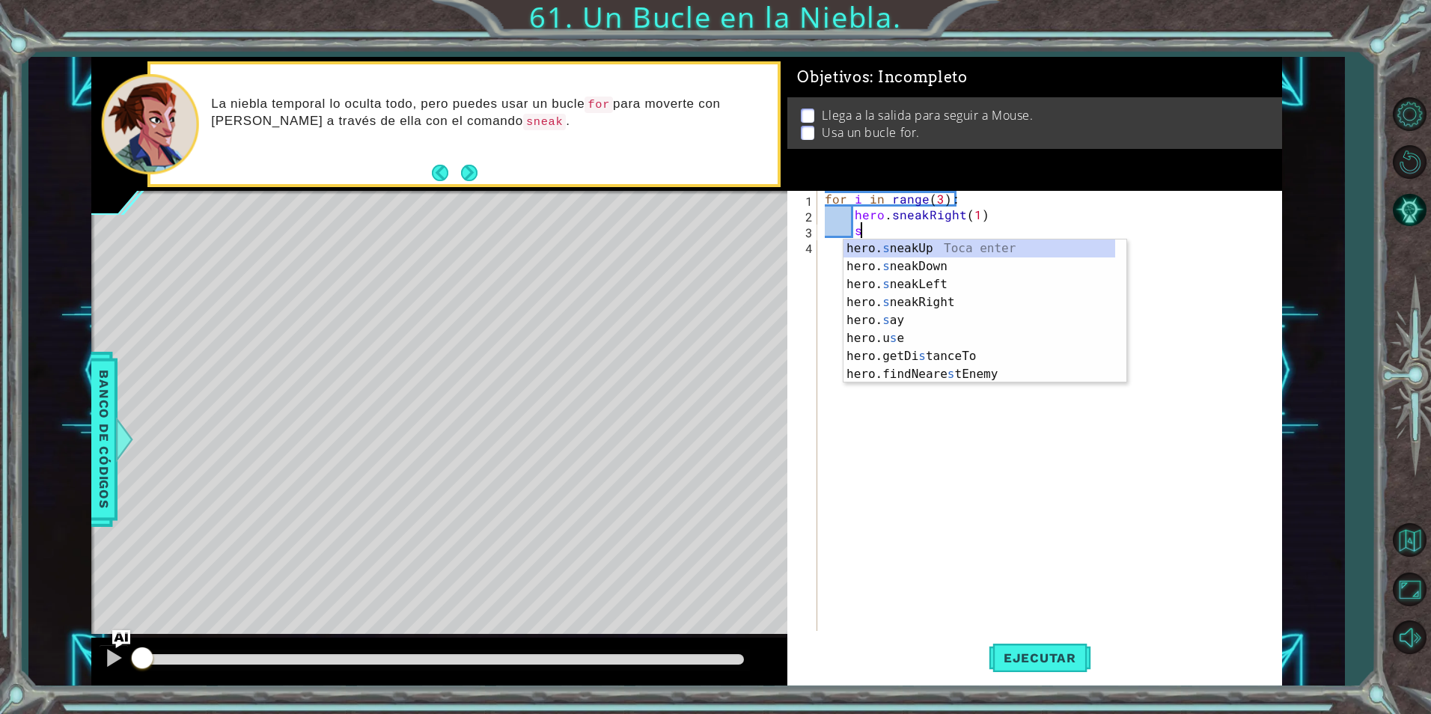
scroll to position [0, 2]
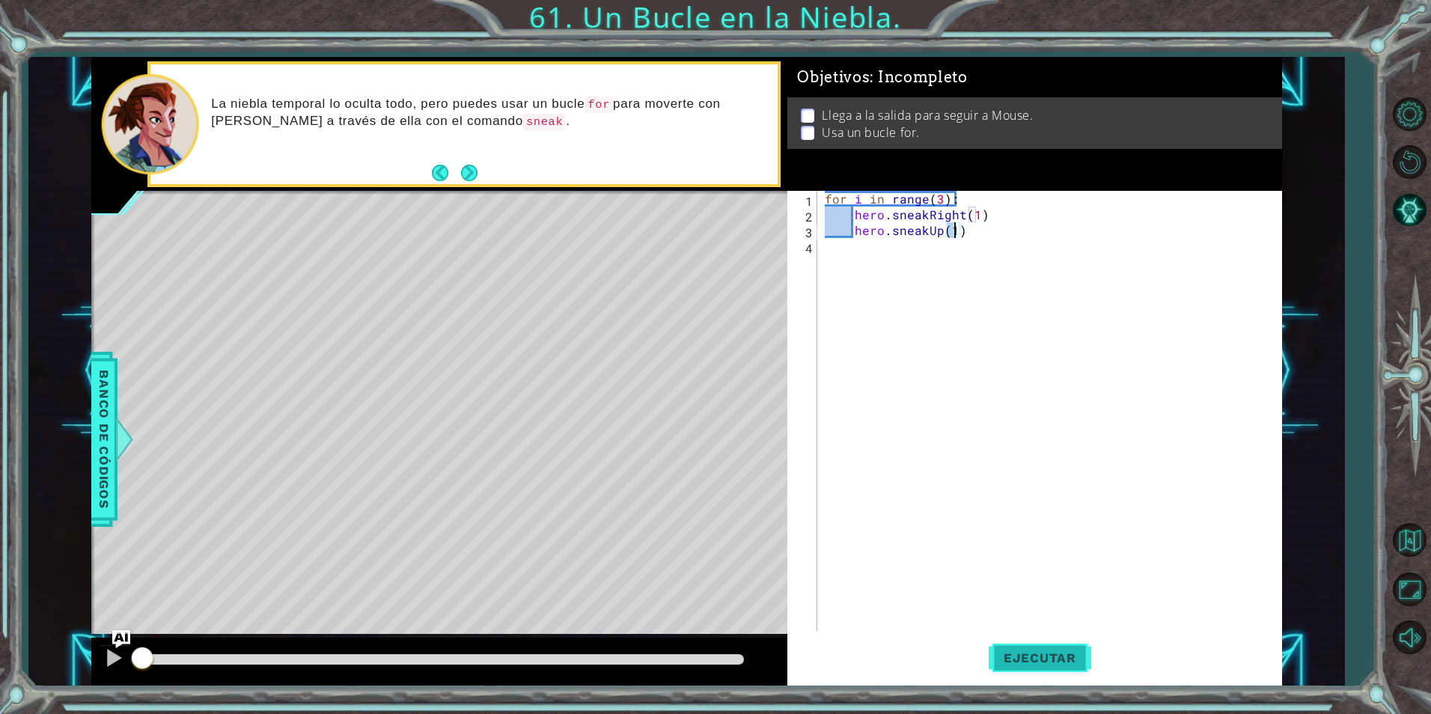
type textarea "hero.sneakUp(1)"
click at [1071, 660] on span "Ejecutar" at bounding box center [1040, 658] width 103 height 15
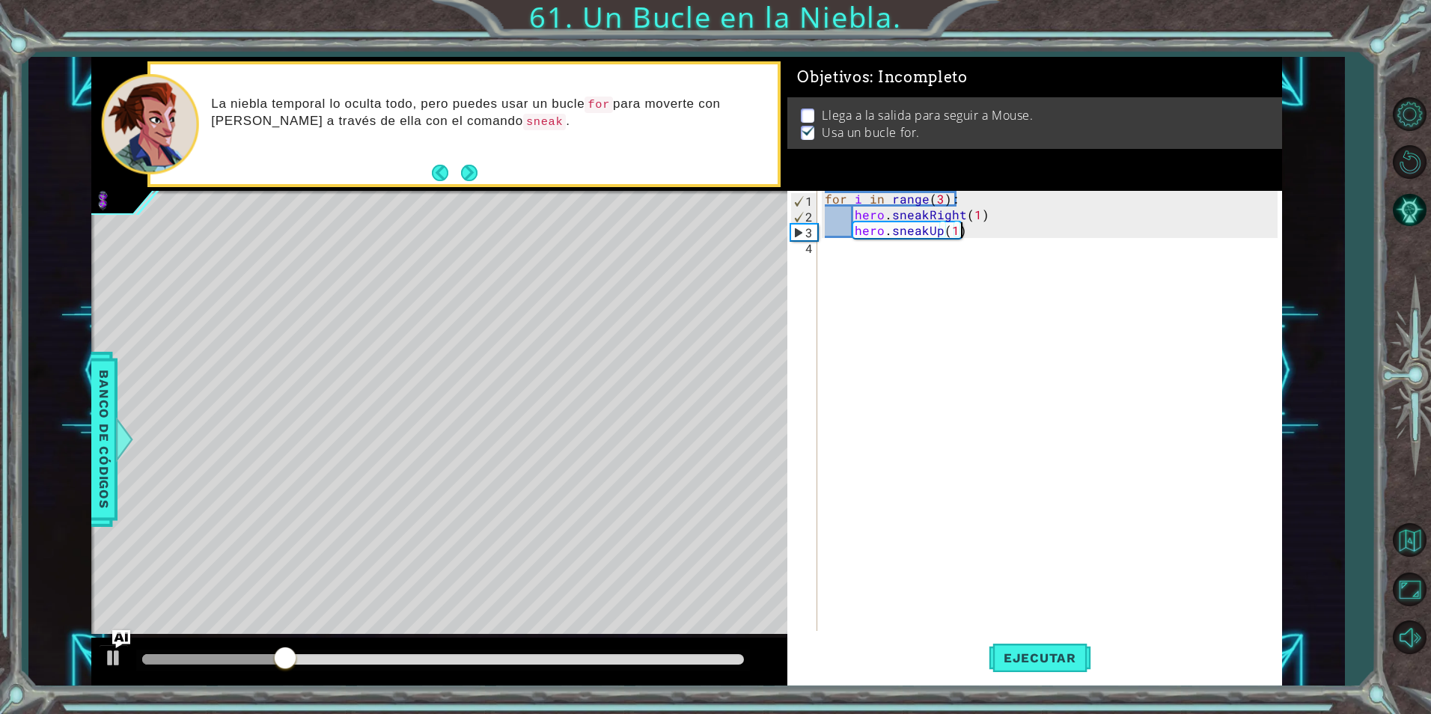
click at [989, 234] on div "for i in range ( 3 ) : hero . sneakRight ( 1 ) hero . sneakUp ( 1 )" at bounding box center [1053, 427] width 463 height 472
click at [826, 255] on div "for i in range ( 3 ) : hero . sneakRight ( 1 ) hero . sneakUp ( 1 )" at bounding box center [1053, 427] width 463 height 472
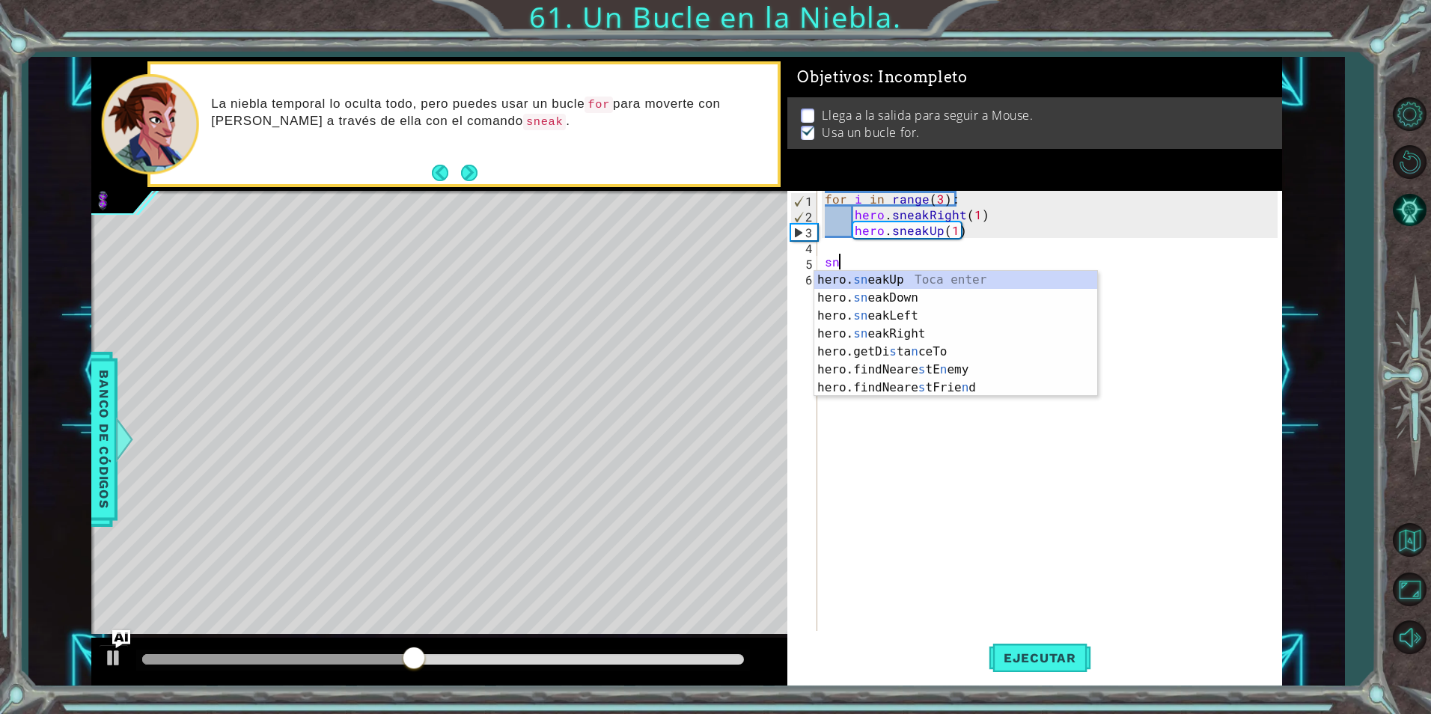
scroll to position [0, 1]
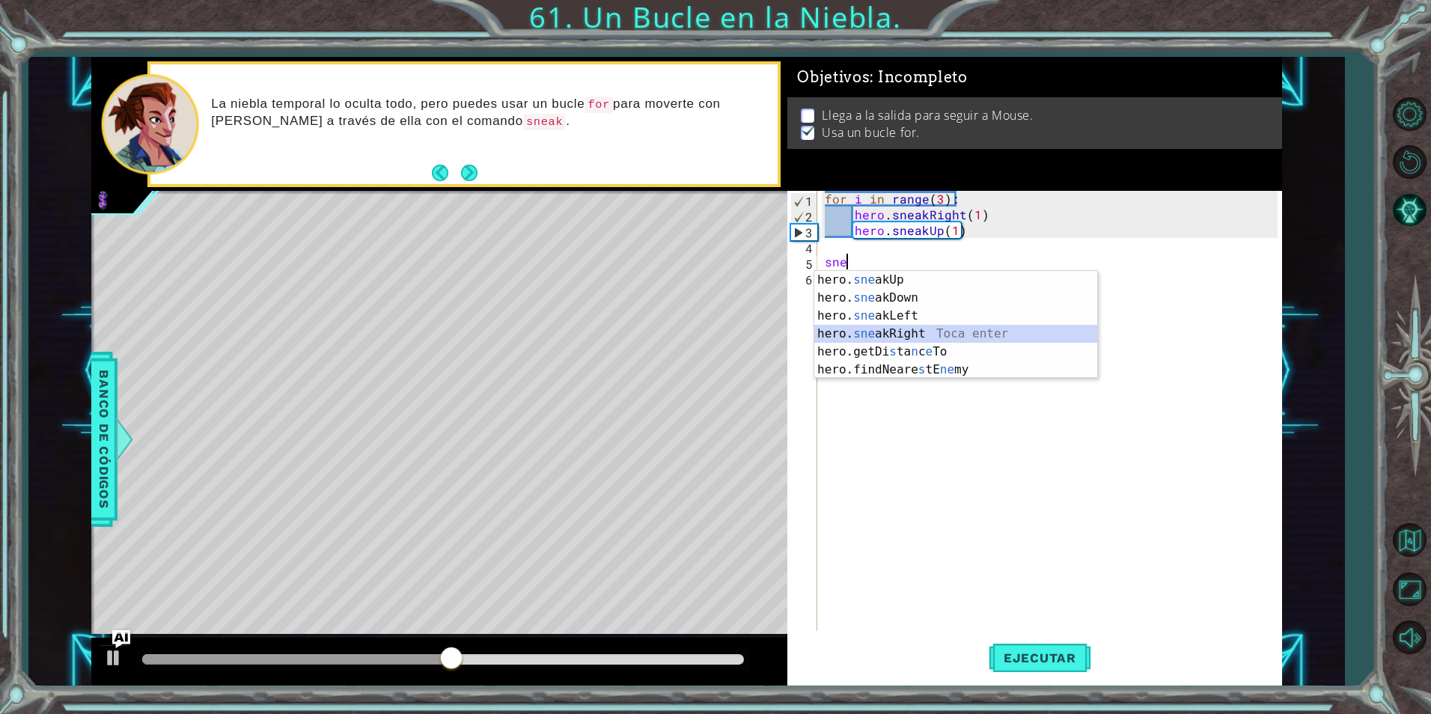
type textarea "hero.sneakRight(1)"
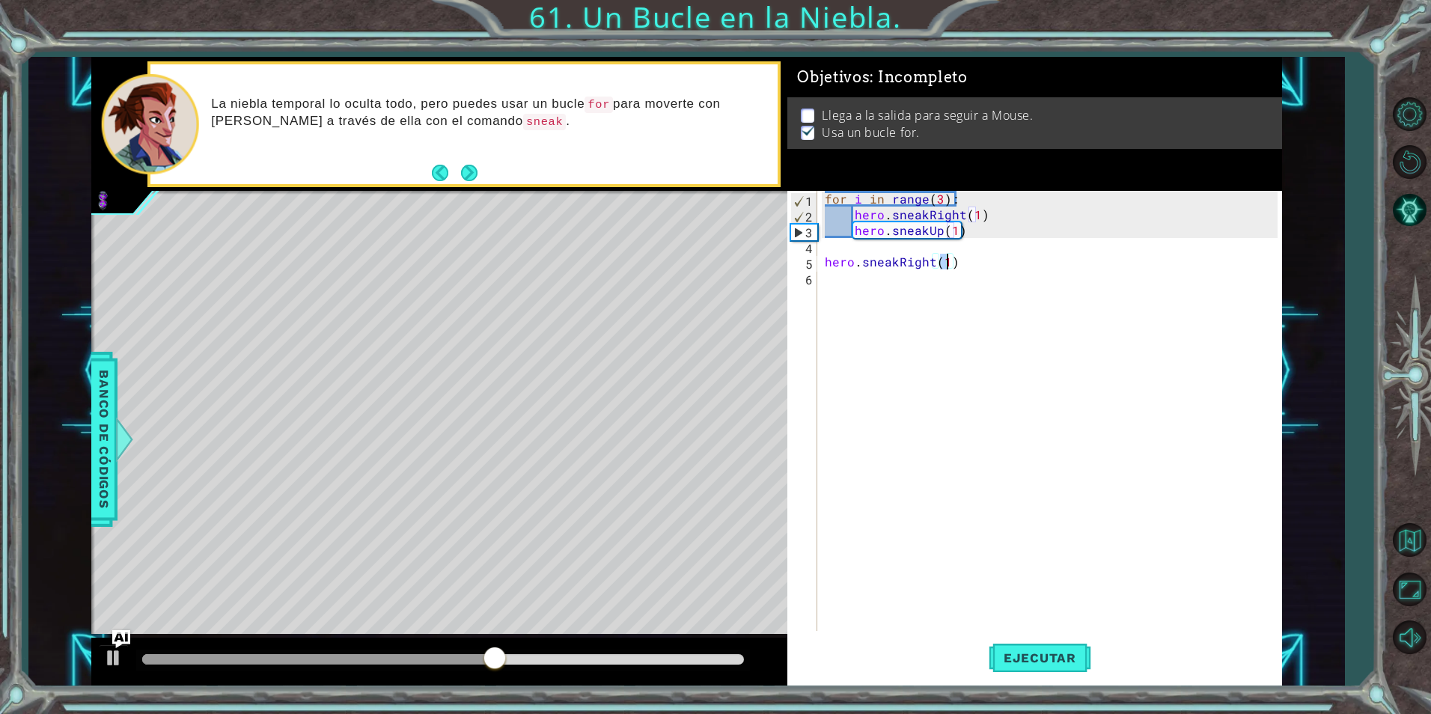
click at [980, 261] on div "for i in range ( 3 ) : hero . sneakRight ( 1 ) hero . sneakUp ( 1 ) hero . snea…" at bounding box center [1053, 427] width 463 height 472
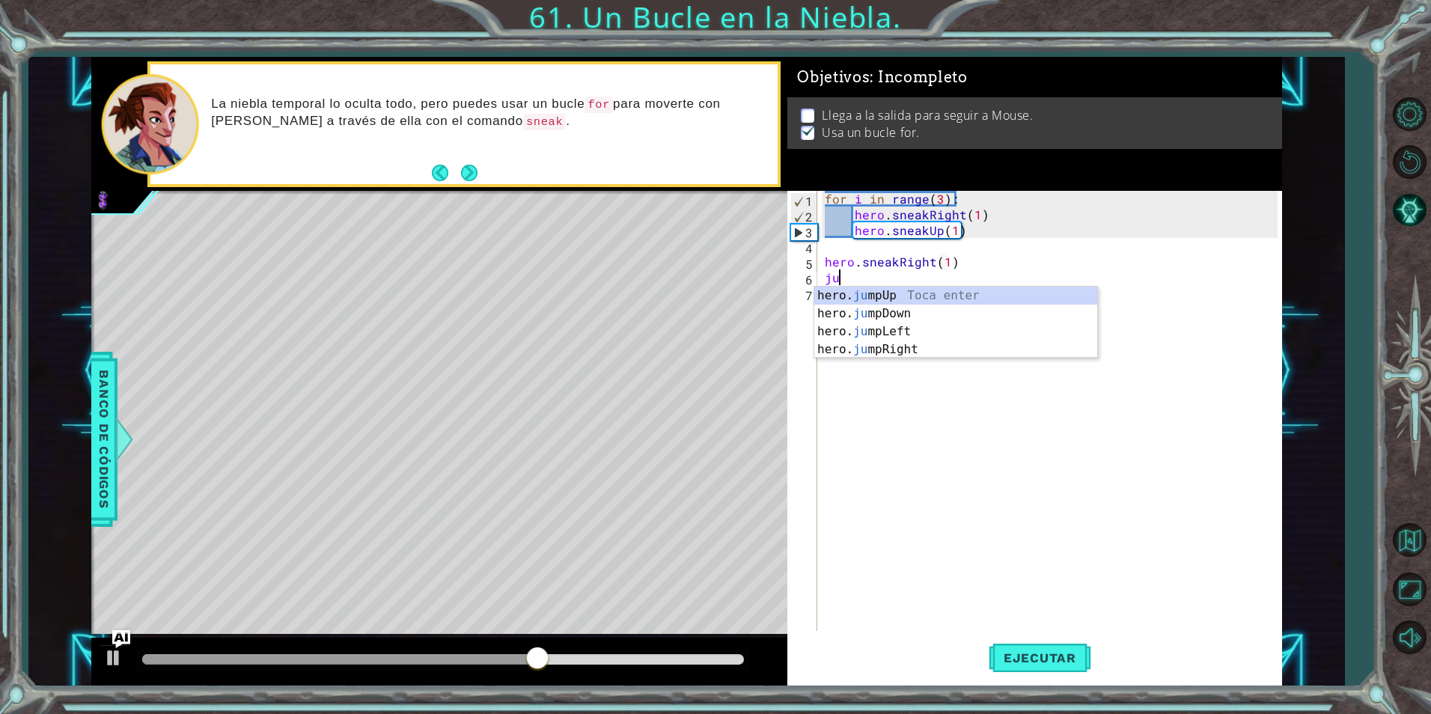
click at [900, 358] on body "1 ההההההההההההההההההההההההההההההההההההההההההההההההההההההההההההההההההההההההההההה…" at bounding box center [715, 357] width 1431 height 714
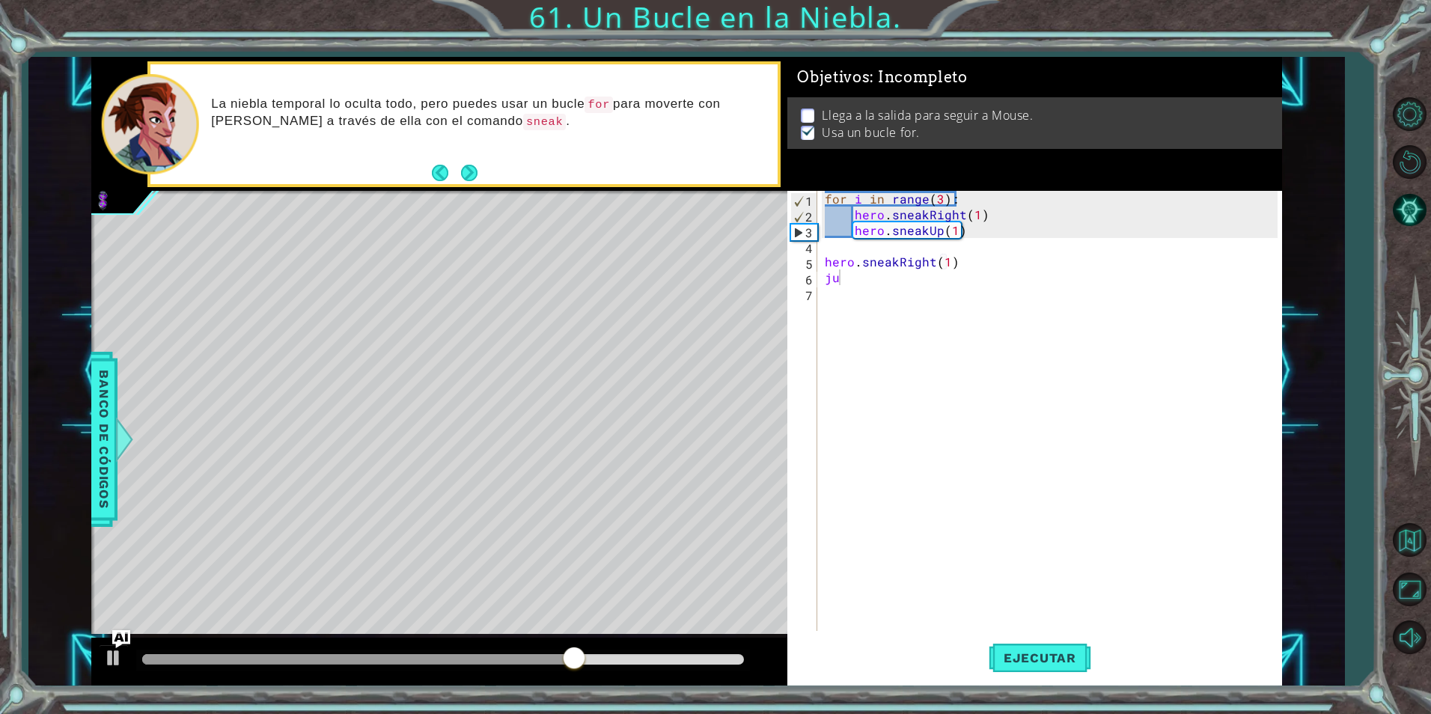
click at [866, 273] on div "for i in range ( 3 ) : hero . sneakRight ( 1 ) hero . sneakUp ( 1 ) hero . snea…" at bounding box center [1053, 427] width 463 height 472
type textarea "jum"
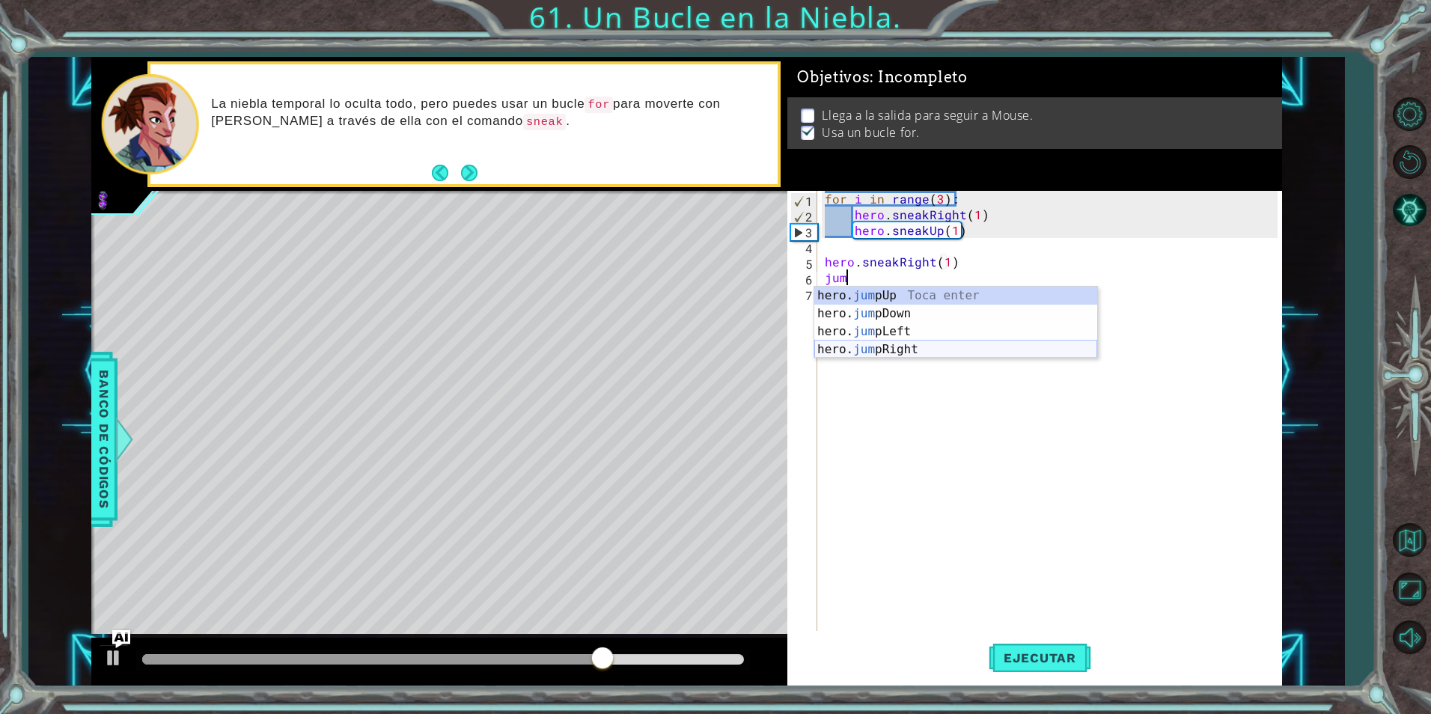
click at [874, 348] on div "hero. jum pUp Toca enter hero. jum pDown Toca enter hero. jum pLeft Toca enter …" at bounding box center [956, 341] width 283 height 108
drag, startPoint x: 874, startPoint y: 348, endPoint x: 895, endPoint y: 371, distance: 30.7
click at [874, 348] on div "for i in range ( 3 ) : hero . sneakRight ( 1 ) hero . sneakUp ( 1 ) hero . snea…" at bounding box center [1053, 427] width 463 height 472
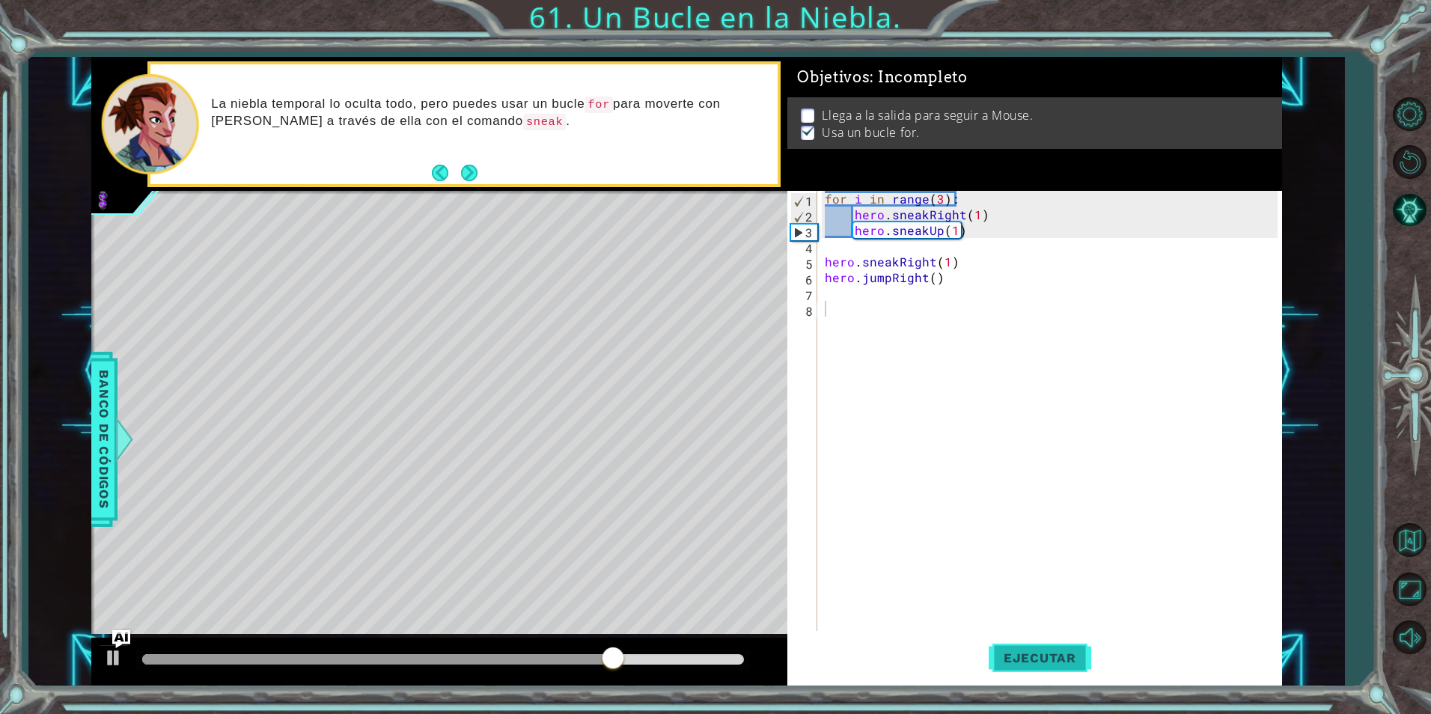
click at [1060, 651] on span "Ejecutar" at bounding box center [1040, 658] width 103 height 15
click at [617, 656] on div at bounding box center [443, 659] width 602 height 10
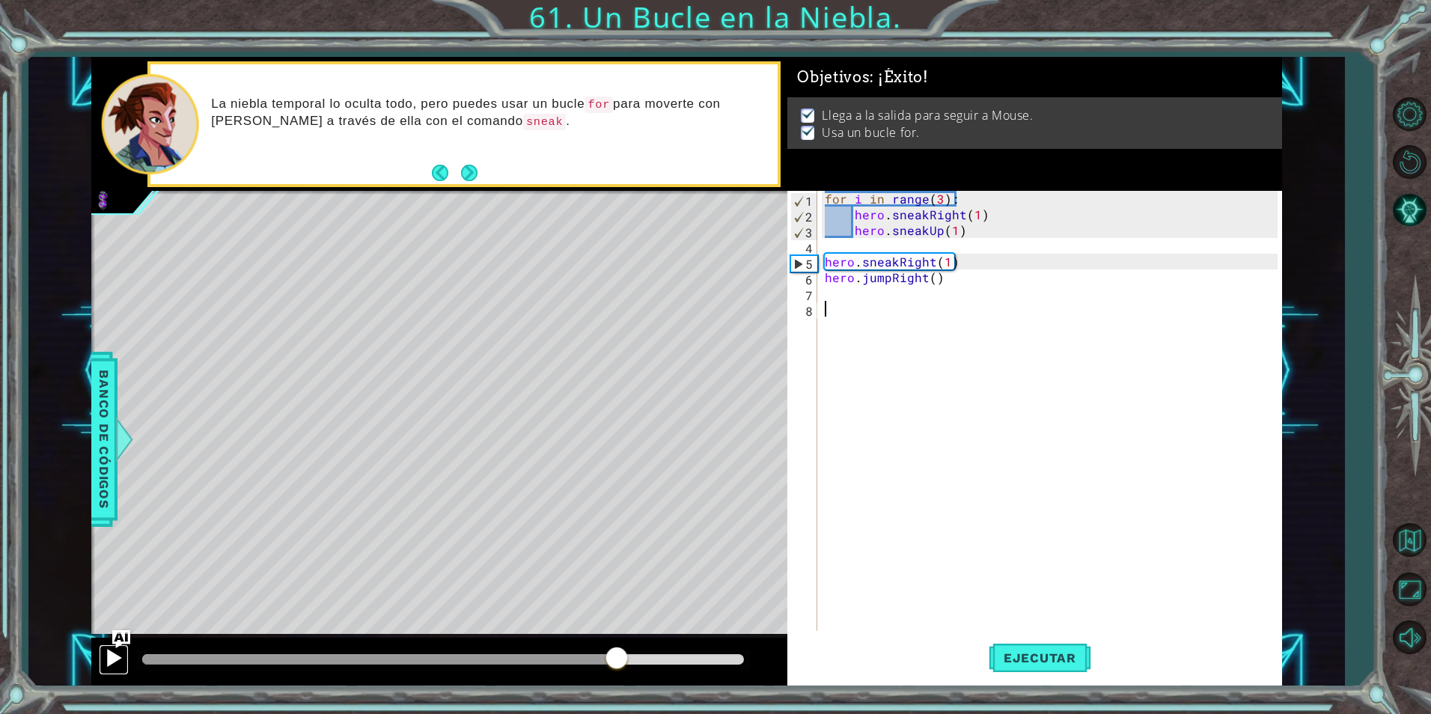
click at [118, 656] on div at bounding box center [113, 657] width 19 height 19
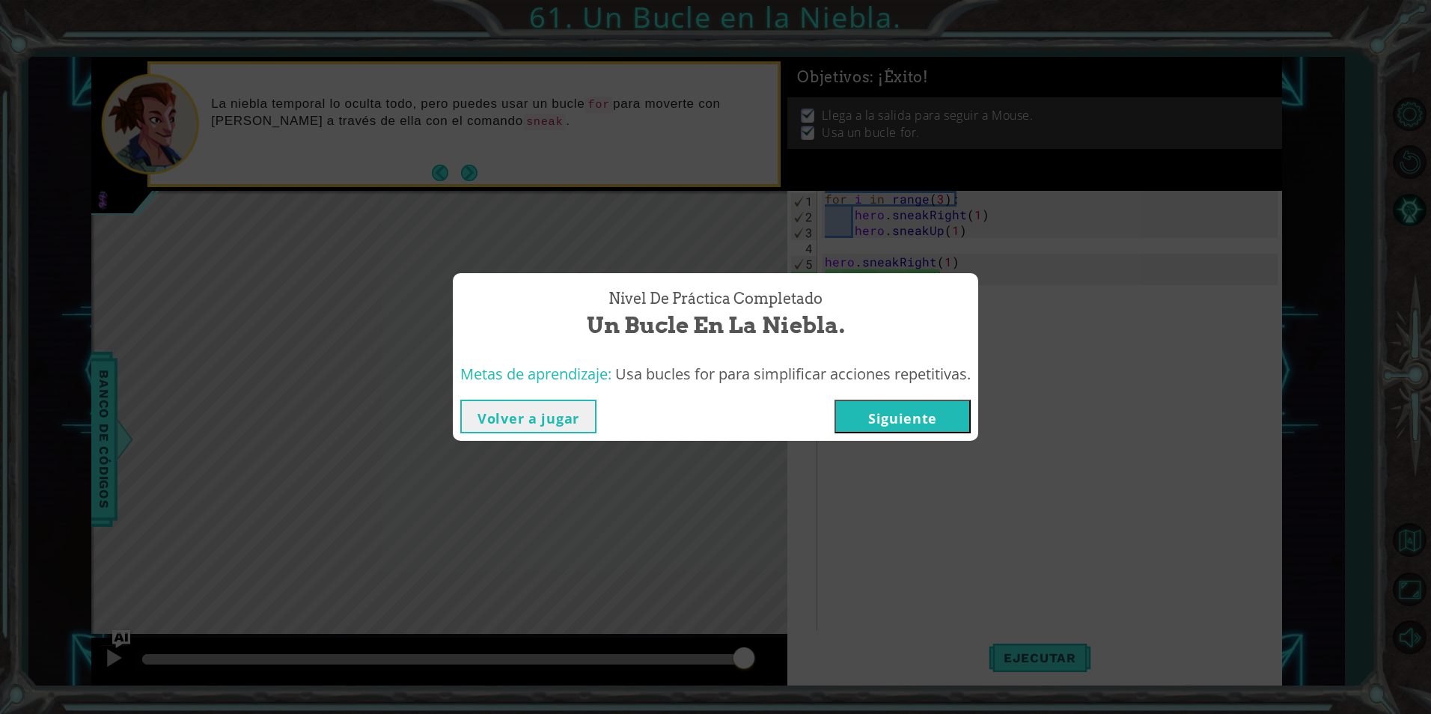
click at [922, 411] on button "Siguiente" at bounding box center [903, 417] width 136 height 34
click at [922, 411] on body "1 ההההההההההההההההההההההההההההההההההההההההההההההההההההההההההההההההההההההההההההה…" at bounding box center [715, 357] width 1431 height 714
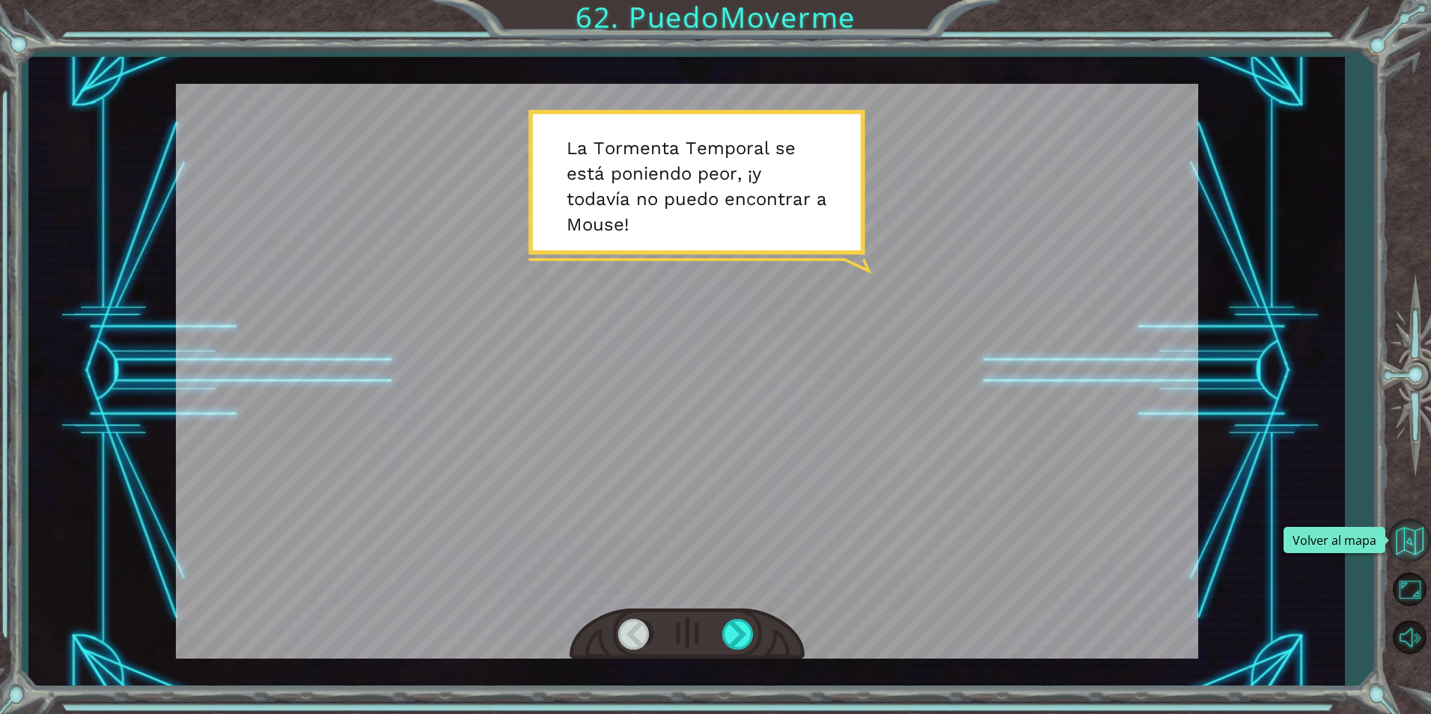
click at [1405, 544] on button "Volver al mapa" at bounding box center [1409, 540] width 43 height 43
